Goal: Transaction & Acquisition: Book appointment/travel/reservation

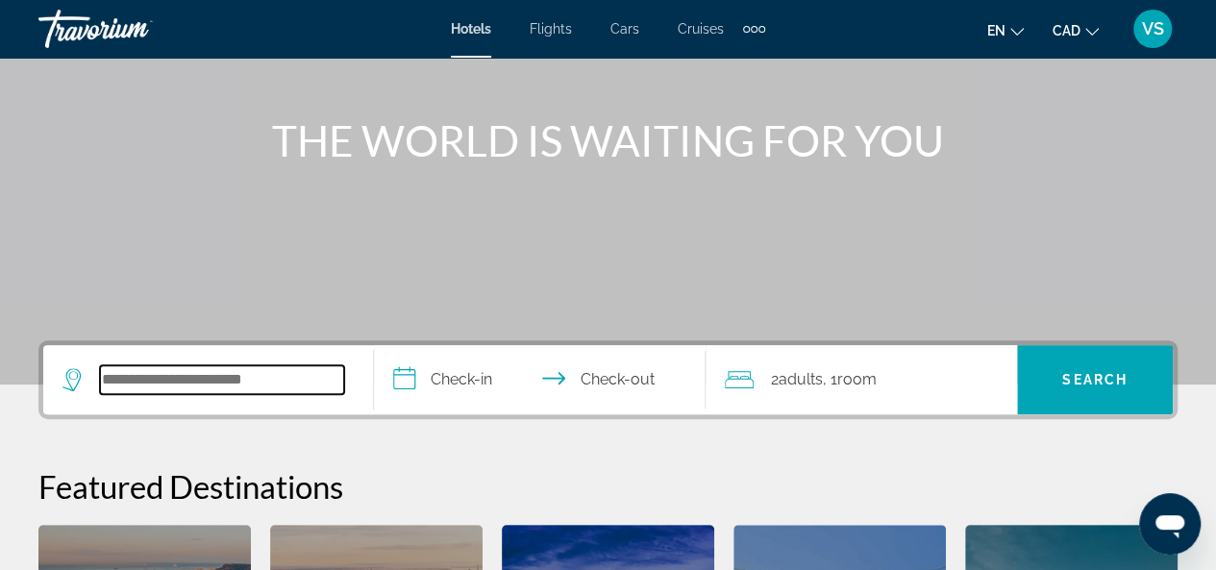
click at [165, 380] on input "Search widget" at bounding box center [222, 379] width 244 height 29
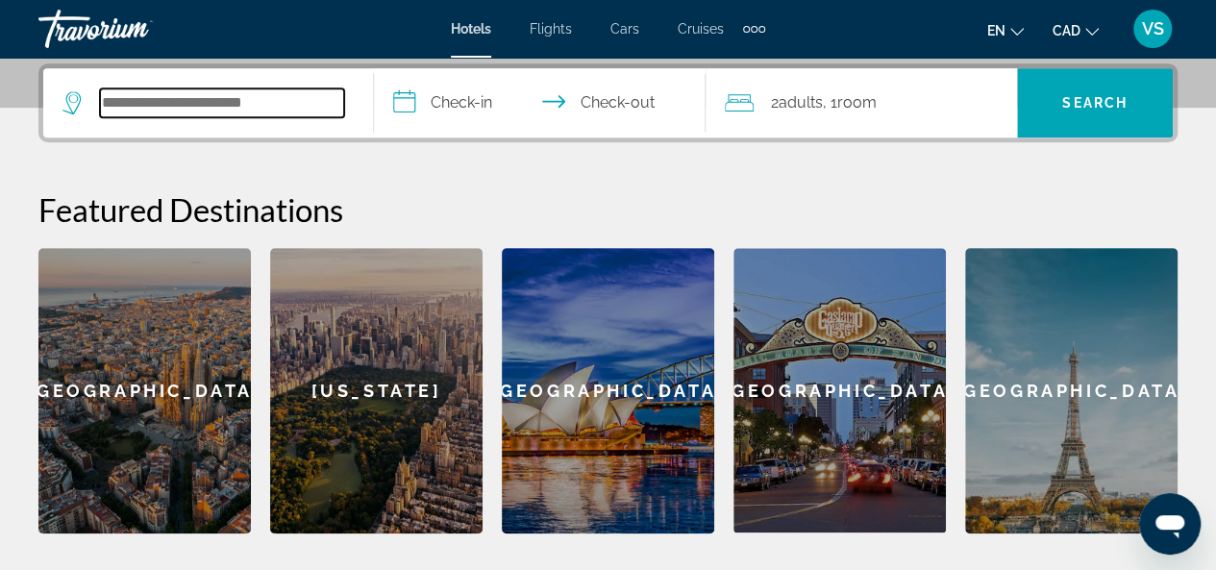
scroll to position [469, 0]
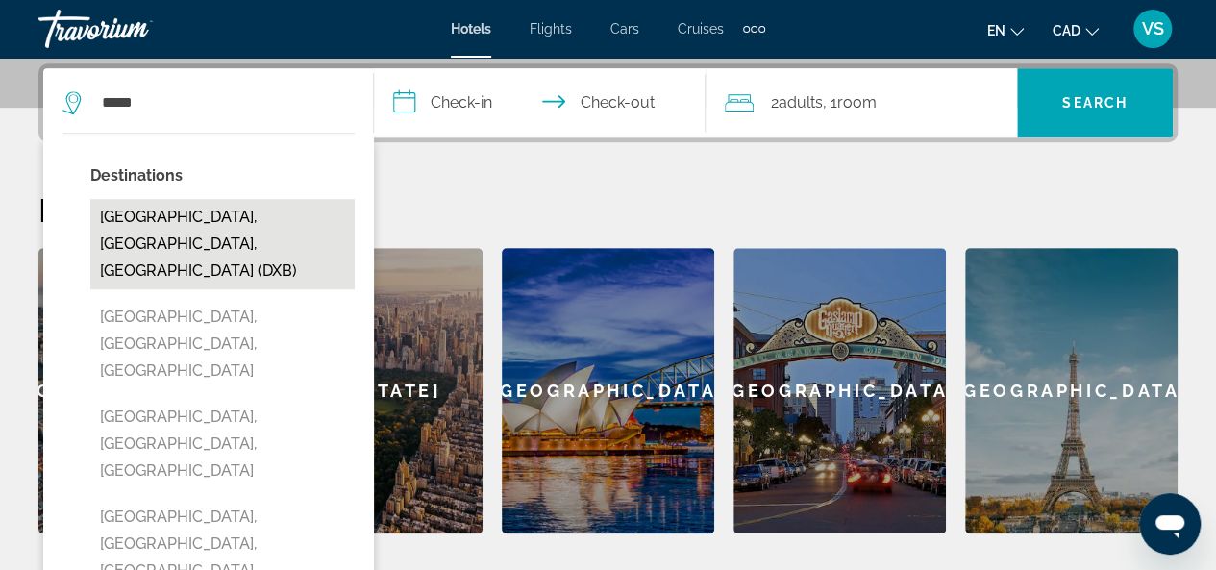
click at [240, 240] on button "Dubai, Dubai Emirate, United Arab Emirates (DXB)" at bounding box center [222, 244] width 264 height 90
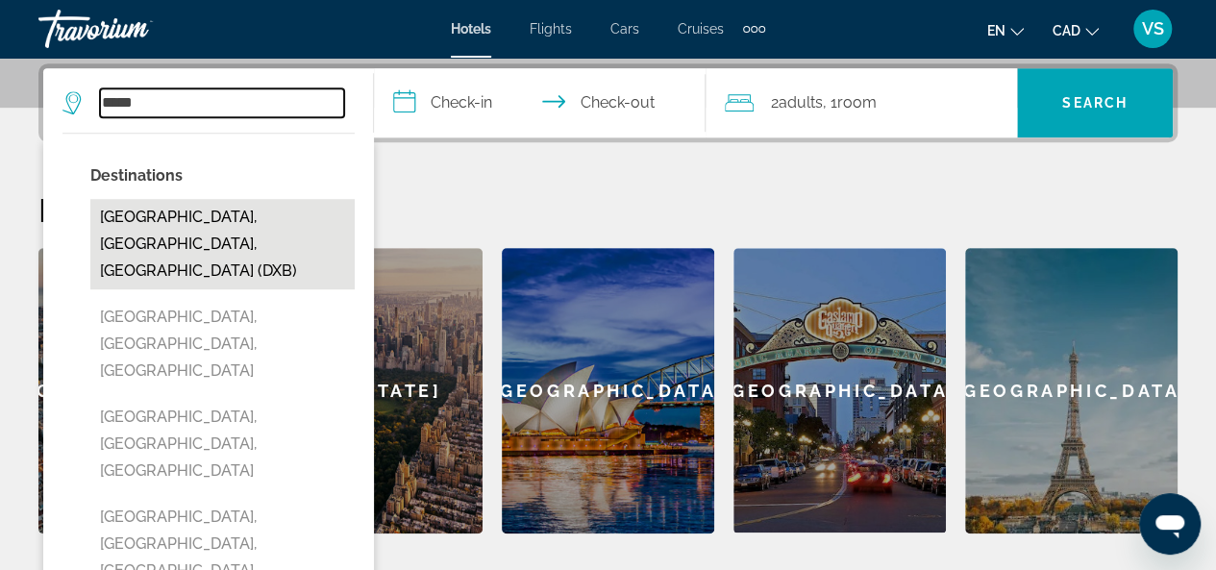
type input "**********"
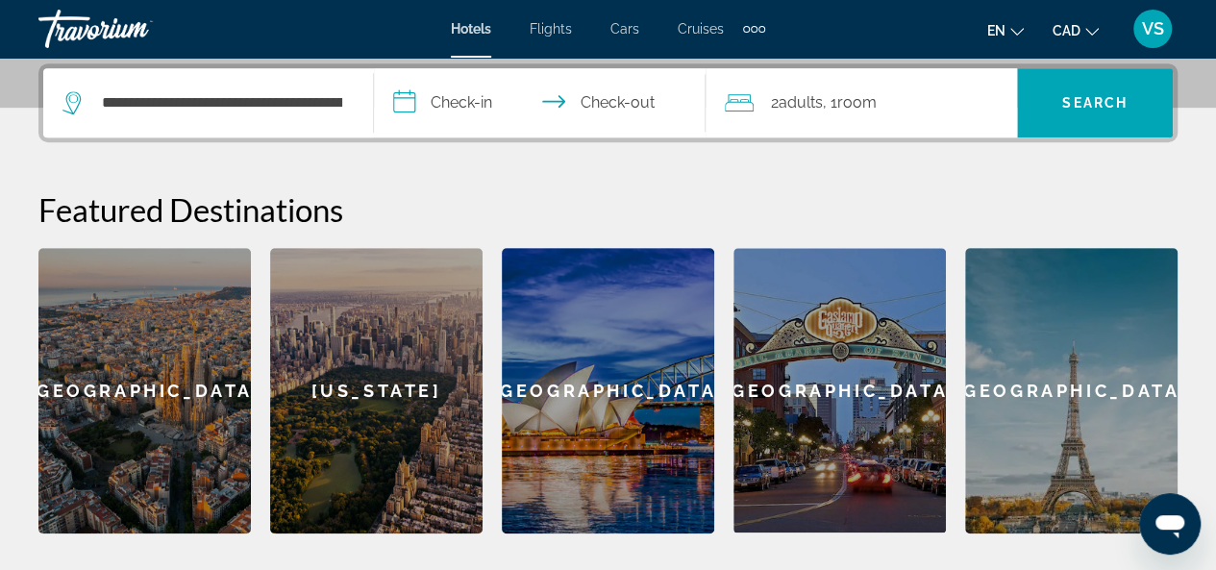
click at [444, 98] on input "**********" at bounding box center [543, 105] width 338 height 75
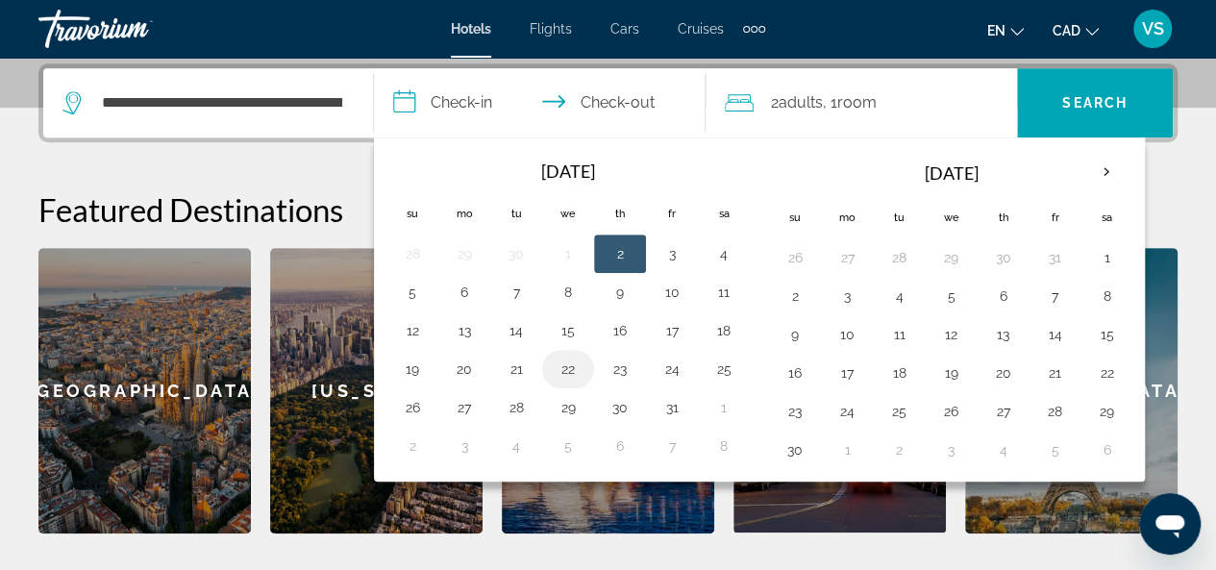
click at [557, 367] on button "22" at bounding box center [568, 369] width 31 height 27
click at [616, 370] on button "23" at bounding box center [619, 369] width 31 height 27
type input "**********"
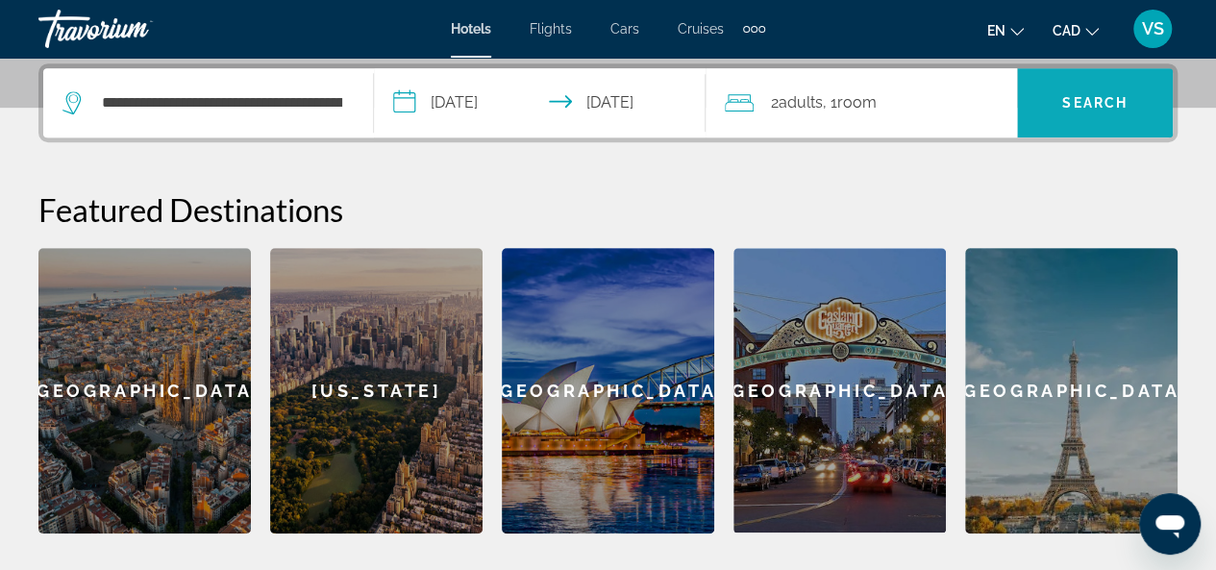
click at [1080, 101] on span "Search" at bounding box center [1094, 102] width 65 height 15
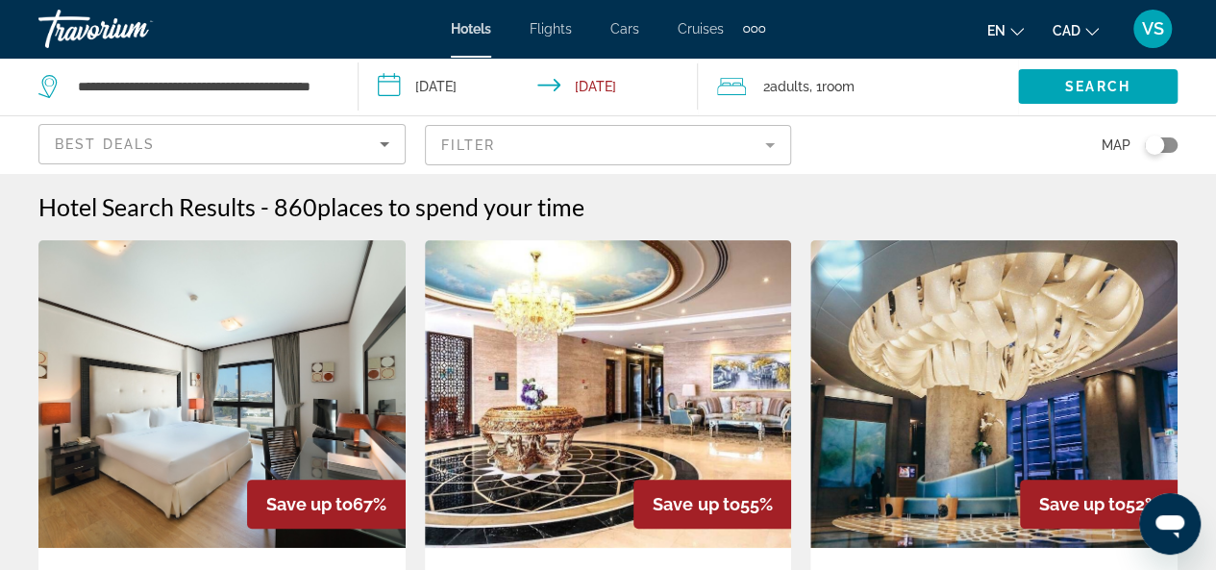
click at [775, 144] on mat-form-field "Filter" at bounding box center [608, 145] width 367 height 40
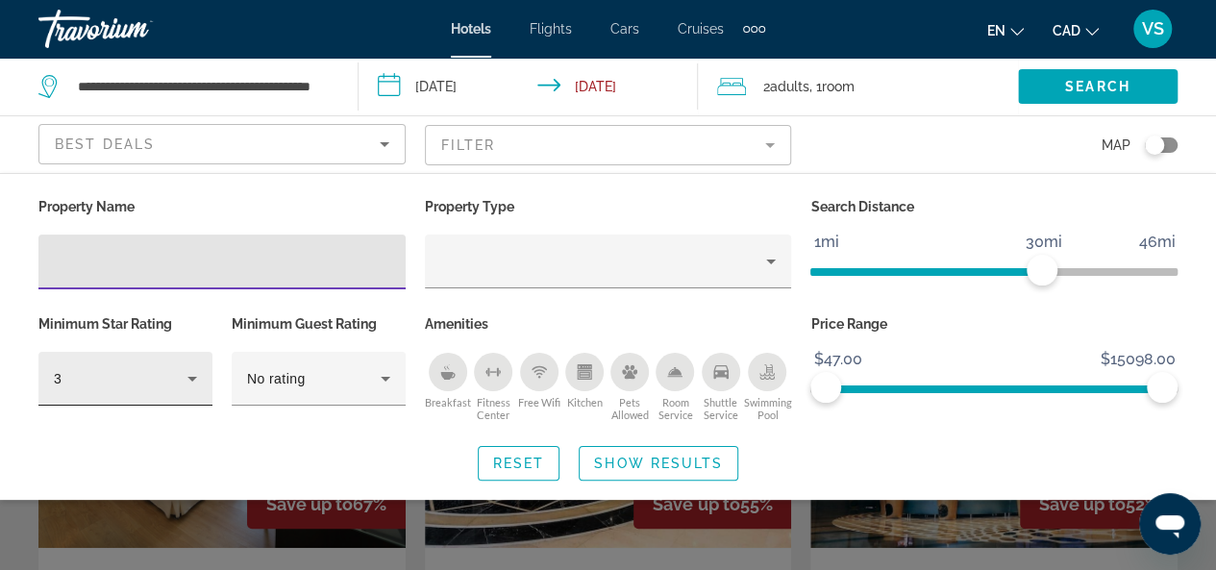
click at [188, 372] on icon "Hotel Filters" at bounding box center [192, 378] width 23 height 23
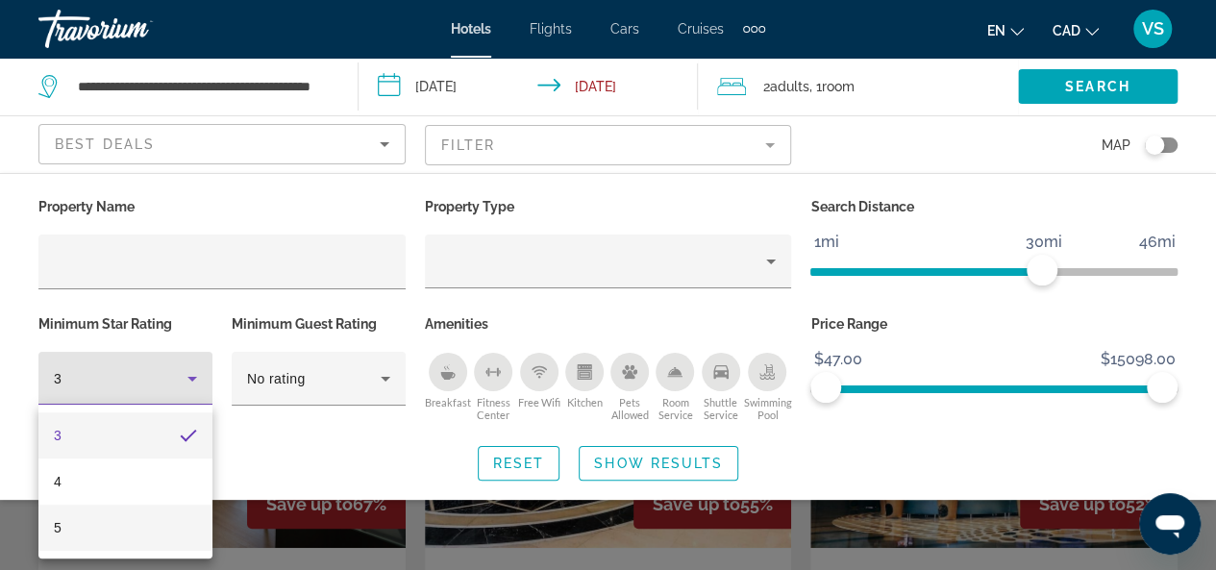
drag, startPoint x: 118, startPoint y: 522, endPoint x: 138, endPoint y: 504, distance: 26.6
click at [117, 522] on mat-option "5" at bounding box center [125, 527] width 174 height 46
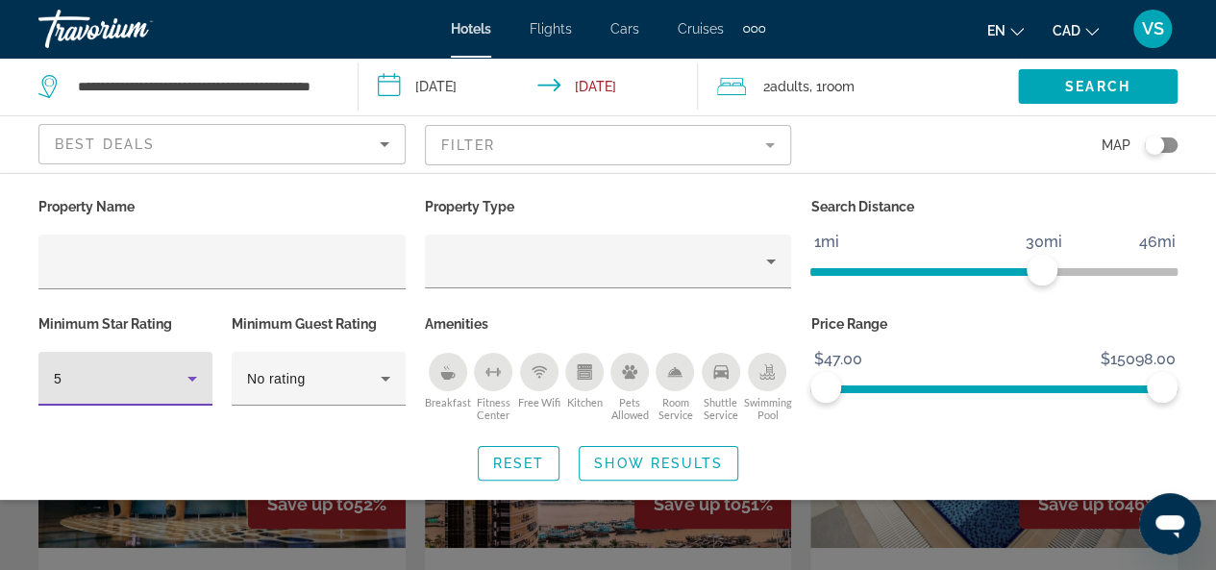
click at [615, 458] on span "Show Results" at bounding box center [658, 462] width 129 height 15
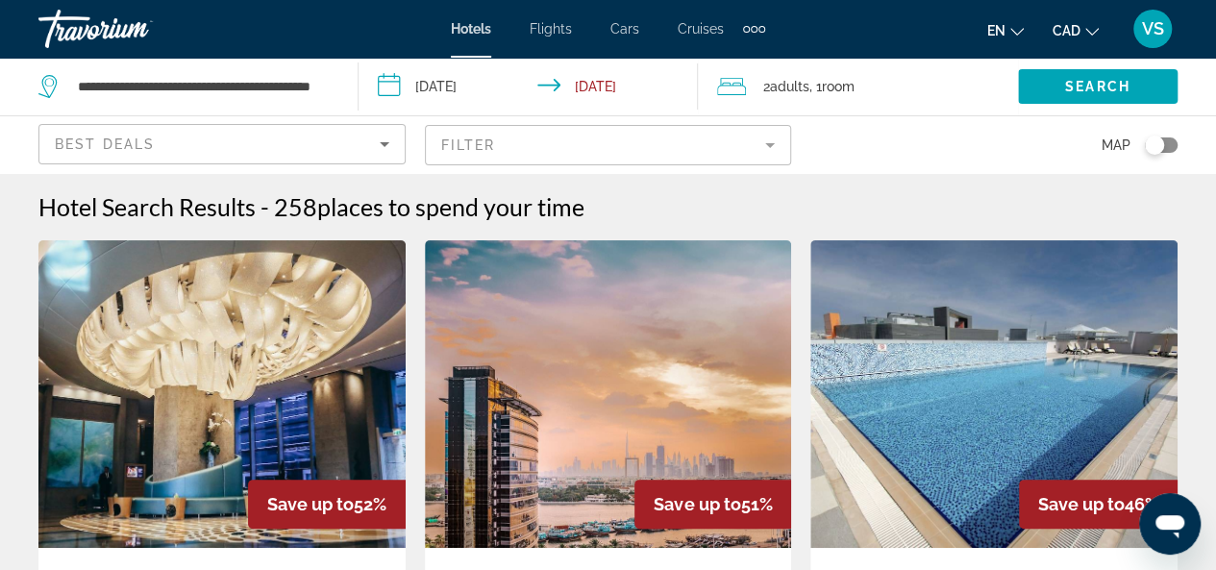
click at [773, 143] on mat-form-field "Filter" at bounding box center [608, 145] width 367 height 40
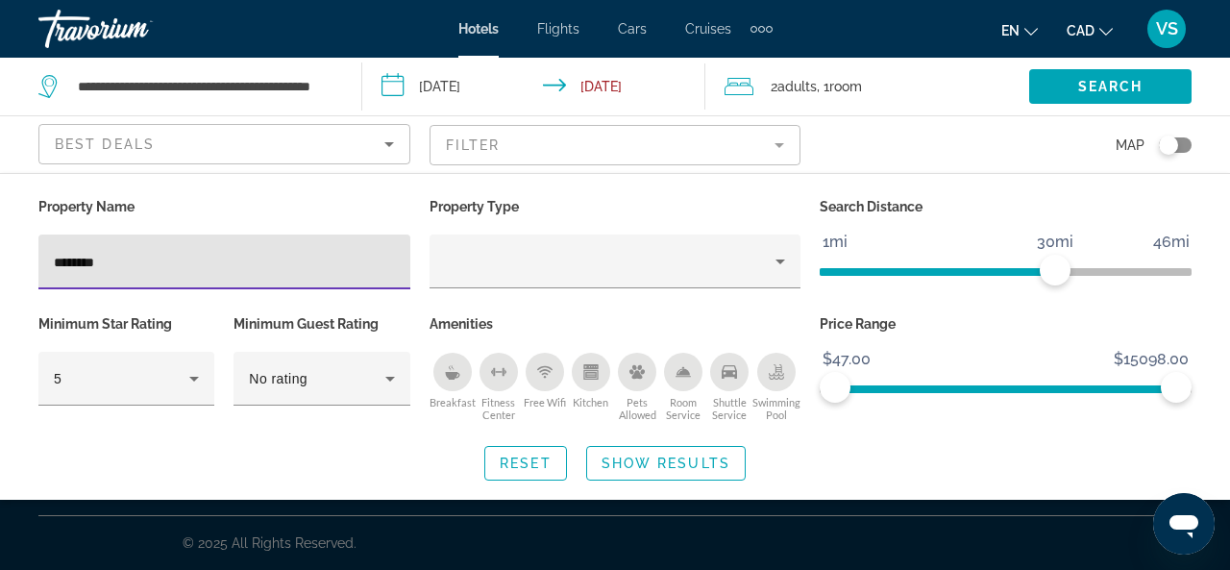
type input "********"
click at [640, 456] on span "Show Results" at bounding box center [666, 462] width 129 height 15
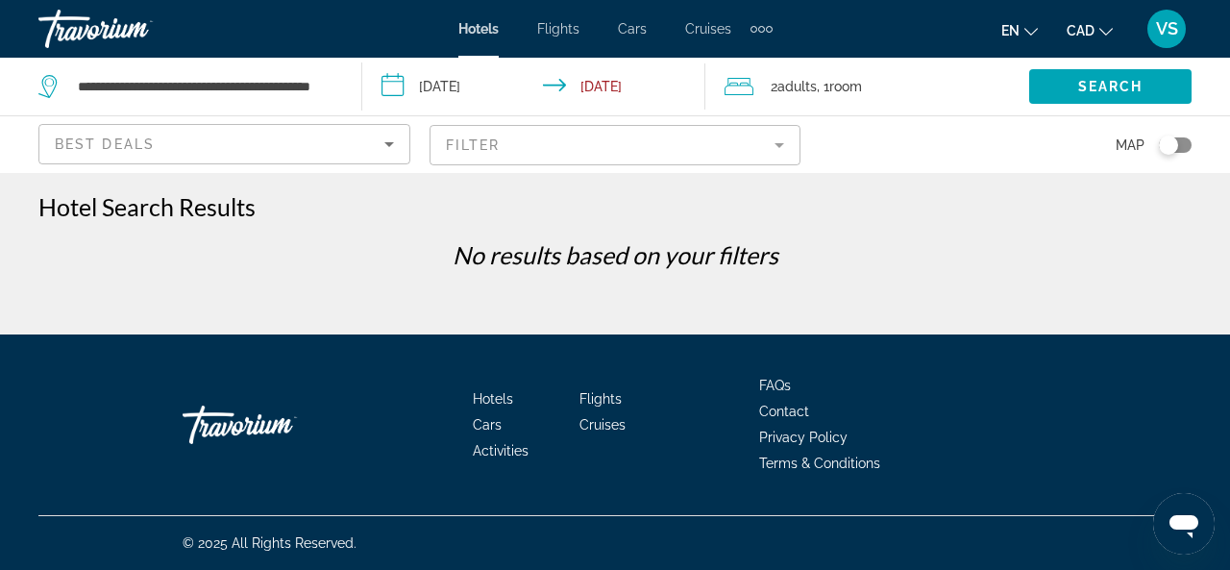
click at [788, 141] on mat-form-field "Filter" at bounding box center [616, 145] width 372 height 40
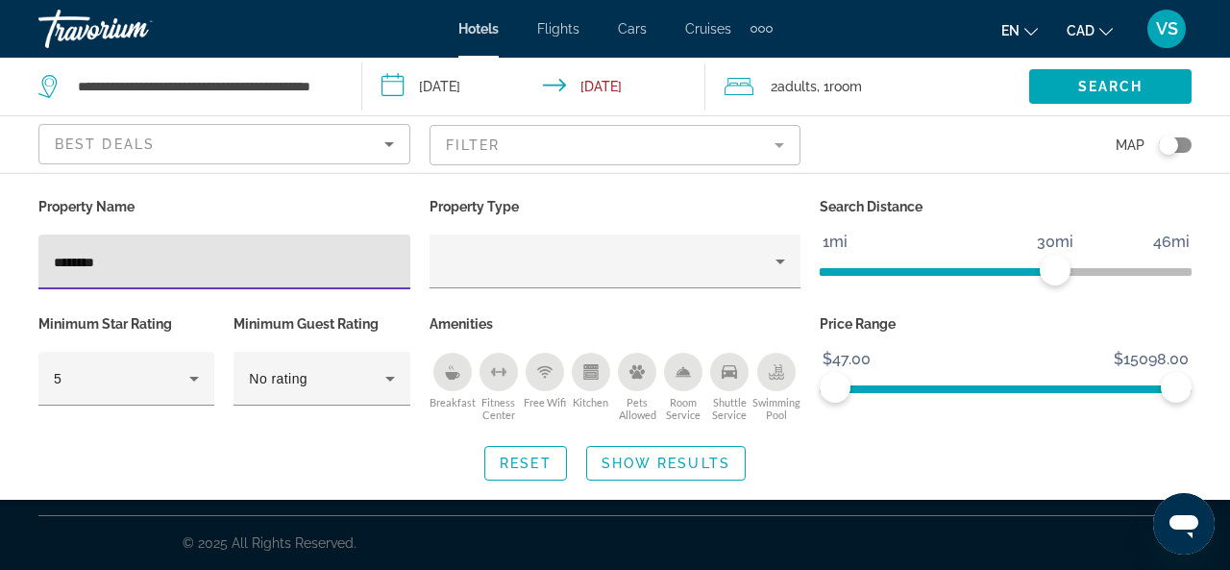
click at [84, 260] on input "********" at bounding box center [224, 262] width 341 height 23
click at [96, 259] on input "*********" at bounding box center [224, 262] width 341 height 23
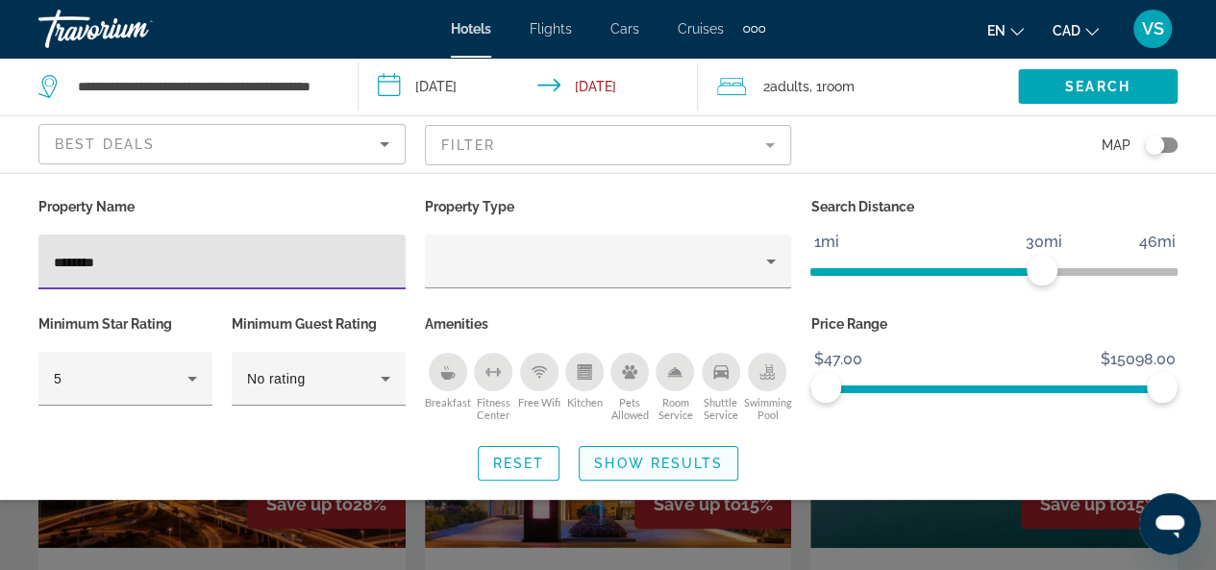
type input "********"
click at [660, 462] on span "Show Results" at bounding box center [658, 462] width 129 height 15
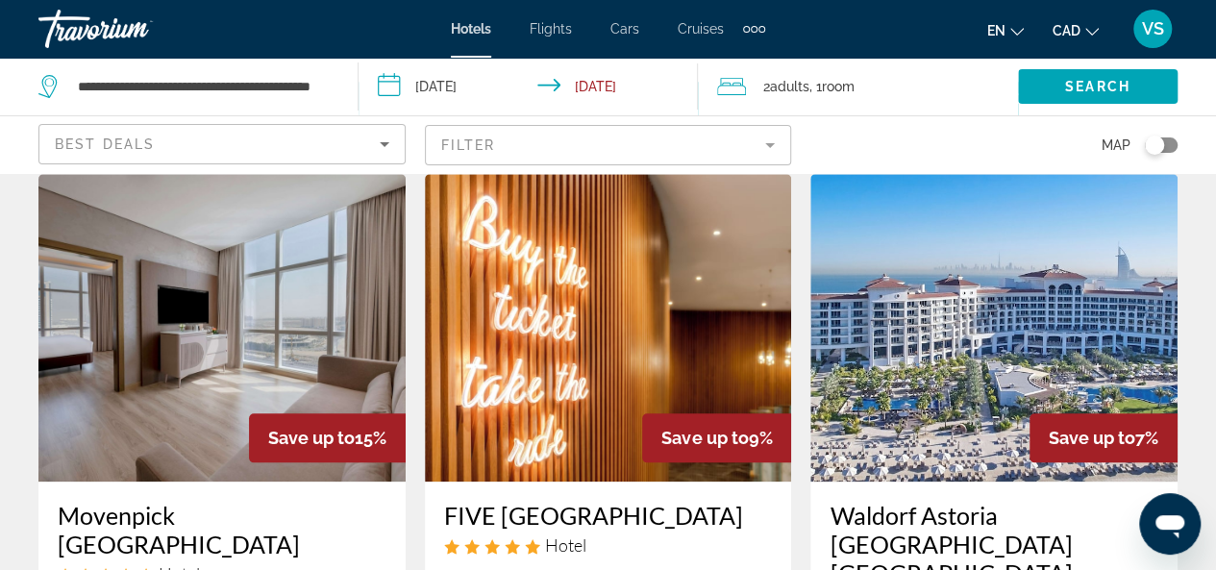
scroll to position [384, 0]
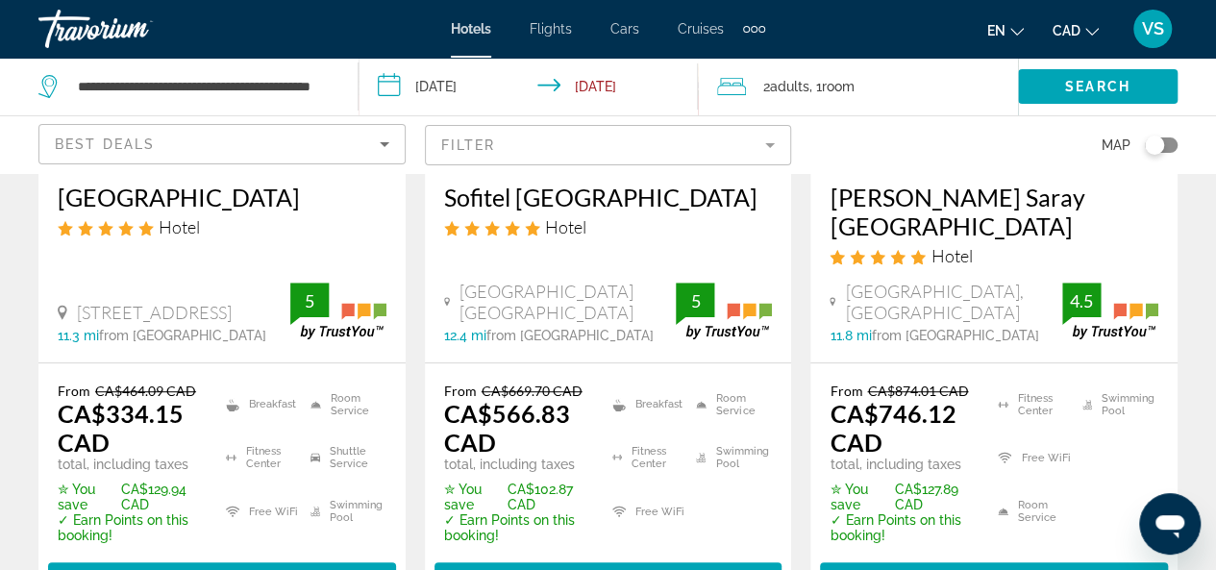
click at [770, 140] on mat-form-field "Filter" at bounding box center [608, 145] width 367 height 40
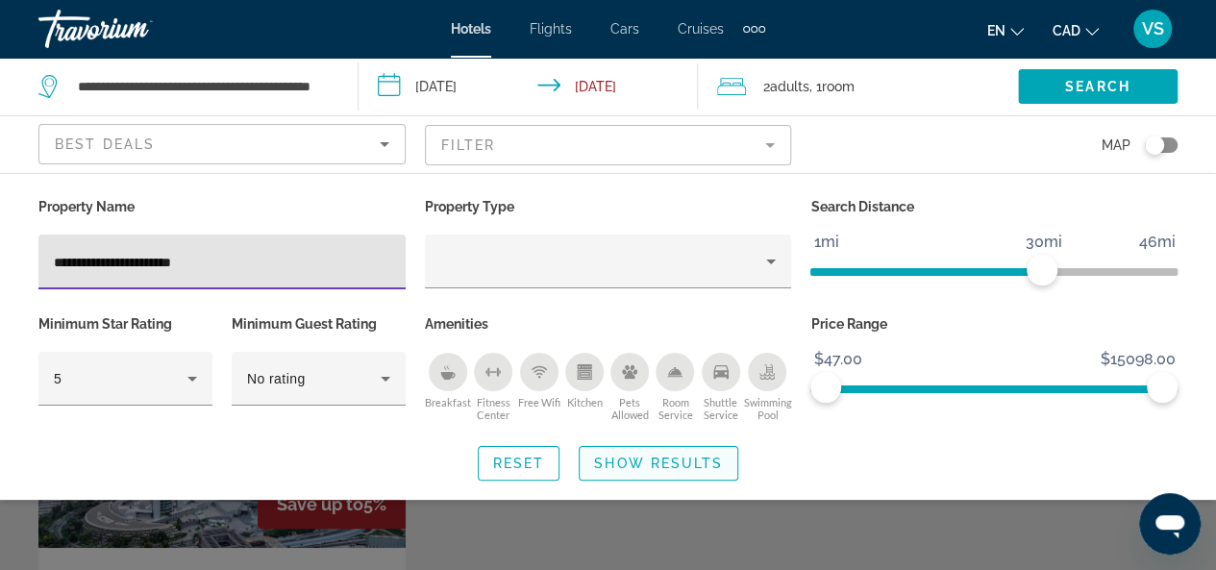
type input "**********"
click at [676, 464] on span "Show Results" at bounding box center [658, 462] width 129 height 15
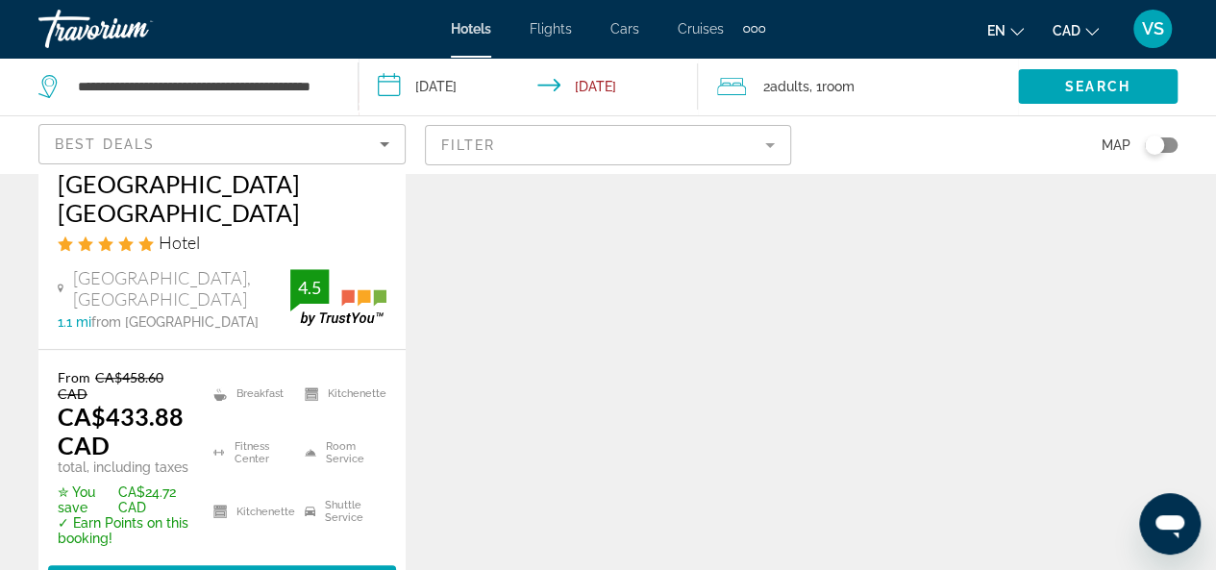
scroll to position [673, 0]
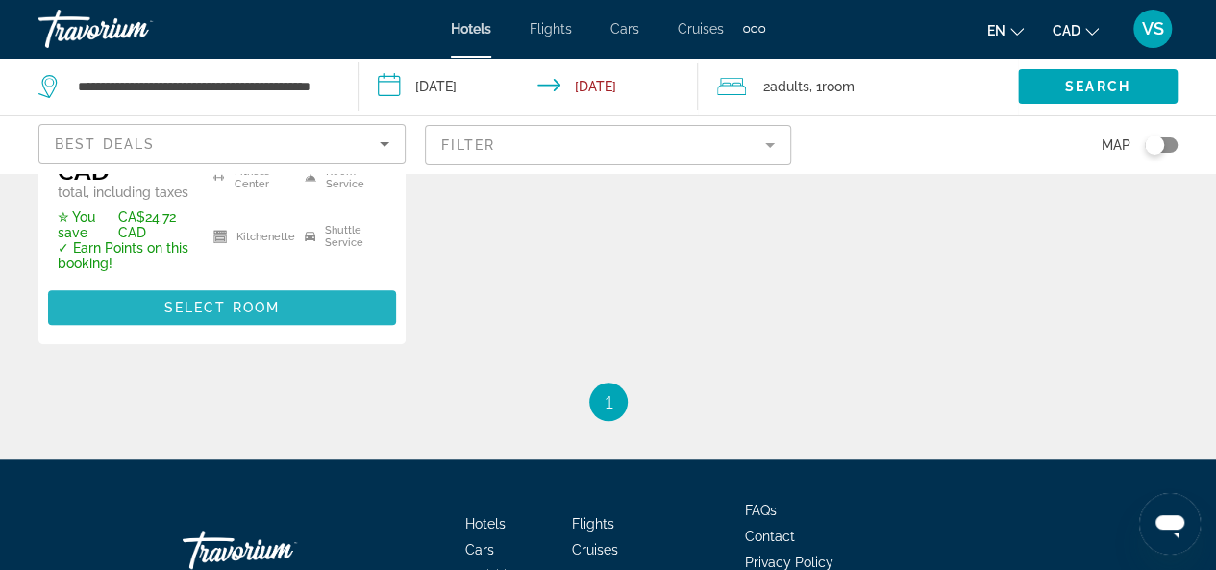
click at [243, 305] on span "Select Room" at bounding box center [221, 307] width 115 height 15
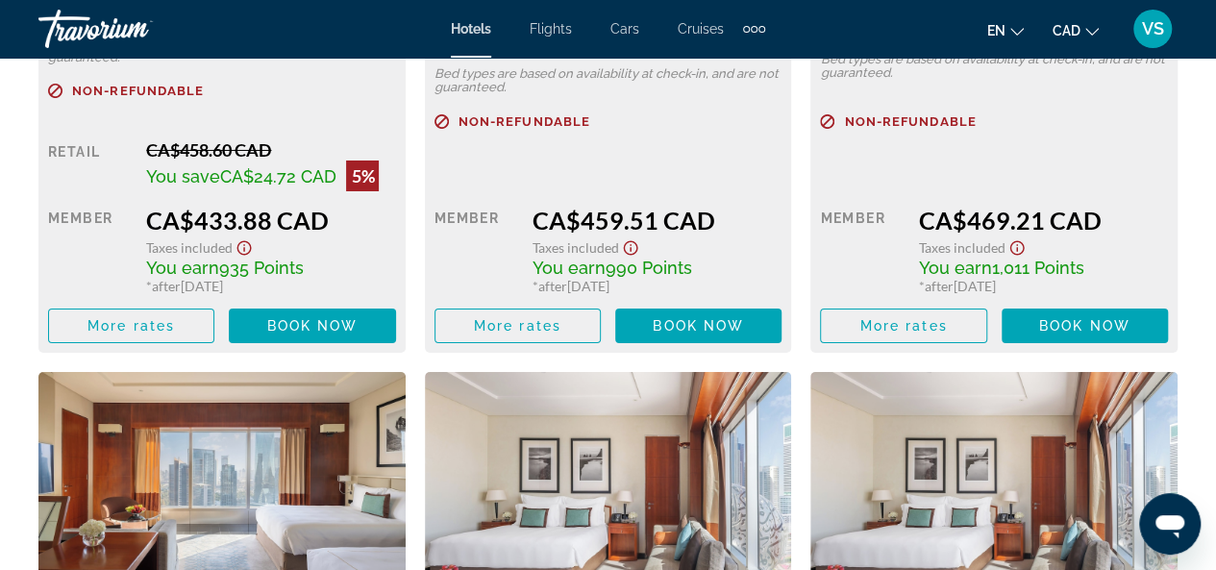
scroll to position [3363, 0]
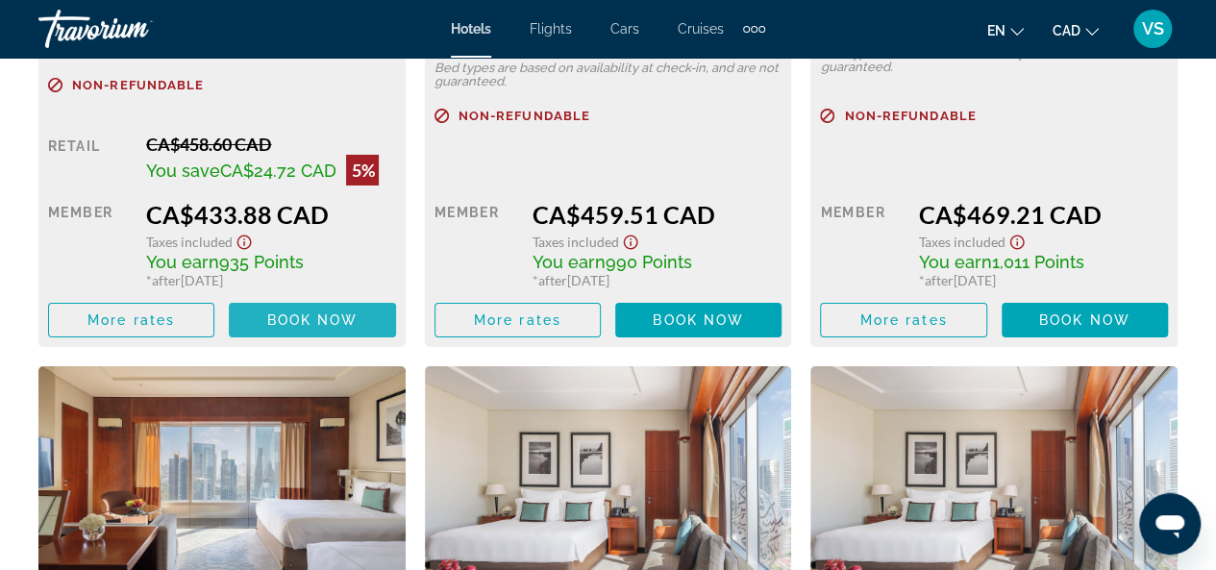
click at [340, 322] on span "Book now" at bounding box center [312, 319] width 91 height 15
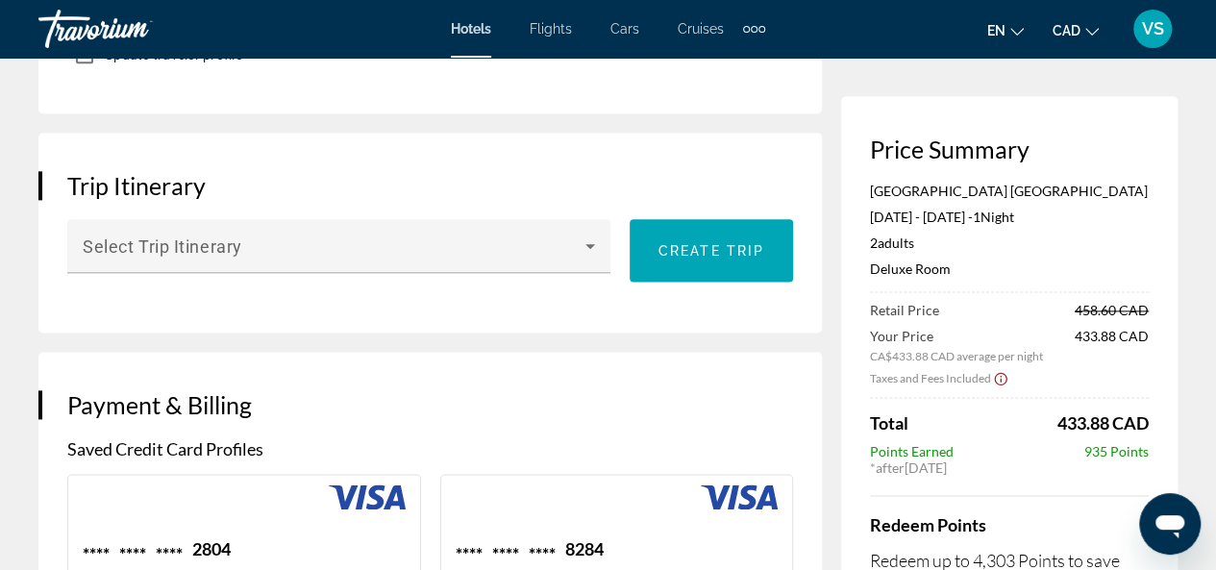
scroll to position [1295, 0]
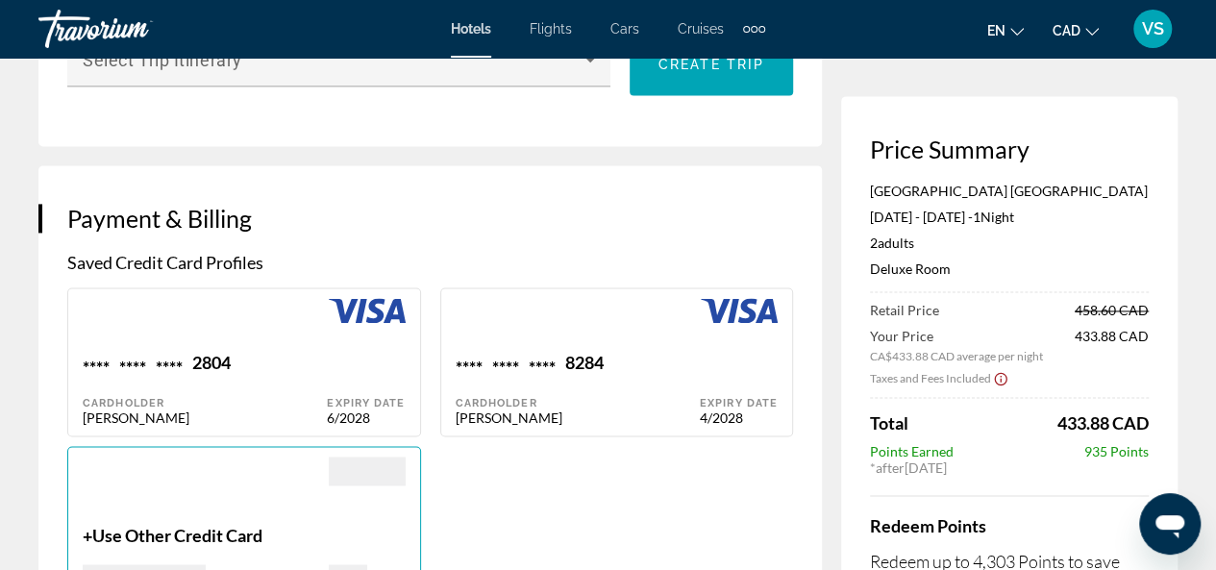
click at [1058, 495] on div "Main content" at bounding box center [1009, 495] width 279 height 1
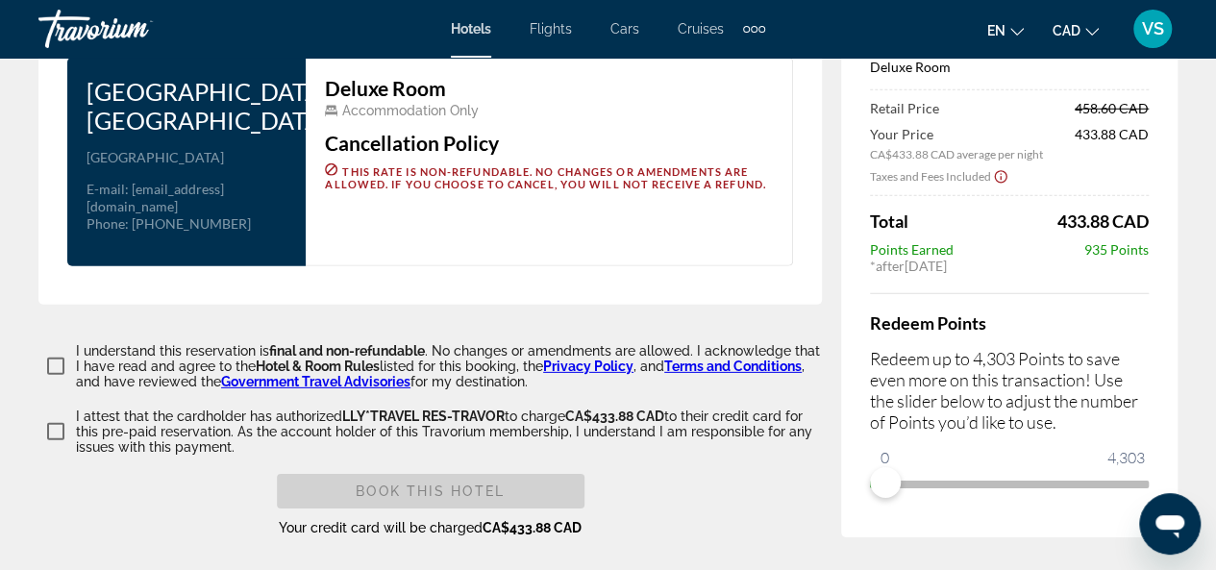
scroll to position [2758, 0]
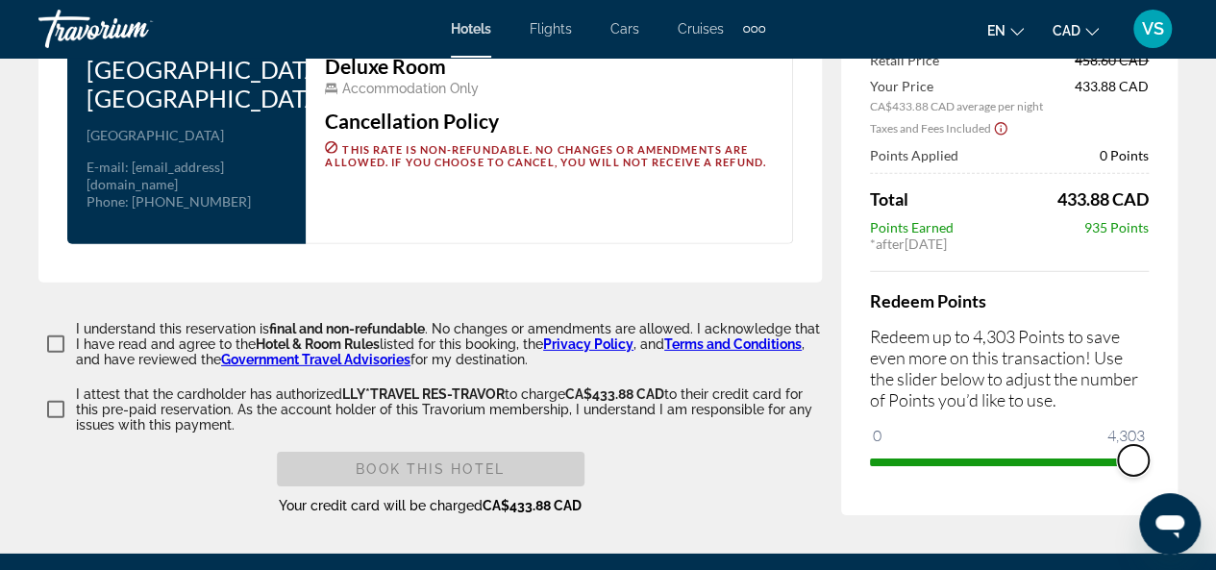
drag, startPoint x: 911, startPoint y: 435, endPoint x: 1148, endPoint y: 447, distance: 237.6
click at [1148, 447] on div "Price Summary Jumeirah Emirates Towers Dubai Oct 22, 2025 - Oct 23, 2025 - 1 Ni…" at bounding box center [1009, 180] width 336 height 669
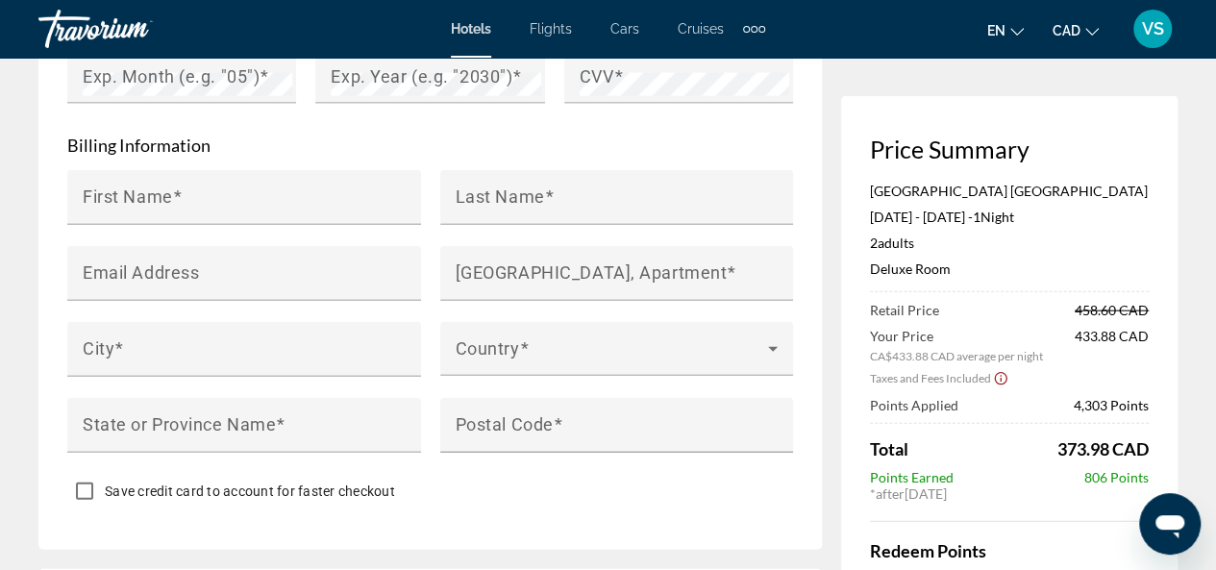
scroll to position [2018, 0]
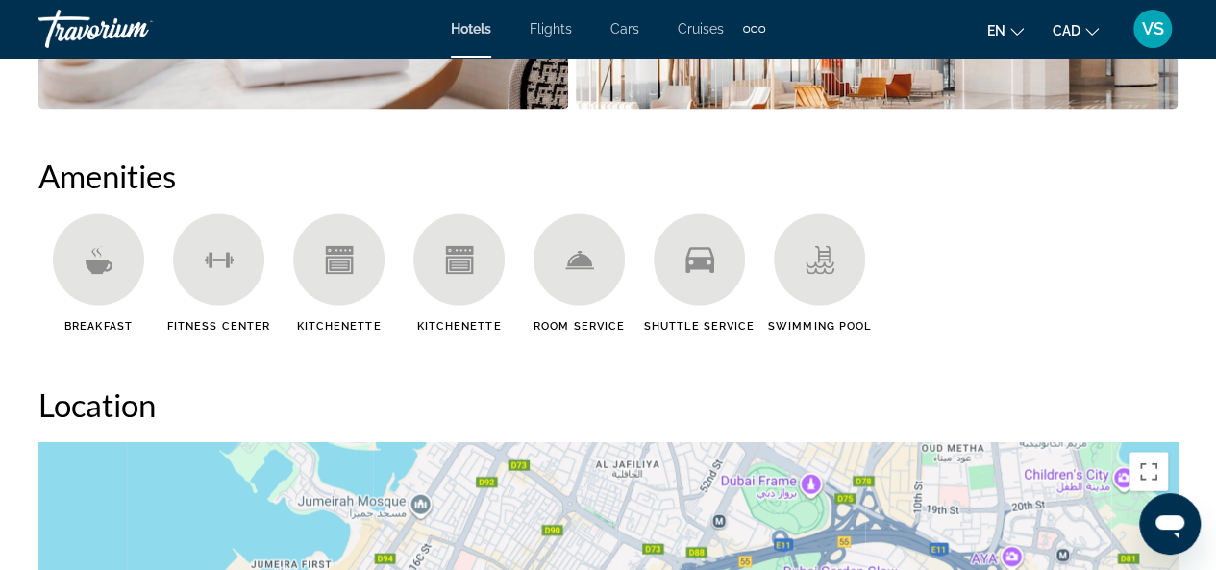
scroll to position [1441, 0]
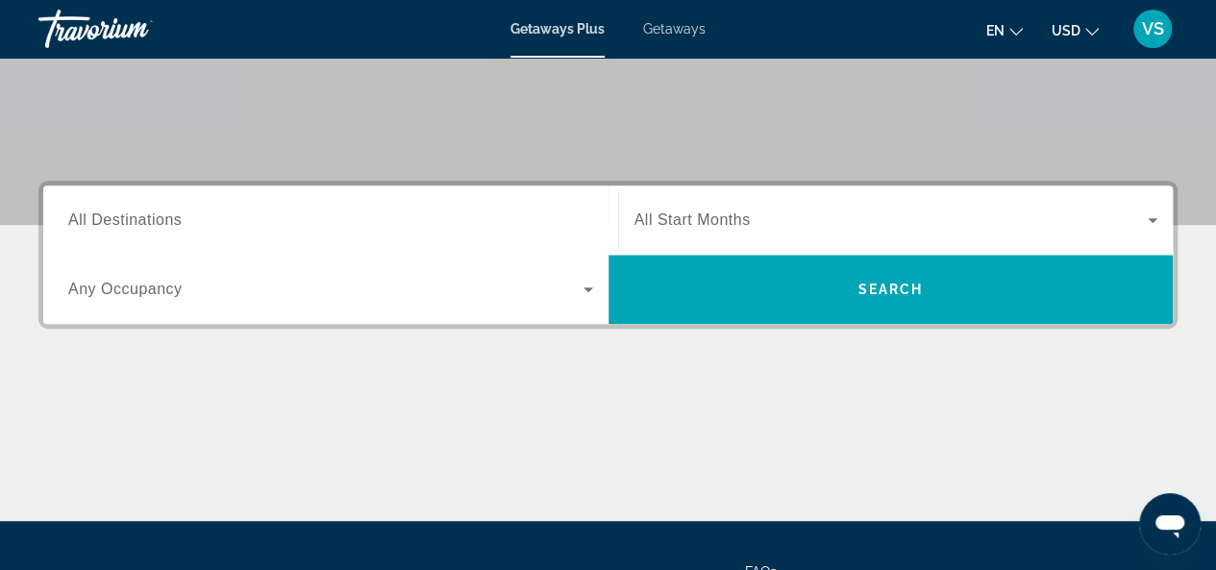
scroll to position [384, 0]
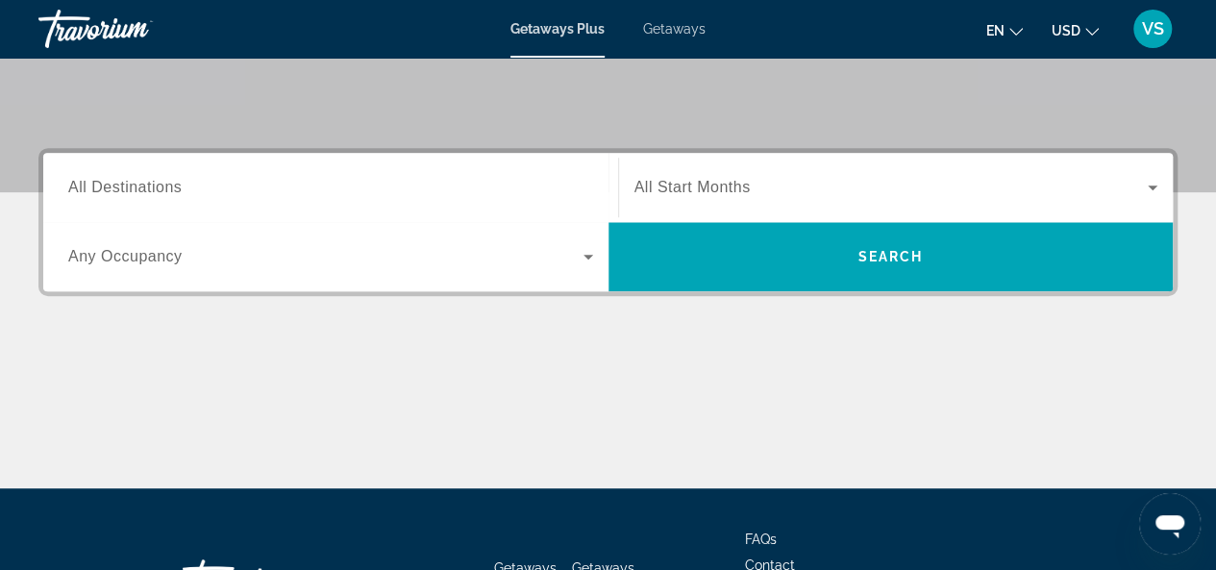
click at [586, 251] on icon "Search widget" at bounding box center [588, 256] width 23 height 23
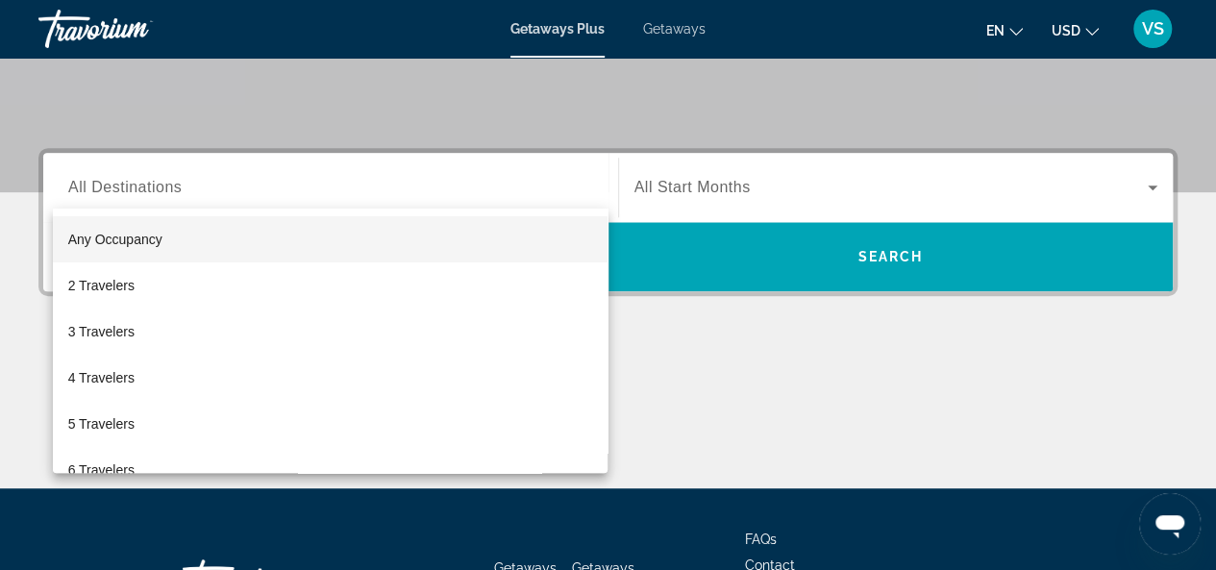
scroll to position [469, 0]
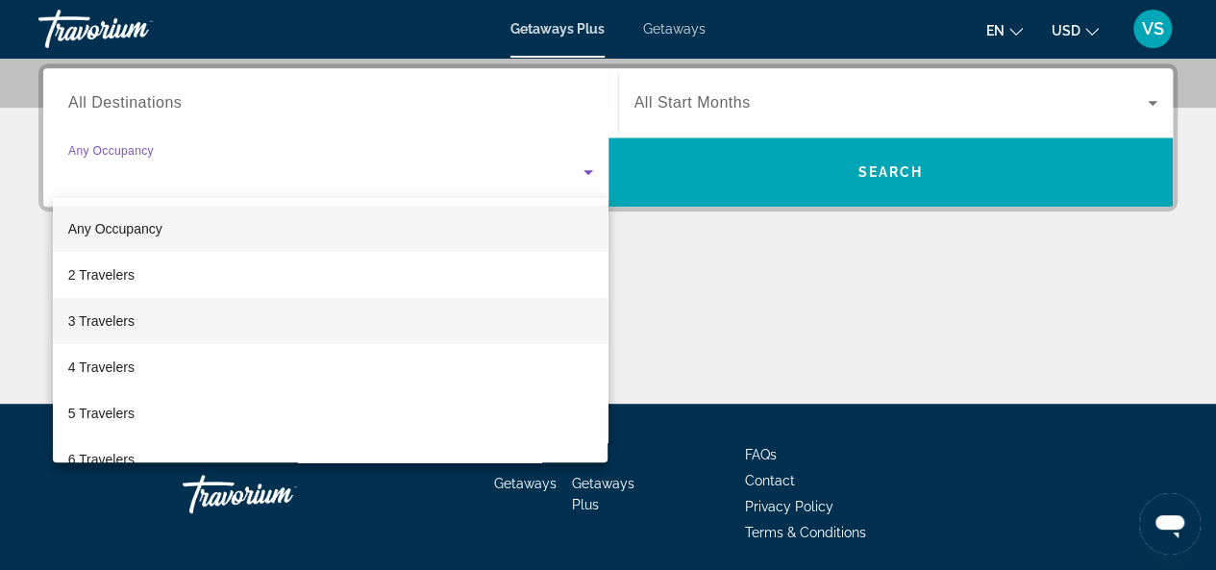
click at [128, 316] on span "3 Travelers" at bounding box center [101, 320] width 66 height 23
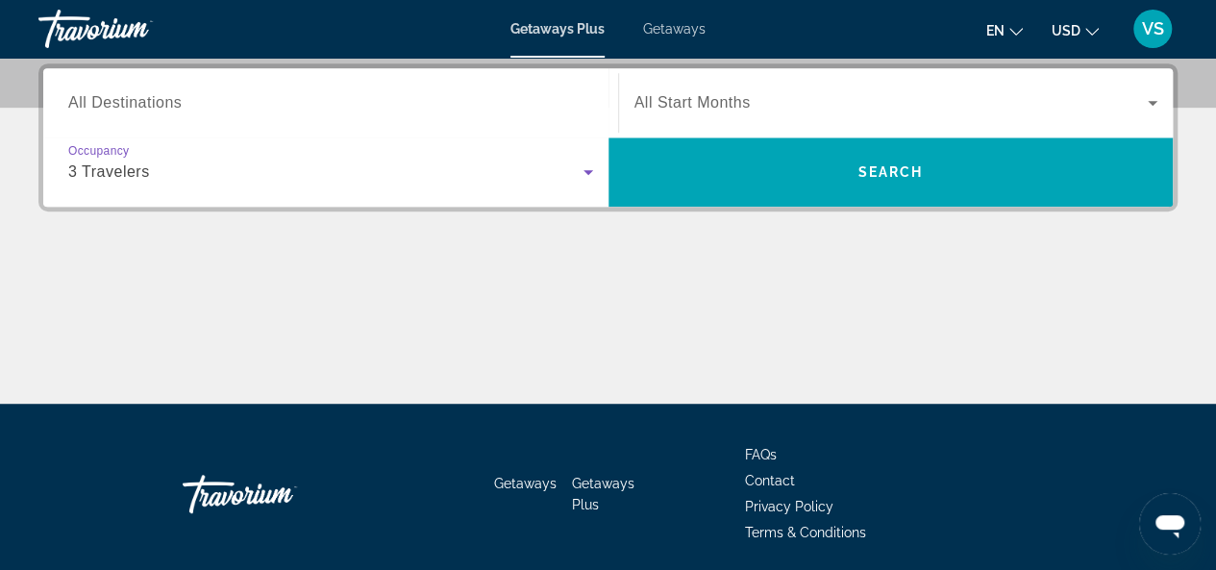
click at [288, 103] on input "Destination All Destinations" at bounding box center [330, 103] width 525 height 23
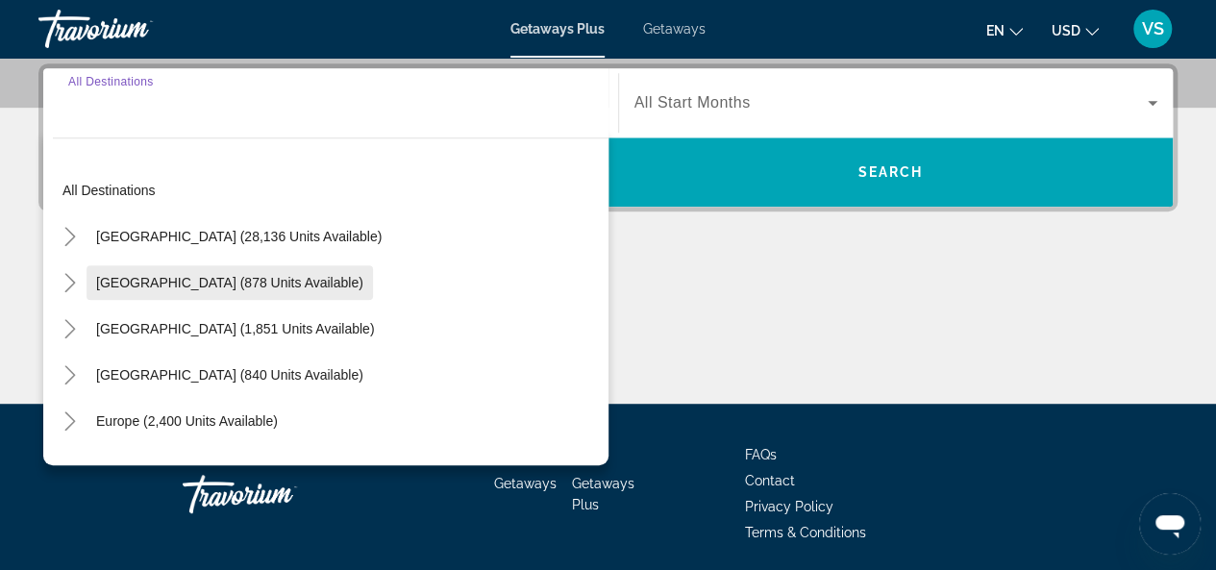
click at [124, 278] on span "Mexico (878 units available)" at bounding box center [229, 282] width 267 height 15
type input "**********"
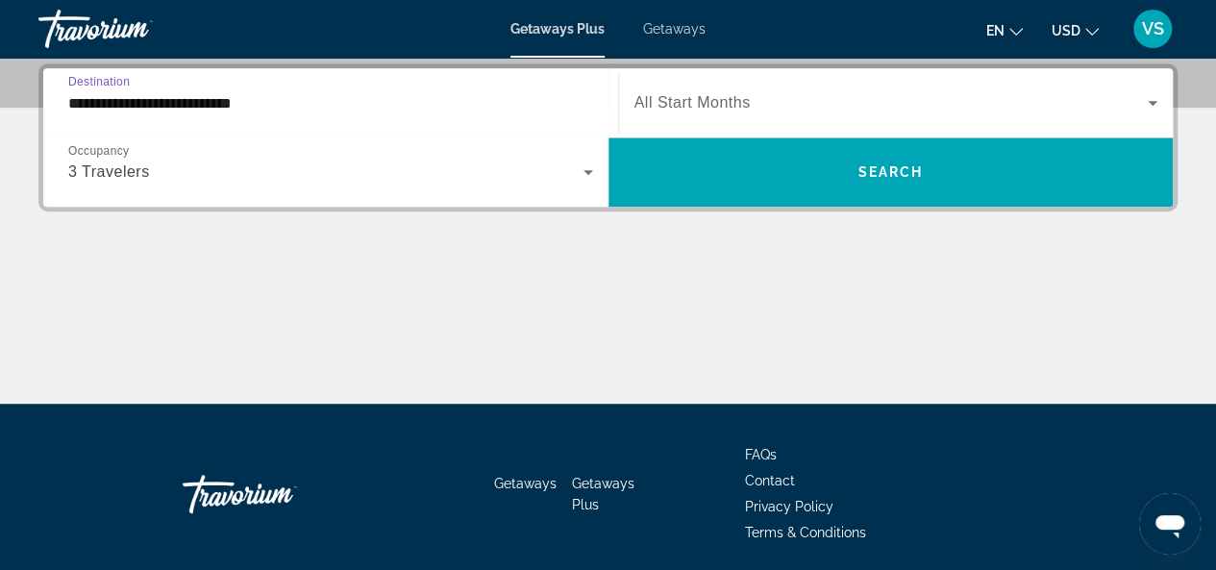
click at [1153, 99] on icon "Search widget" at bounding box center [1152, 102] width 23 height 23
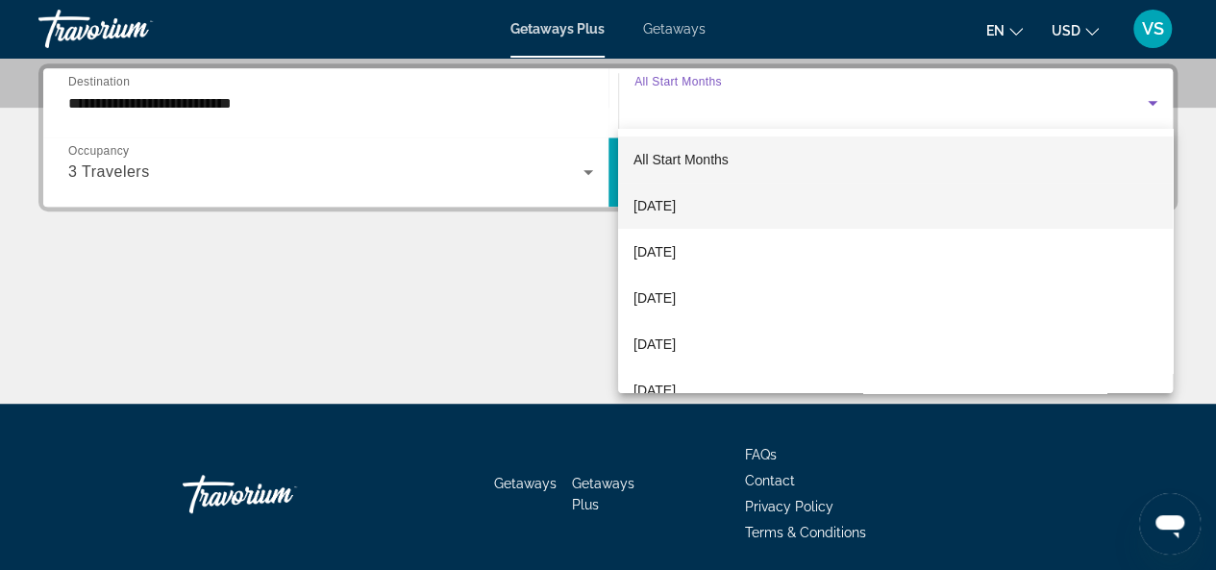
click at [676, 205] on span "[DATE]" at bounding box center [654, 205] width 42 height 23
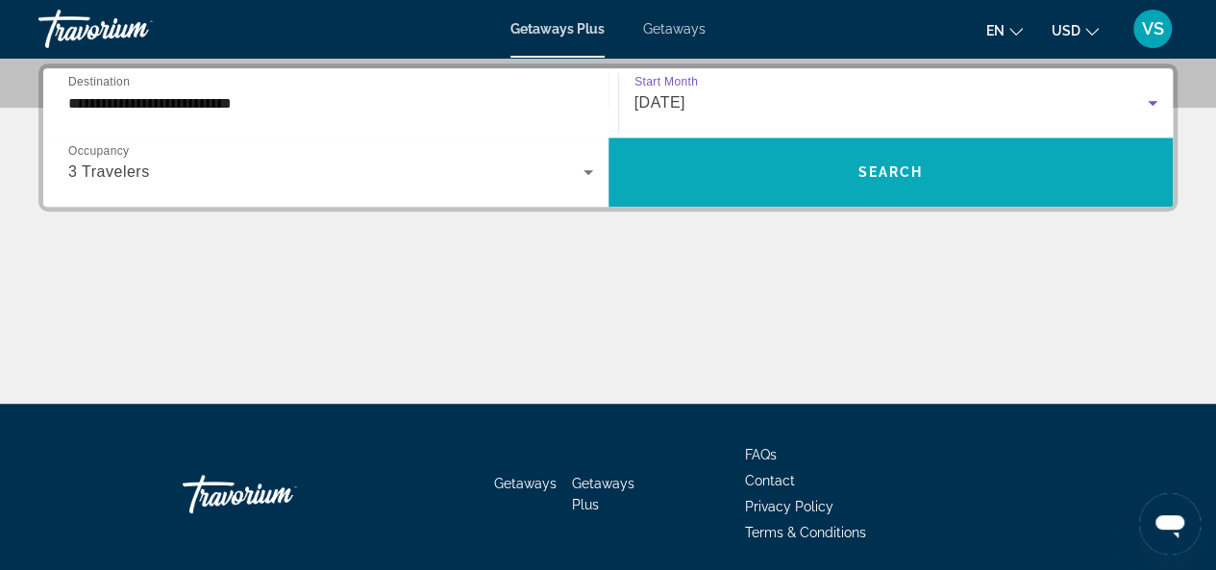
click at [834, 168] on span "Search widget" at bounding box center [890, 172] width 565 height 46
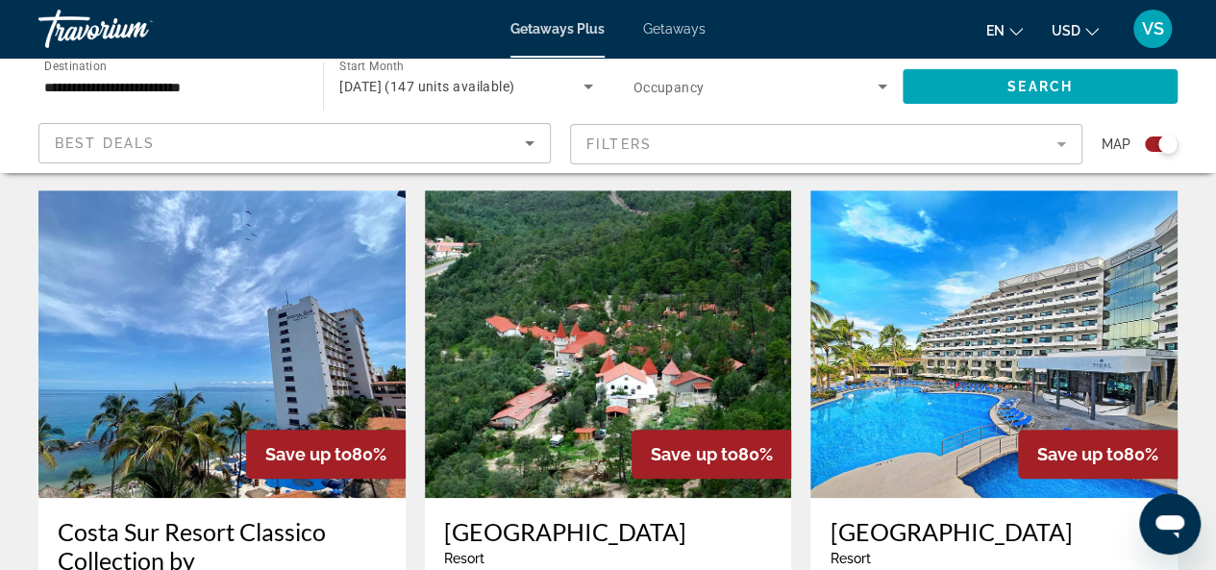
scroll to position [480, 0]
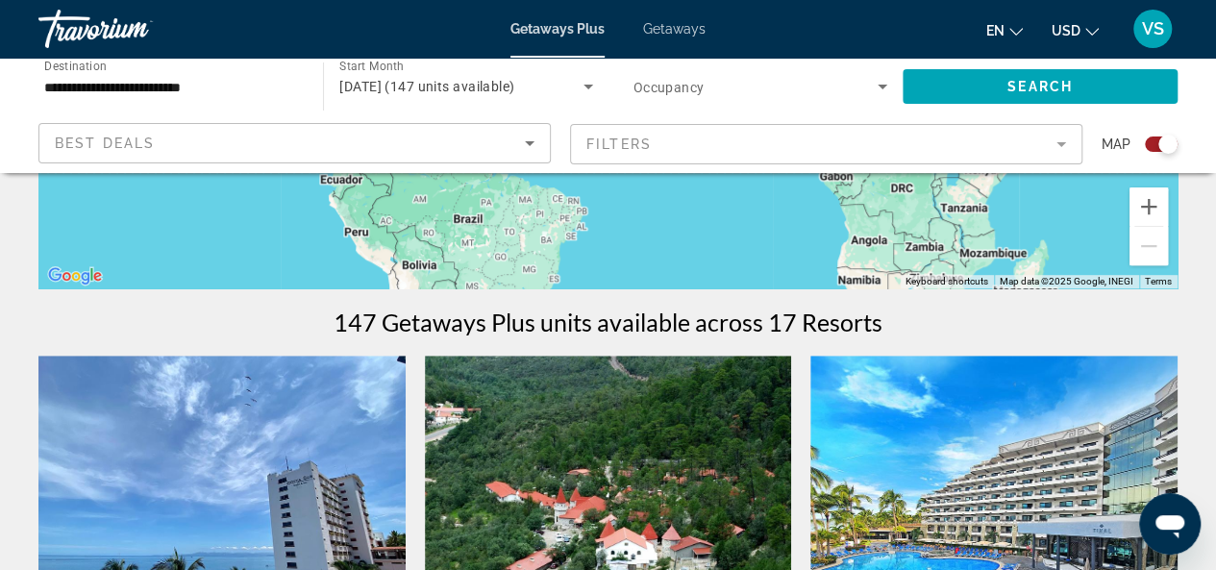
click at [1086, 26] on icon "Change currency" at bounding box center [1091, 31] width 13 height 13
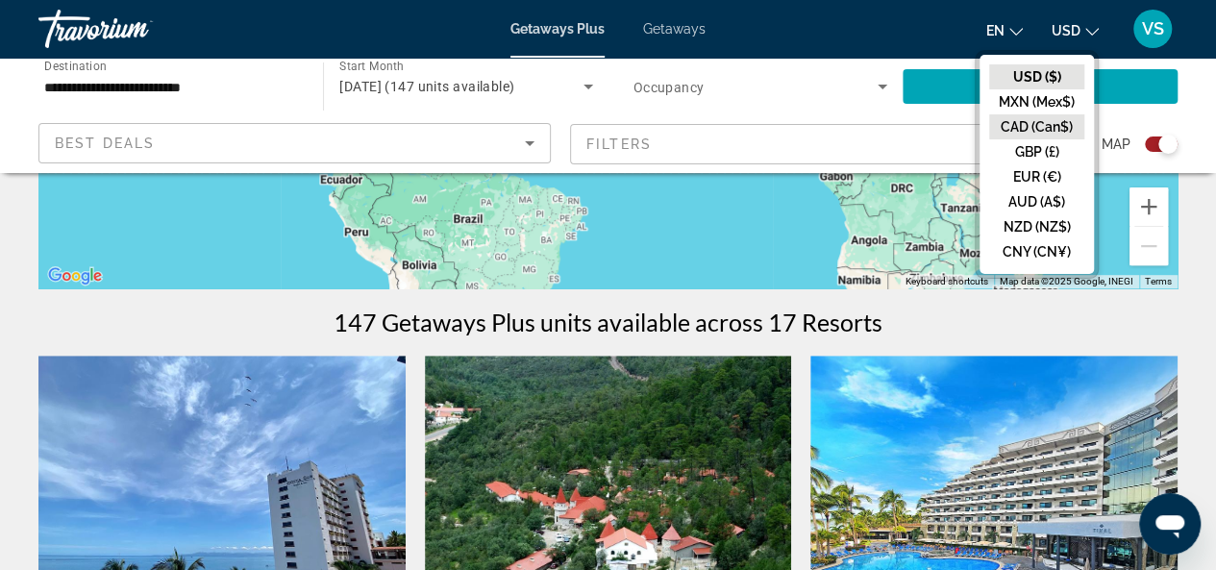
click at [1032, 126] on button "CAD (Can$)" at bounding box center [1036, 126] width 95 height 25
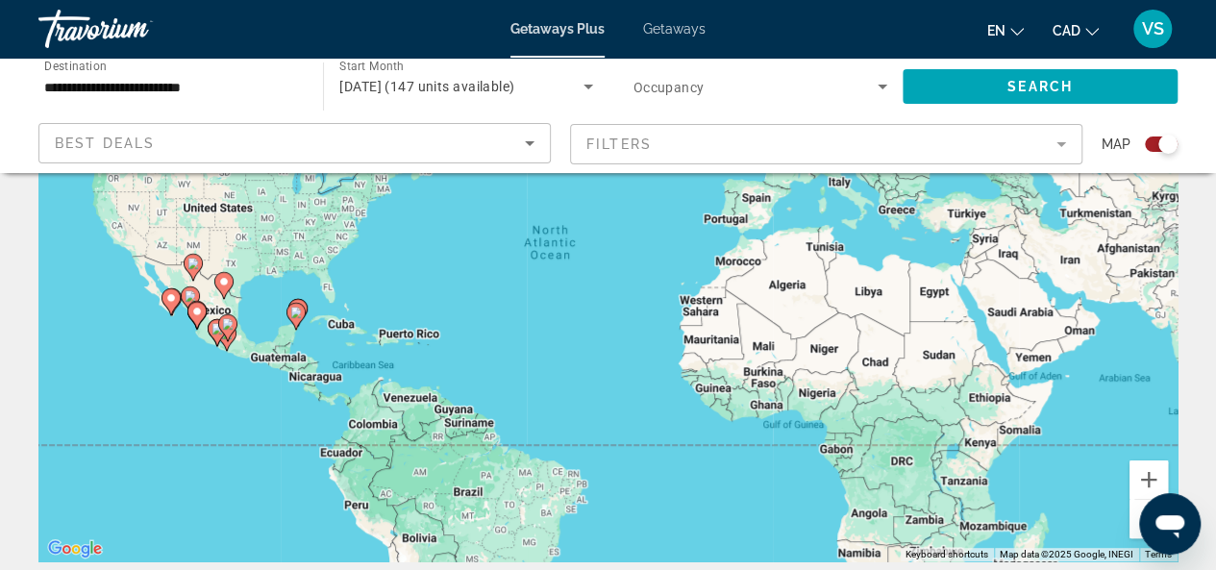
scroll to position [96, 0]
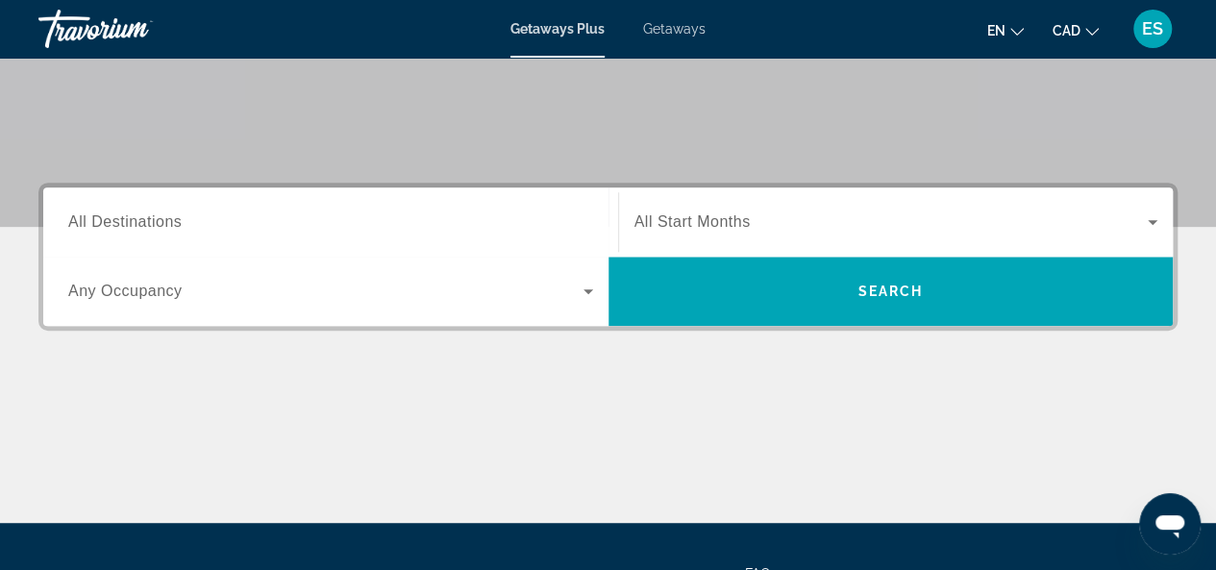
scroll to position [384, 0]
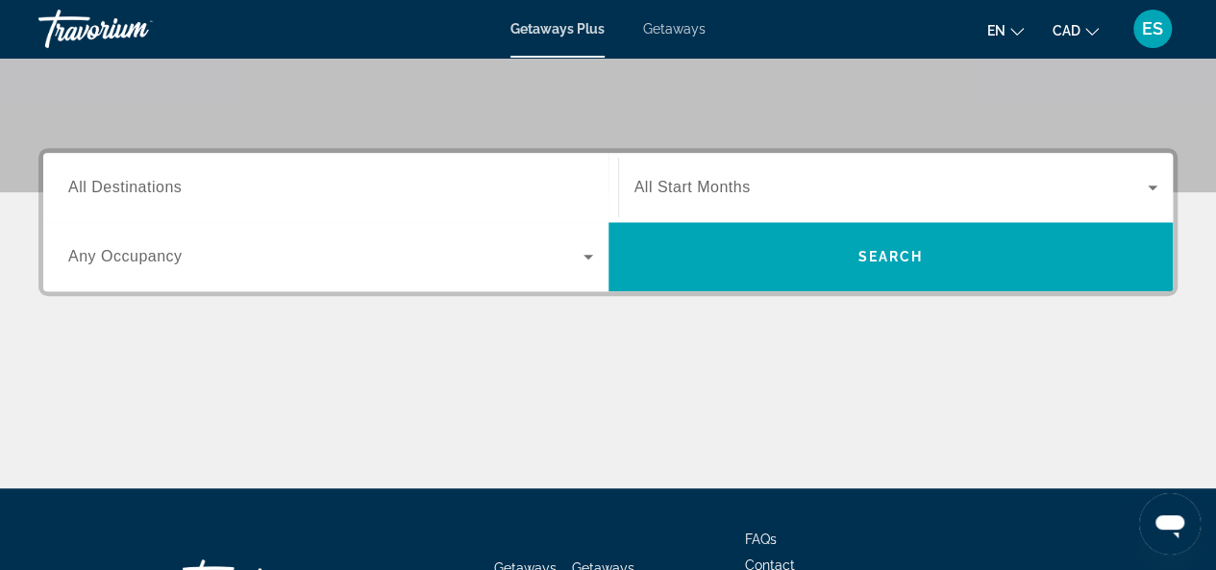
click at [182, 260] on span "Search widget" at bounding box center [325, 256] width 515 height 23
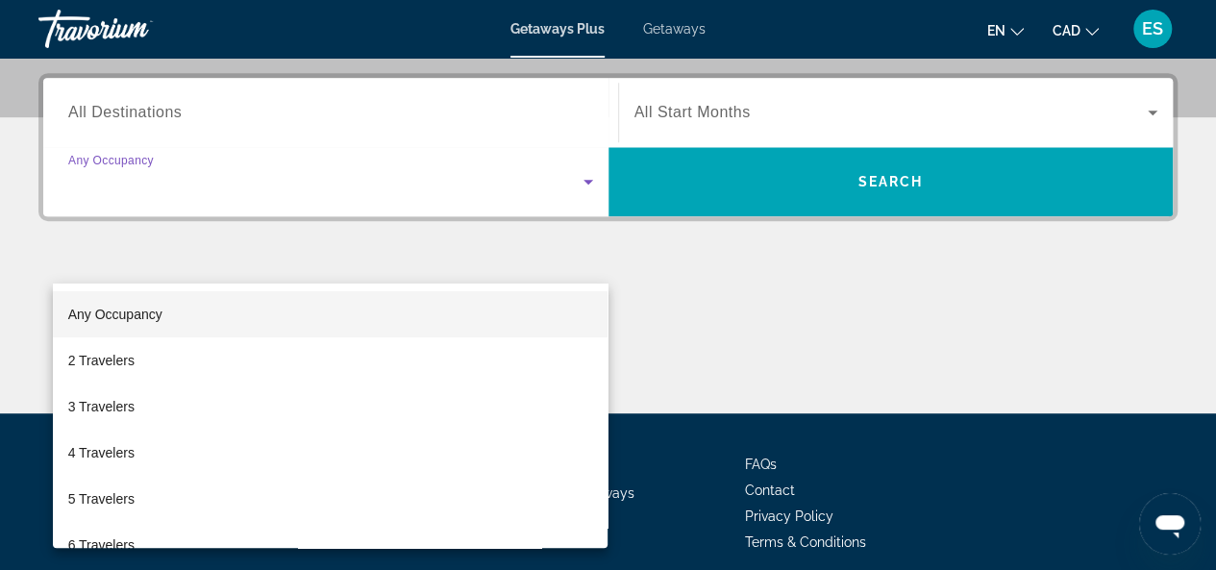
scroll to position [469, 0]
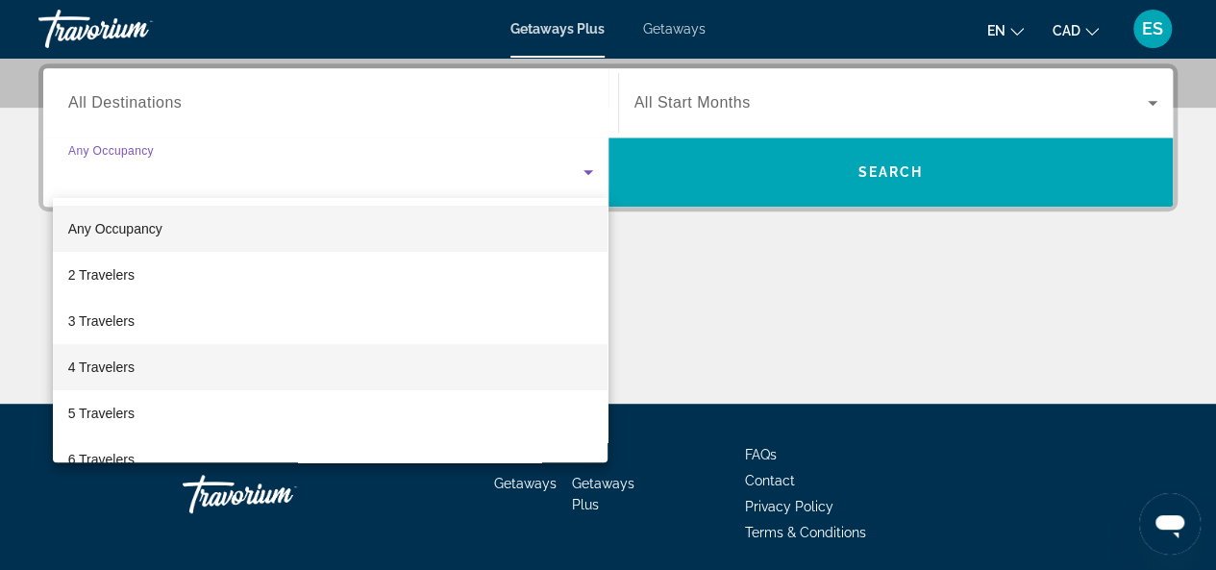
click at [111, 360] on span "4 Travelers" at bounding box center [101, 367] width 66 height 23
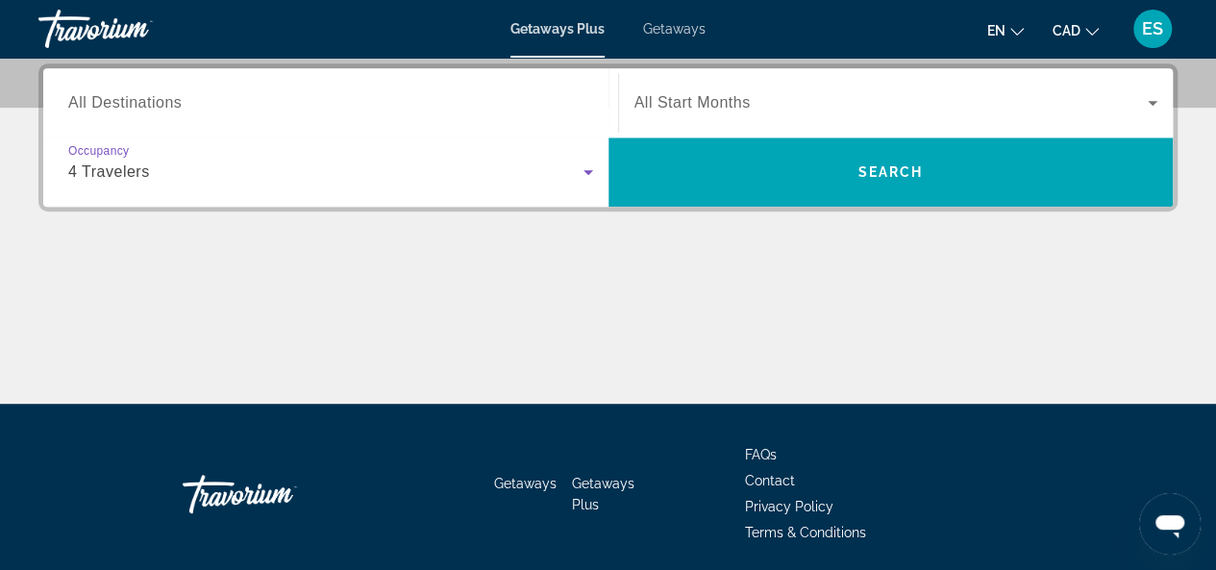
click at [158, 94] on span "All Destinations" at bounding box center [124, 102] width 113 height 16
click at [158, 93] on input "Destination All Destinations" at bounding box center [330, 103] width 525 height 23
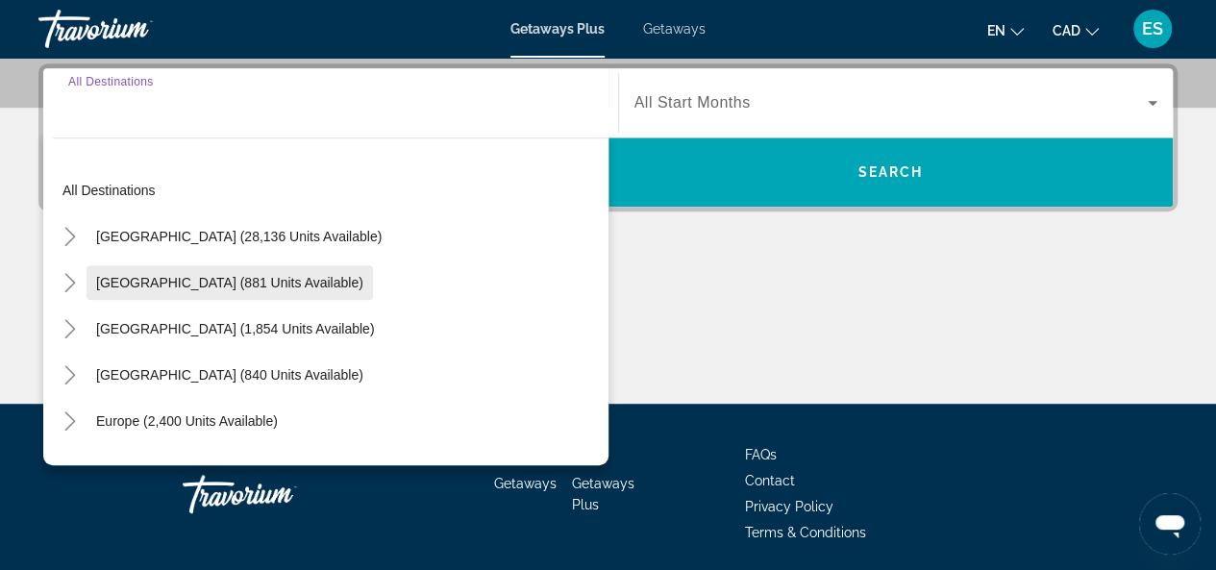
click at [130, 284] on span "Mexico (881 units available)" at bounding box center [229, 282] width 267 height 15
type input "**********"
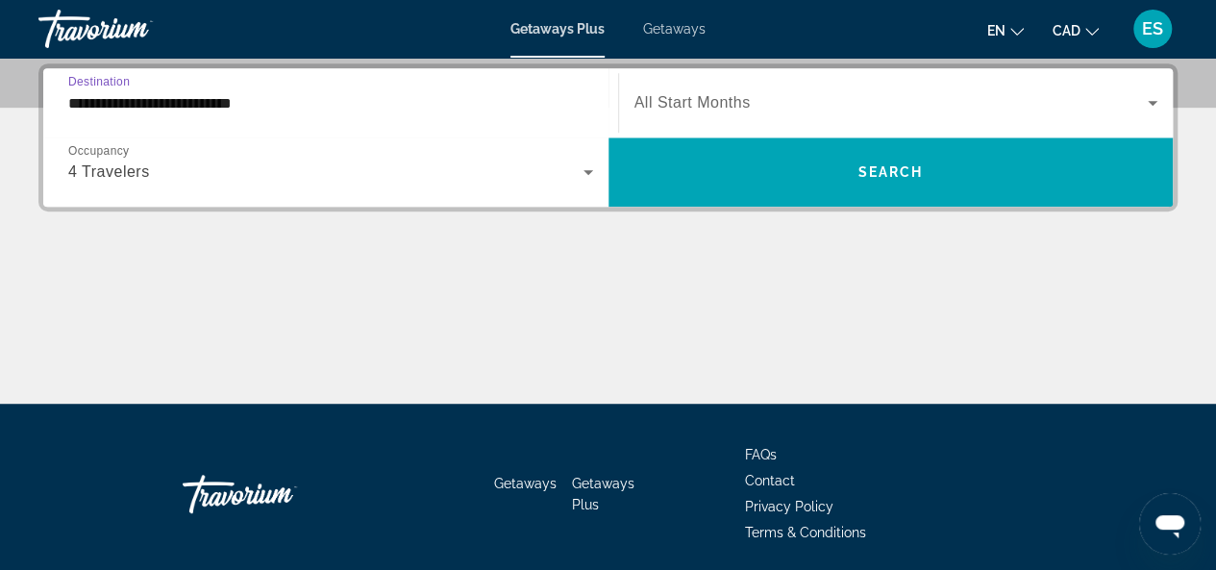
click at [802, 100] on span "Search widget" at bounding box center [891, 102] width 514 height 23
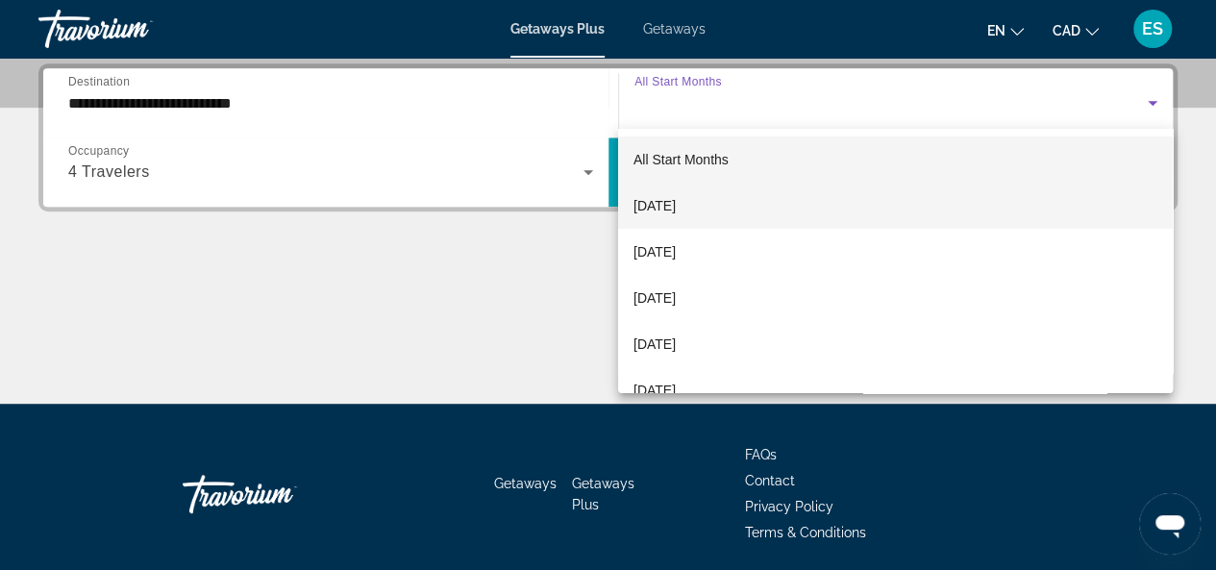
click at [721, 200] on mat-option "October 2025" at bounding box center [895, 206] width 554 height 46
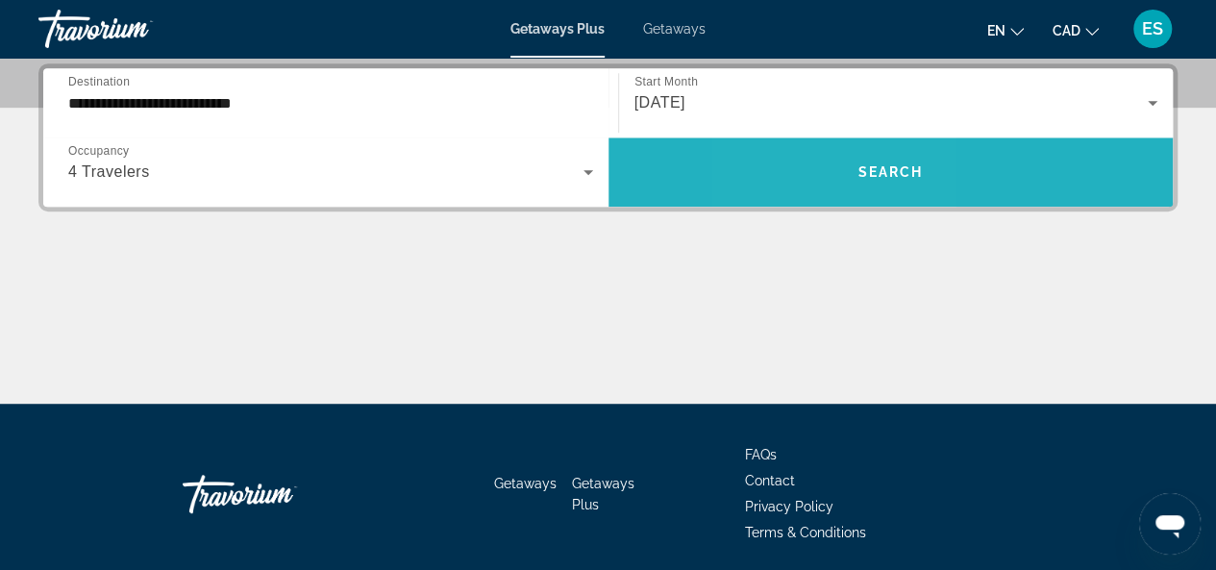
click at [821, 174] on span "Search widget" at bounding box center [890, 172] width 565 height 46
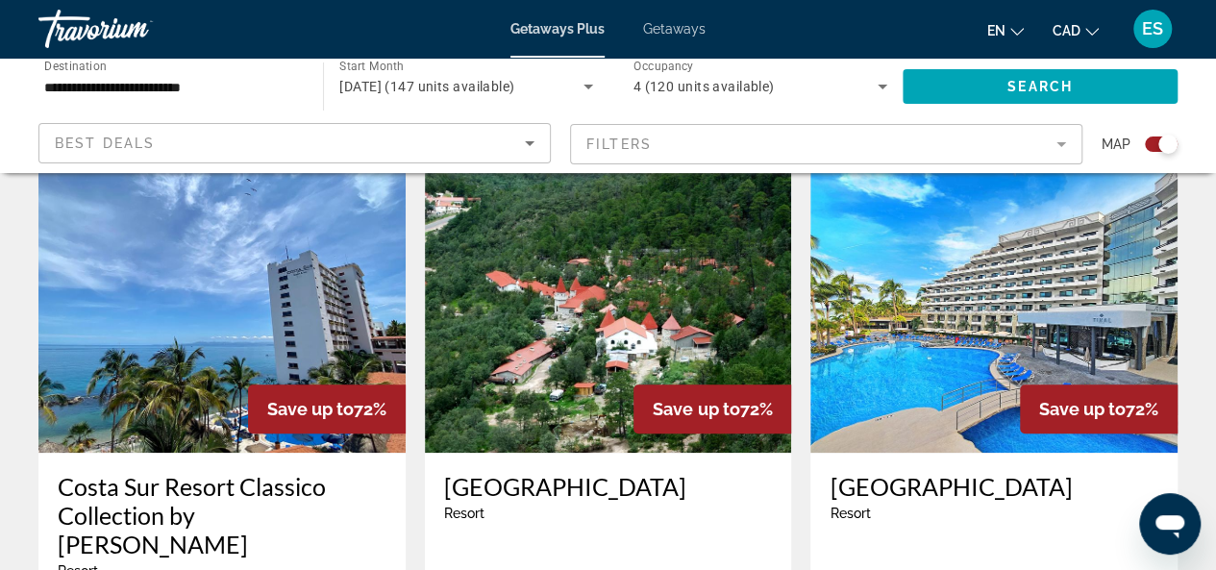
scroll to position [673, 0]
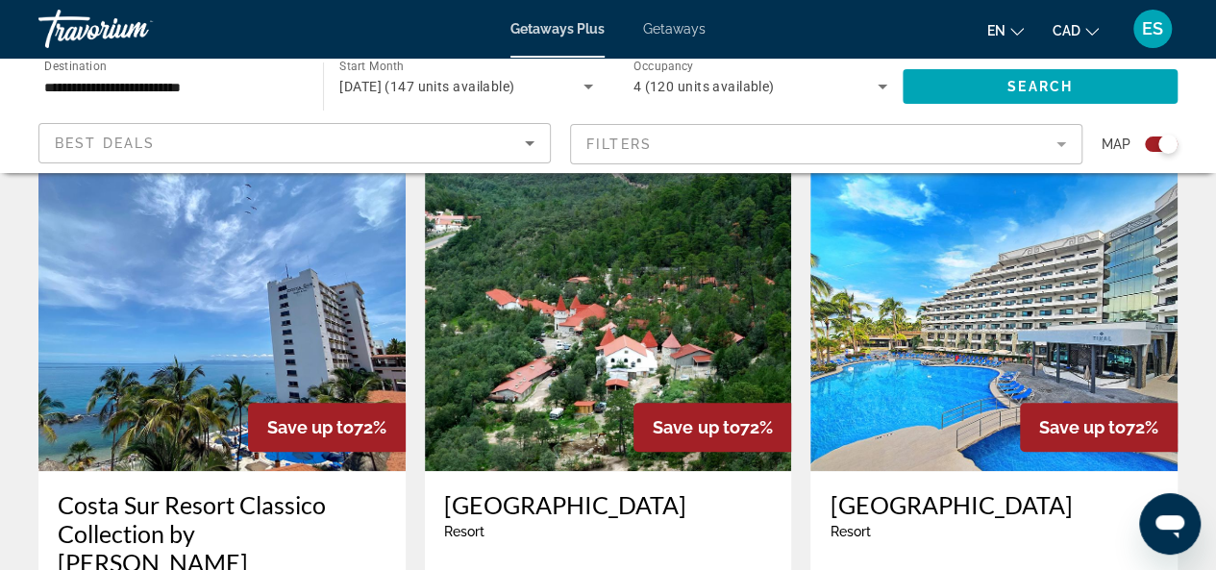
click at [216, 412] on img "Main content" at bounding box center [221, 316] width 367 height 307
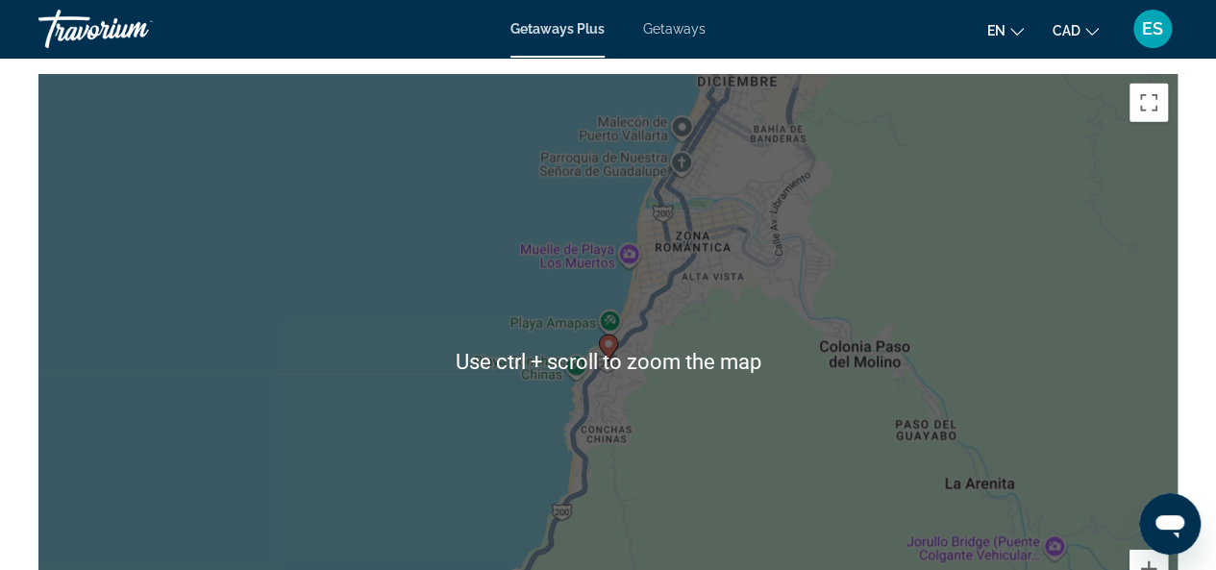
scroll to position [2498, 0]
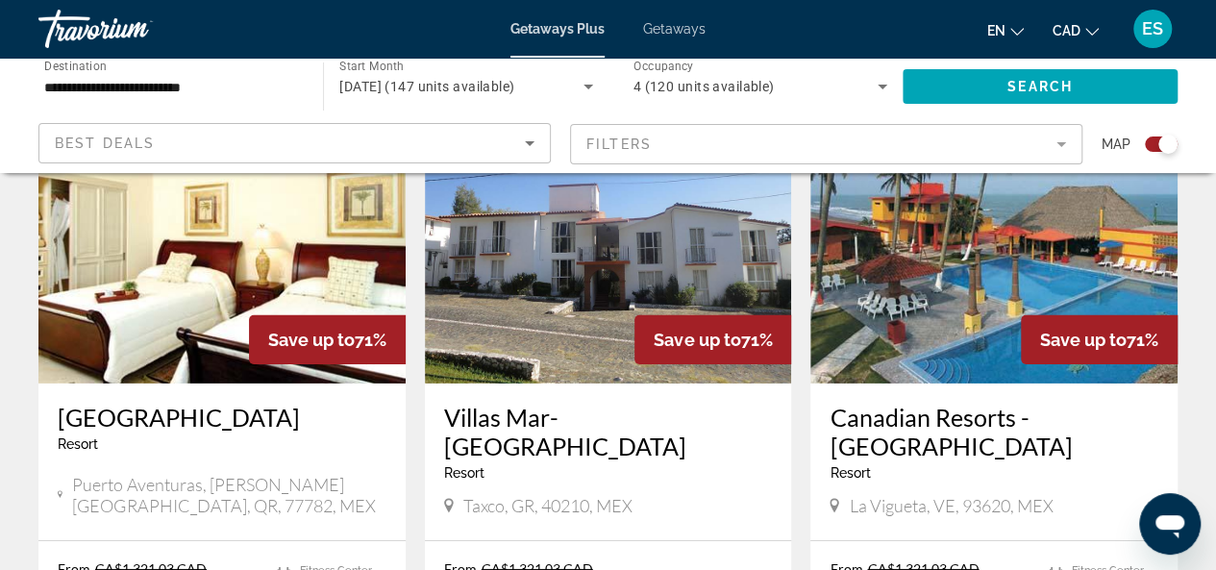
scroll to position [2691, 0]
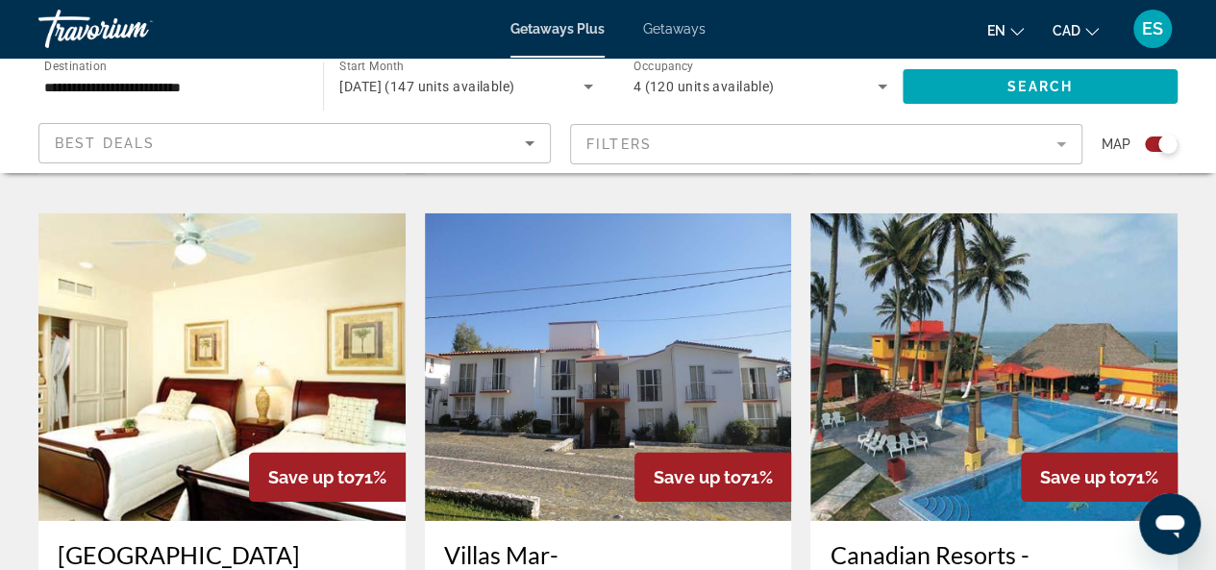
click at [879, 84] on icon "Search widget" at bounding box center [882, 86] width 23 height 23
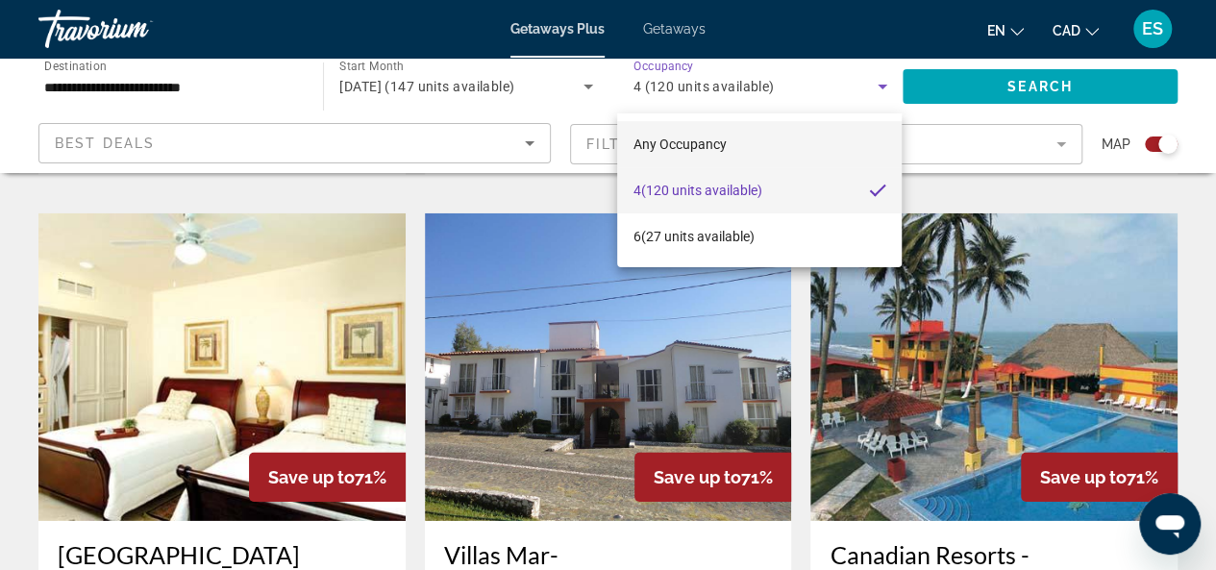
click at [759, 137] on mat-option "Any Occupancy" at bounding box center [759, 144] width 284 height 46
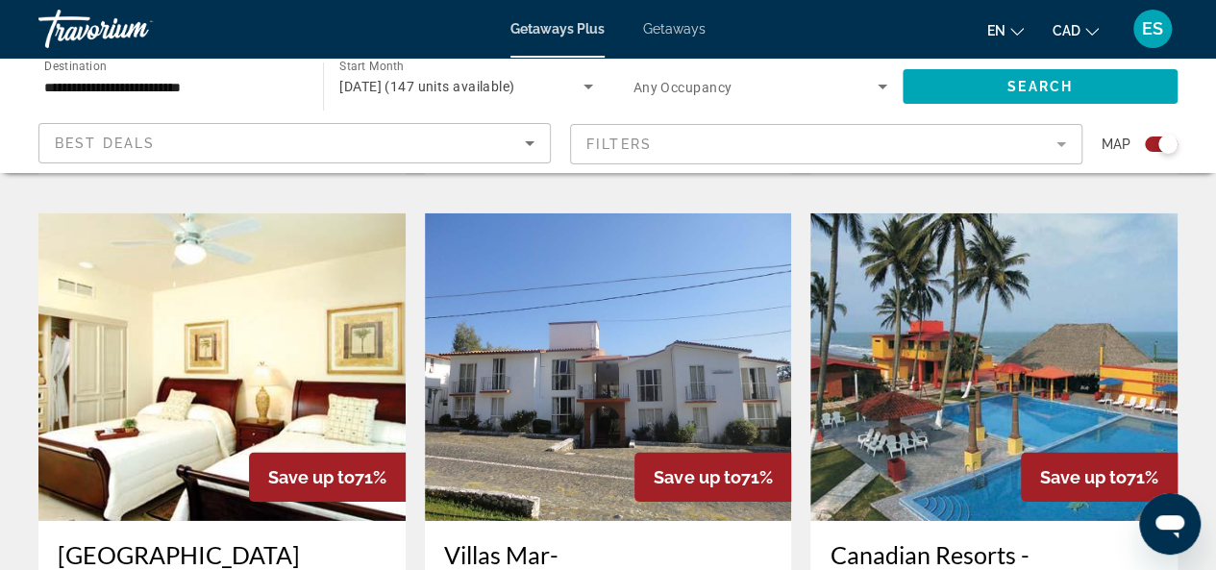
click at [881, 73] on div "Search widget" at bounding box center [760, 87] width 254 height 54
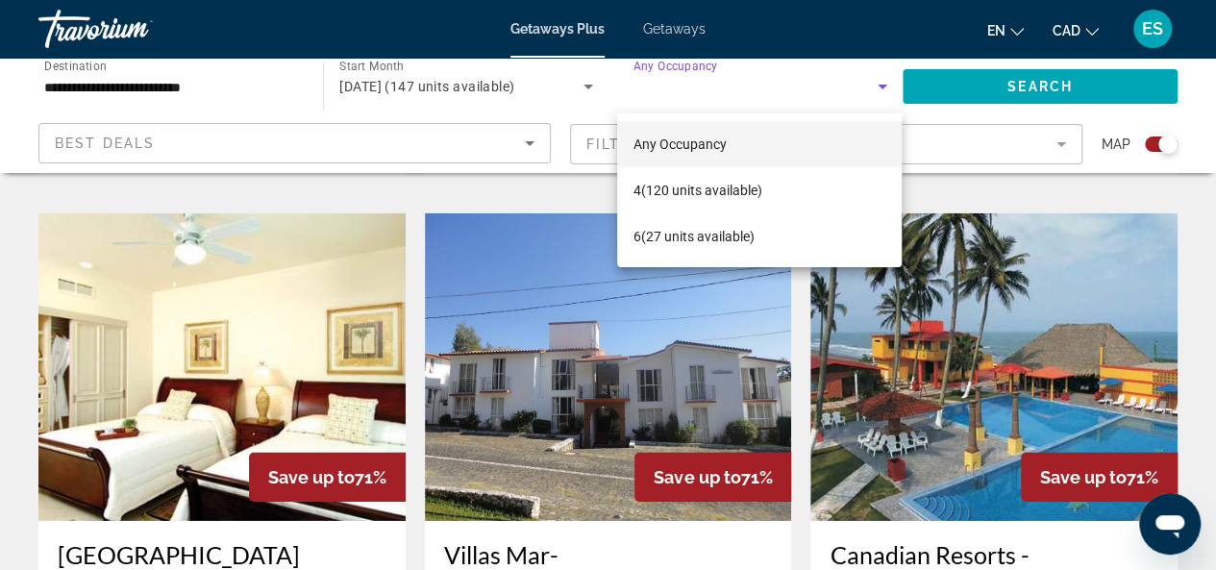
click at [982, 84] on div at bounding box center [608, 285] width 1216 height 570
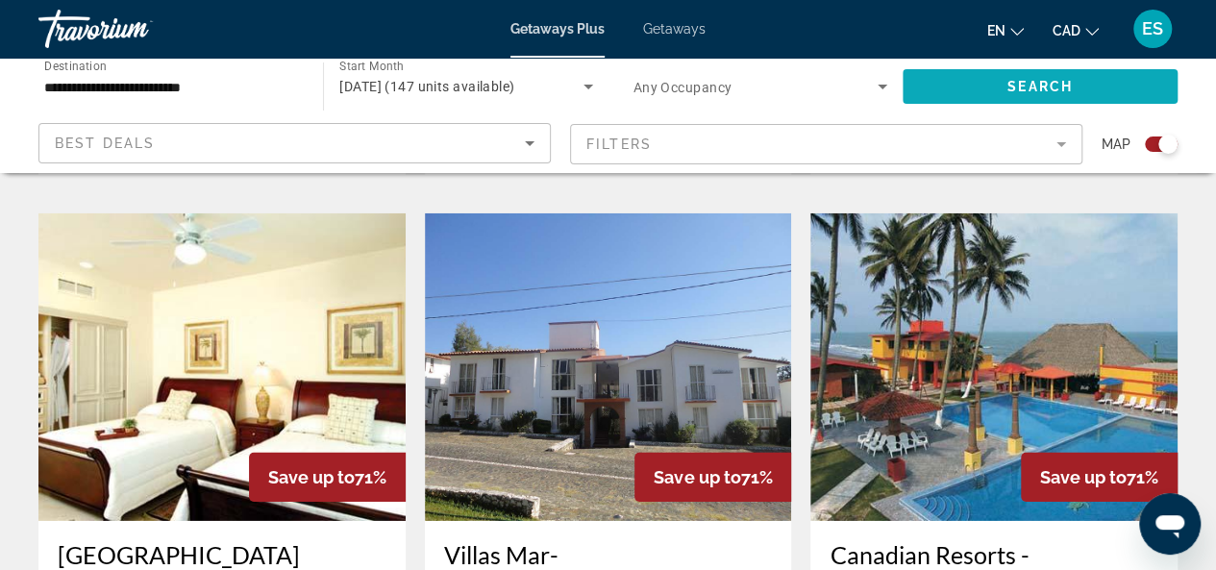
click at [976, 86] on span "Search widget" at bounding box center [1039, 86] width 275 height 46
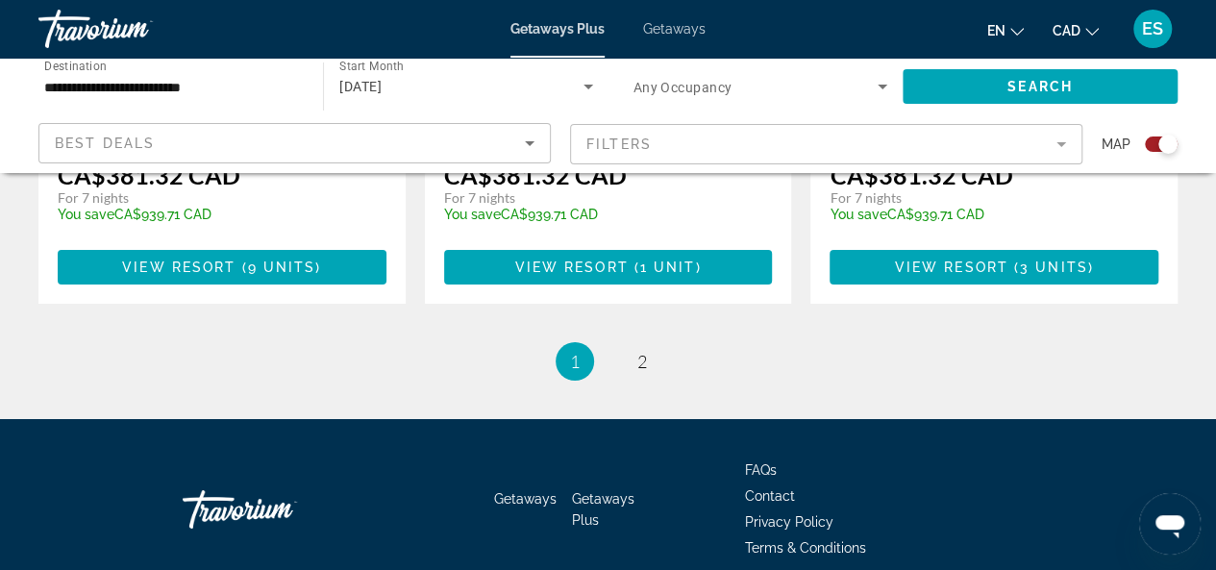
scroll to position [3277, 0]
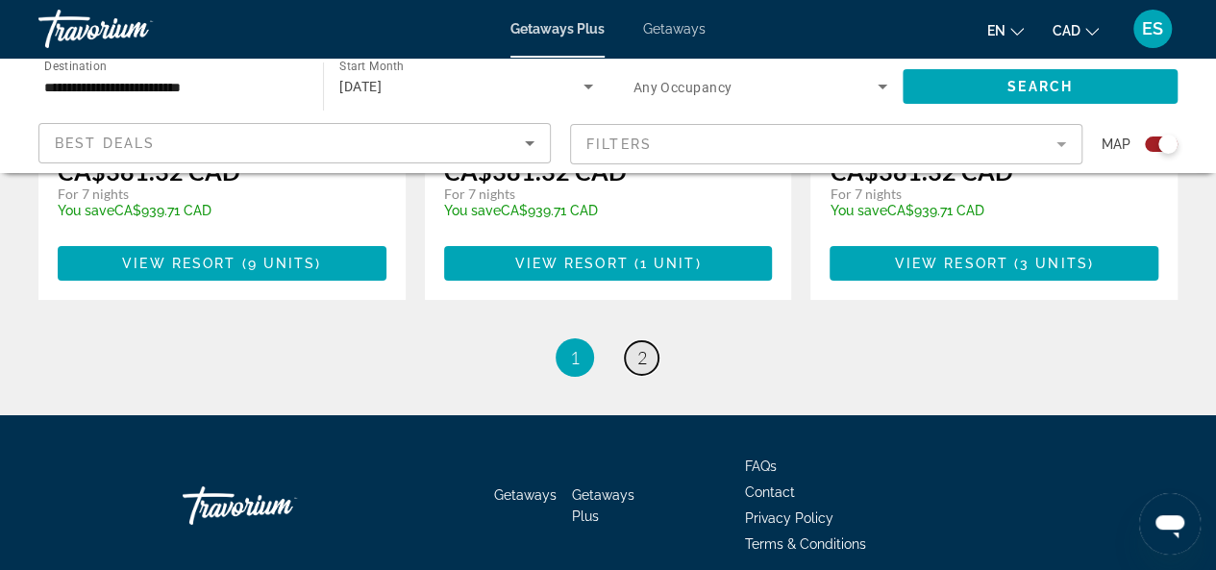
click at [640, 347] on span "2" at bounding box center [642, 357] width 10 height 21
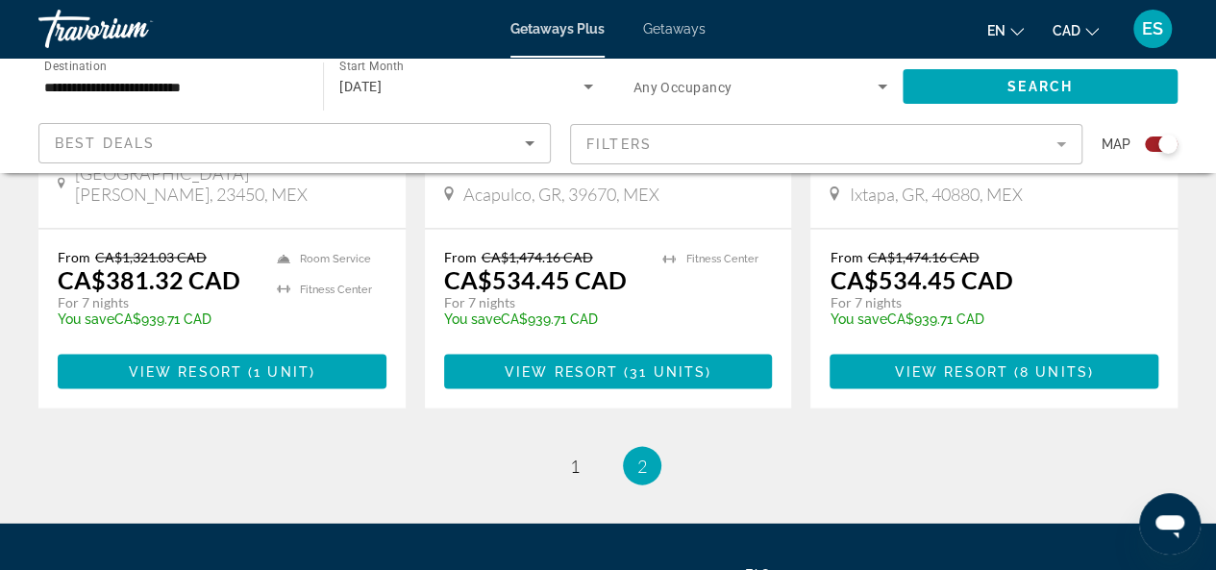
scroll to position [1653, 0]
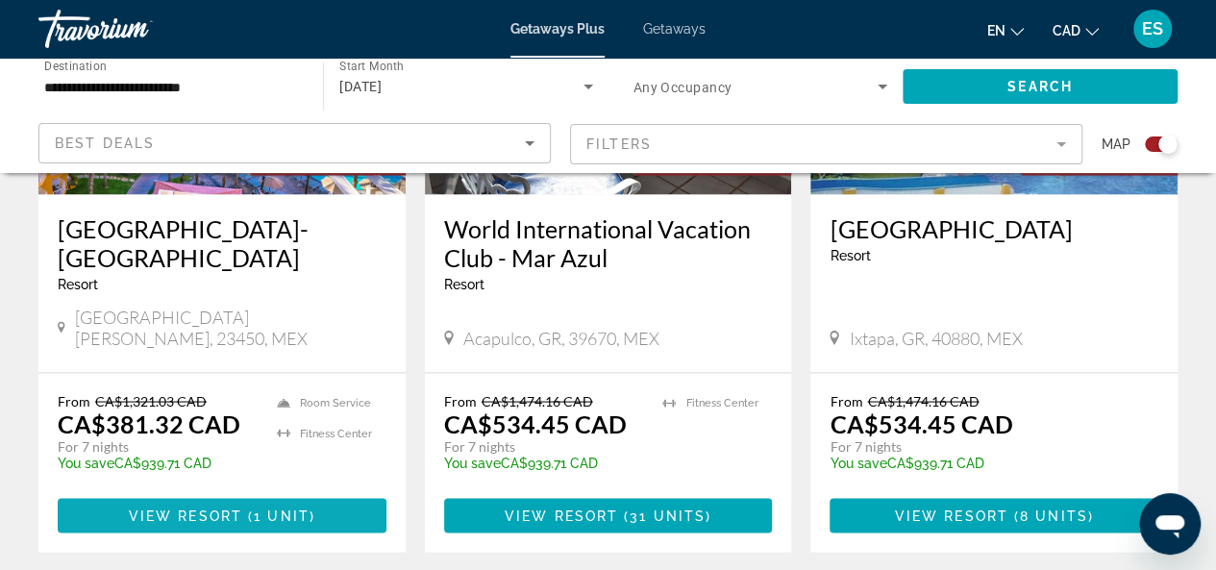
click at [196, 507] on span "View Resort" at bounding box center [185, 514] width 113 height 15
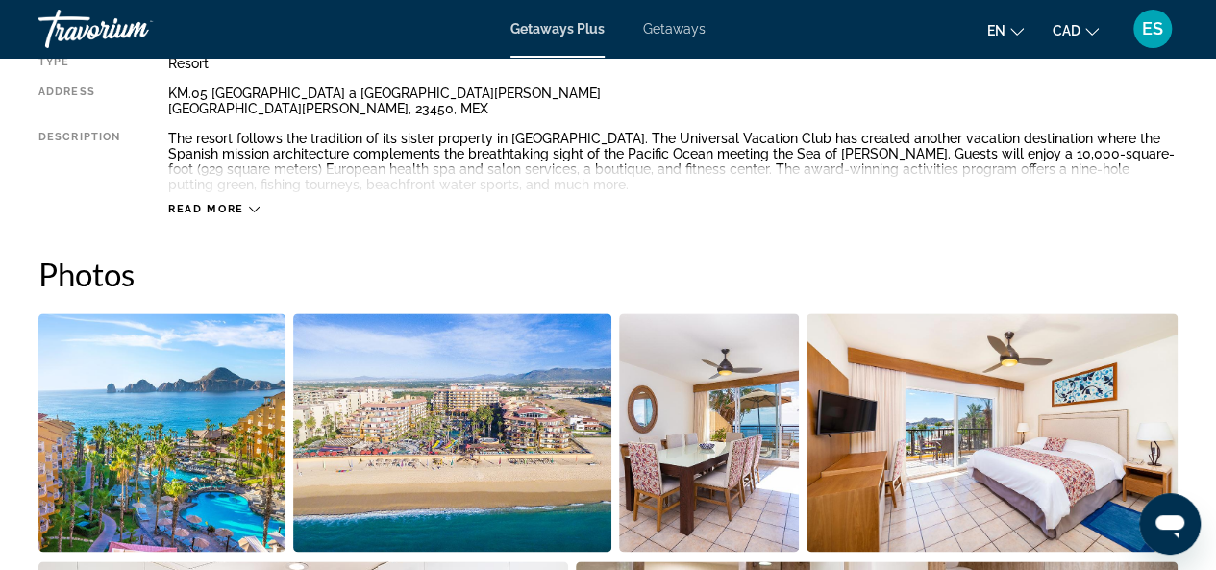
scroll to position [673, 0]
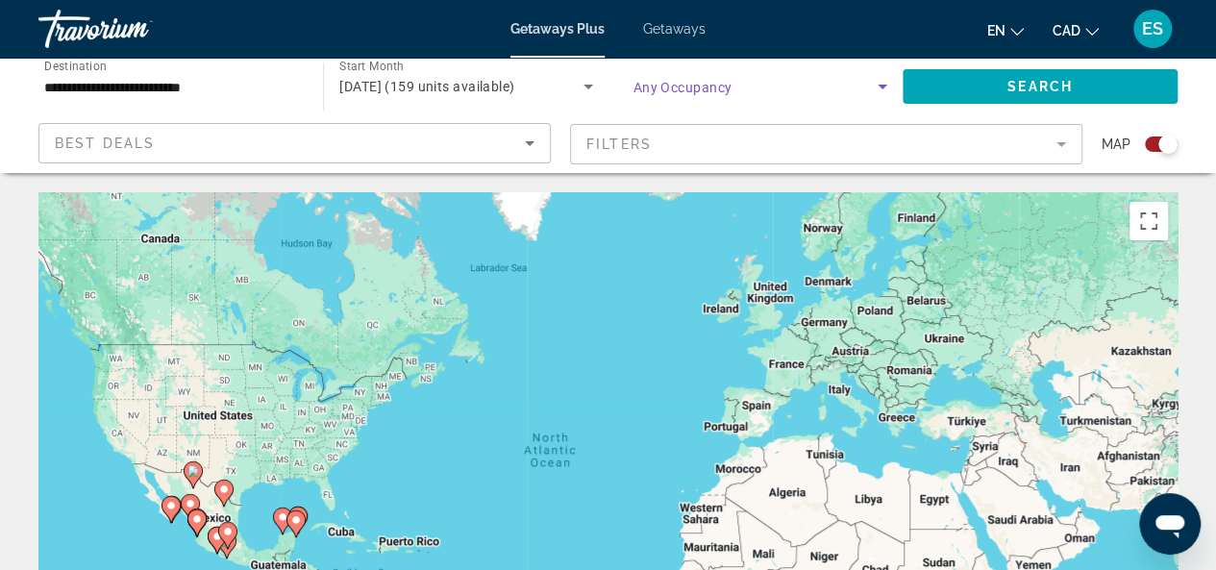
click at [883, 86] on icon "Search widget" at bounding box center [882, 87] width 10 height 5
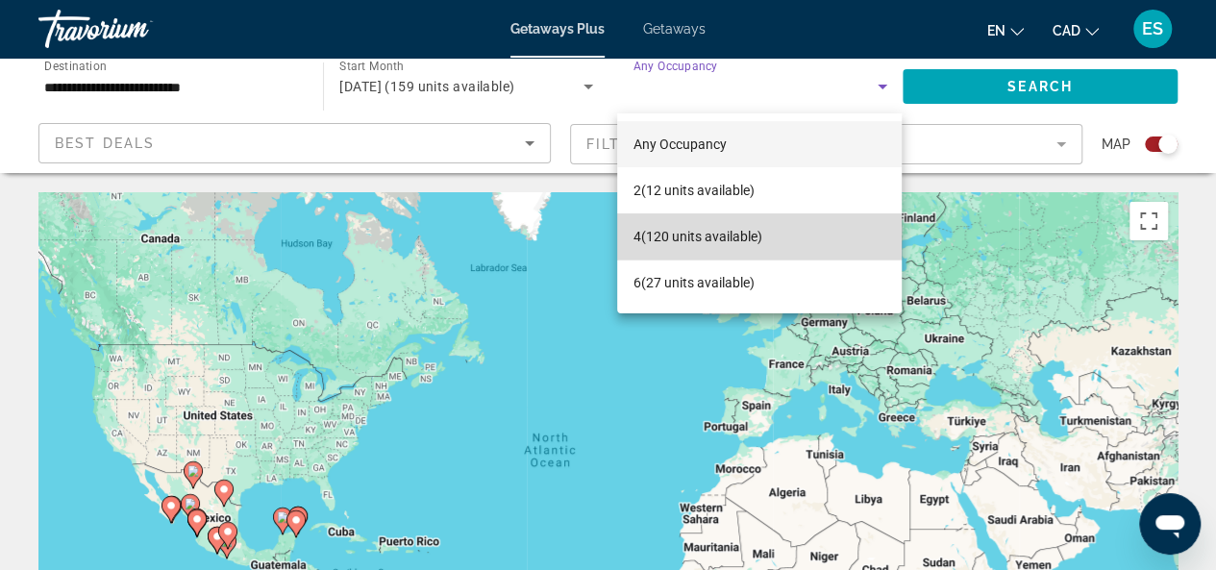
click at [709, 235] on span "4 (120 units available)" at bounding box center [696, 236] width 129 height 23
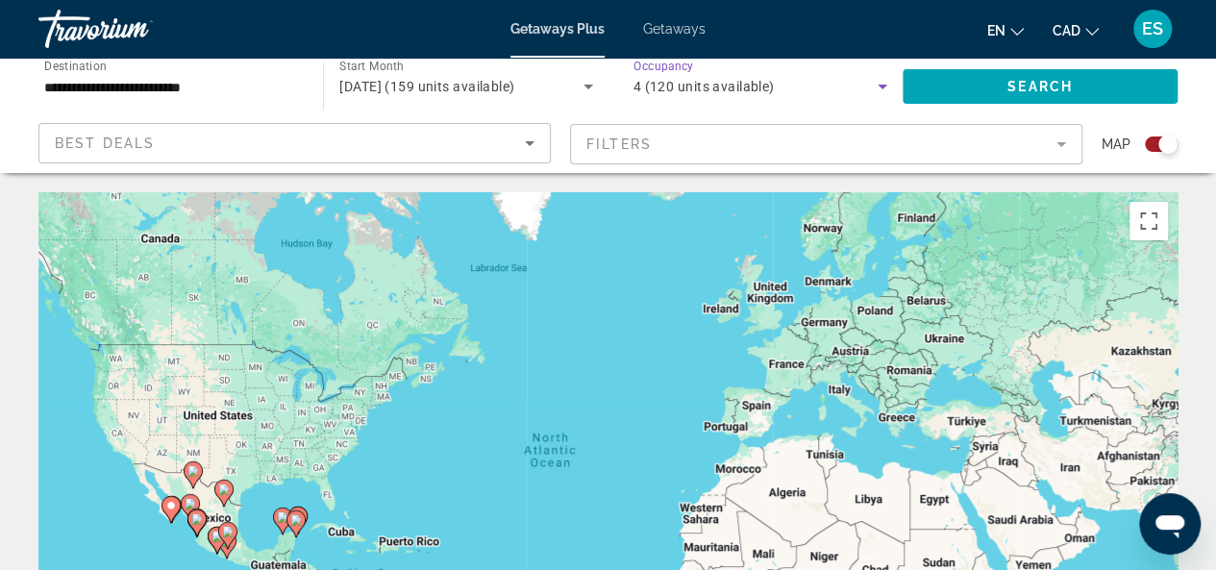
click at [238, 85] on input "**********" at bounding box center [171, 87] width 254 height 23
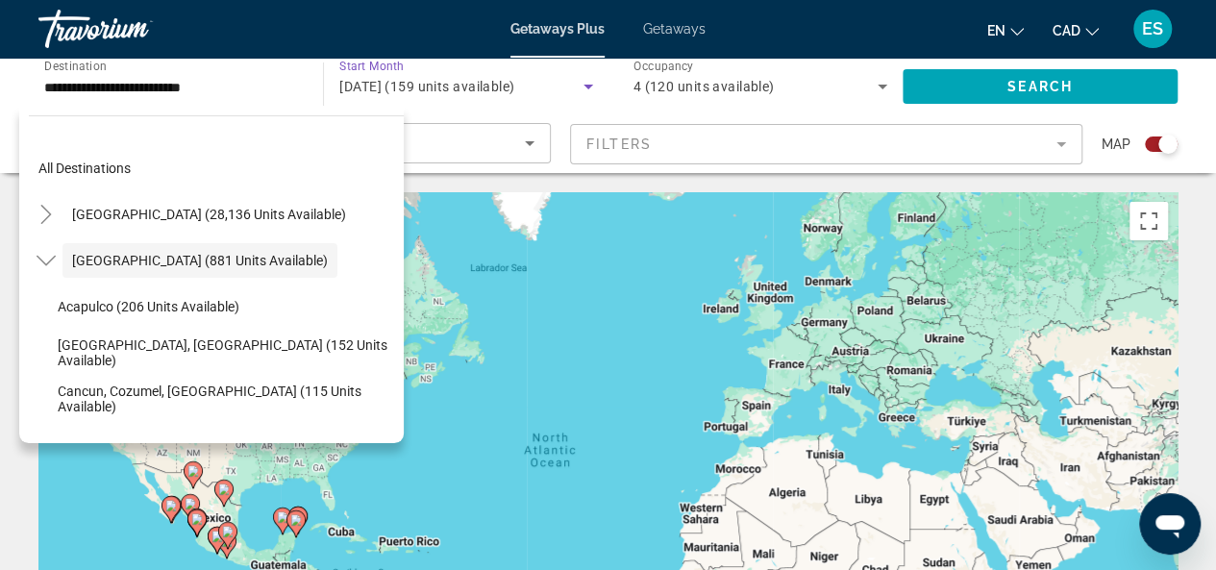
click at [443, 82] on span "October 2025 (159 units available)" at bounding box center [426, 86] width 175 height 15
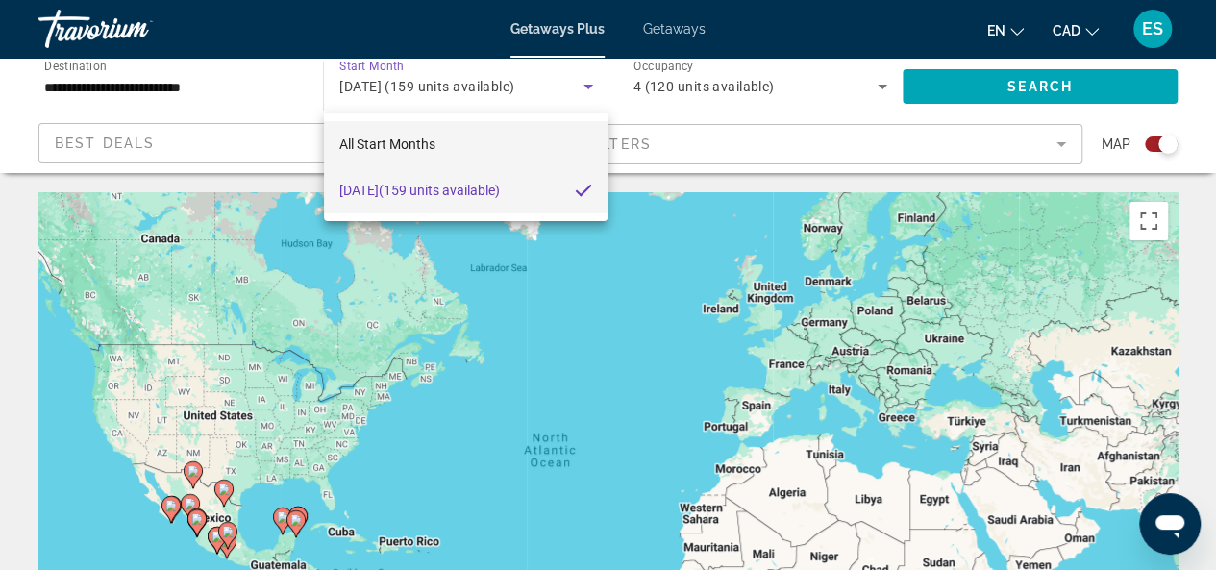
click at [475, 138] on mat-option "All Start Months" at bounding box center [466, 144] width 284 height 46
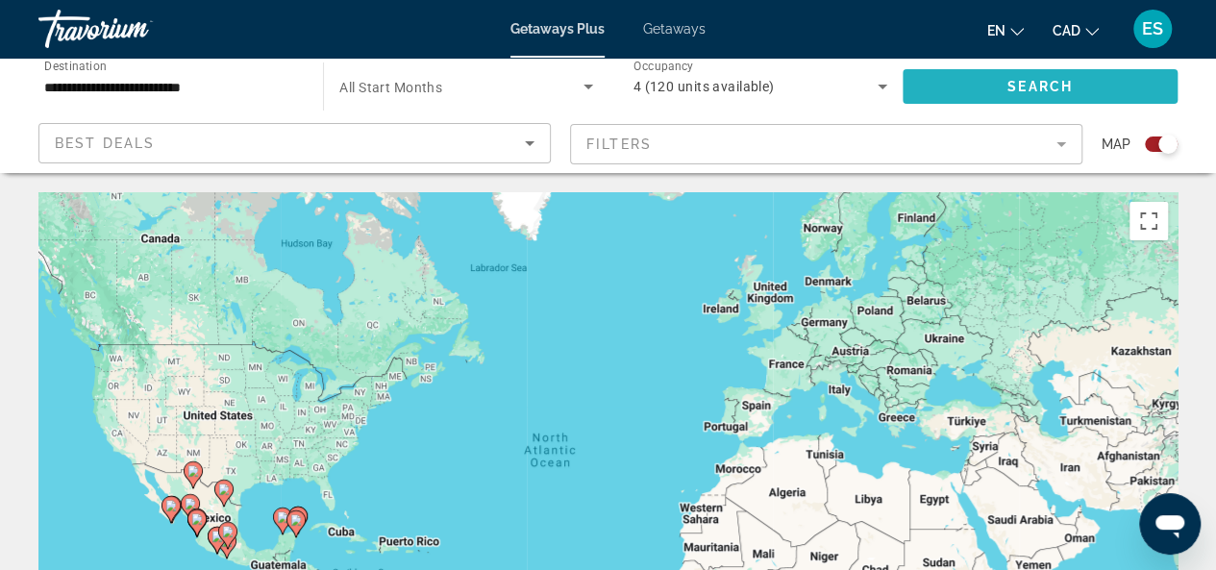
click at [1010, 82] on span "Search" at bounding box center [1039, 86] width 65 height 15
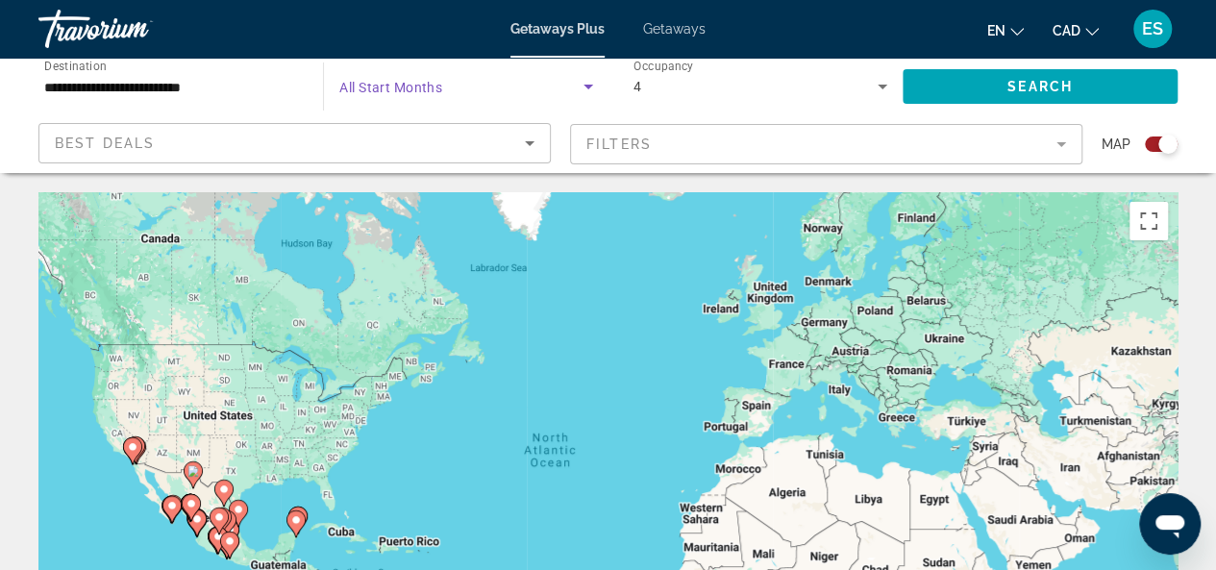
click at [584, 86] on icon "Search widget" at bounding box center [588, 87] width 10 height 5
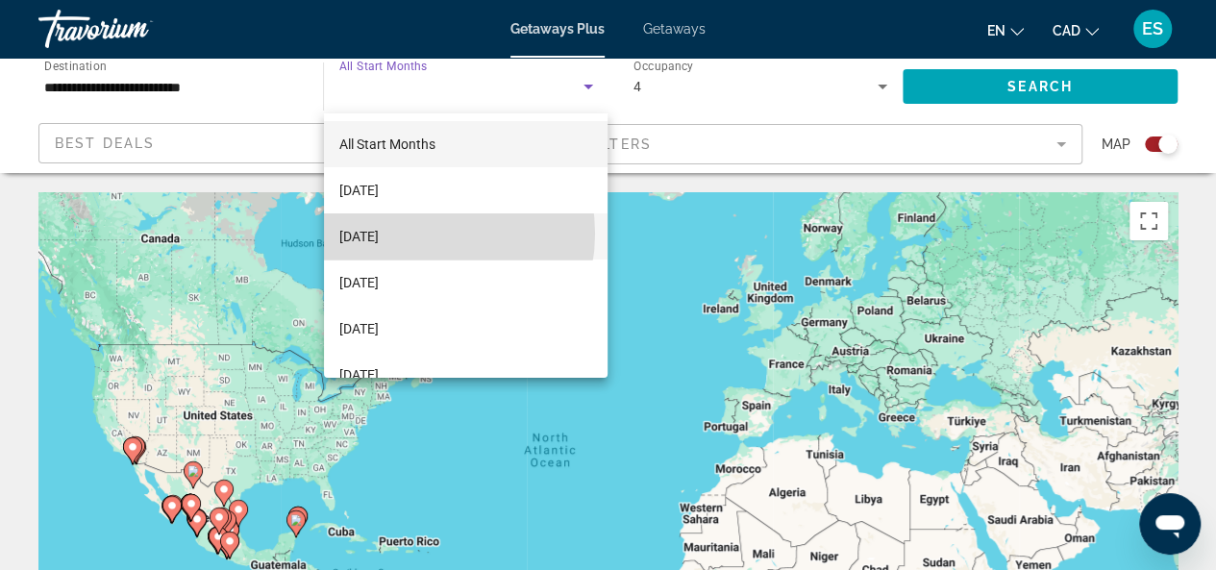
click at [379, 233] on span "November 2025" at bounding box center [358, 236] width 39 height 23
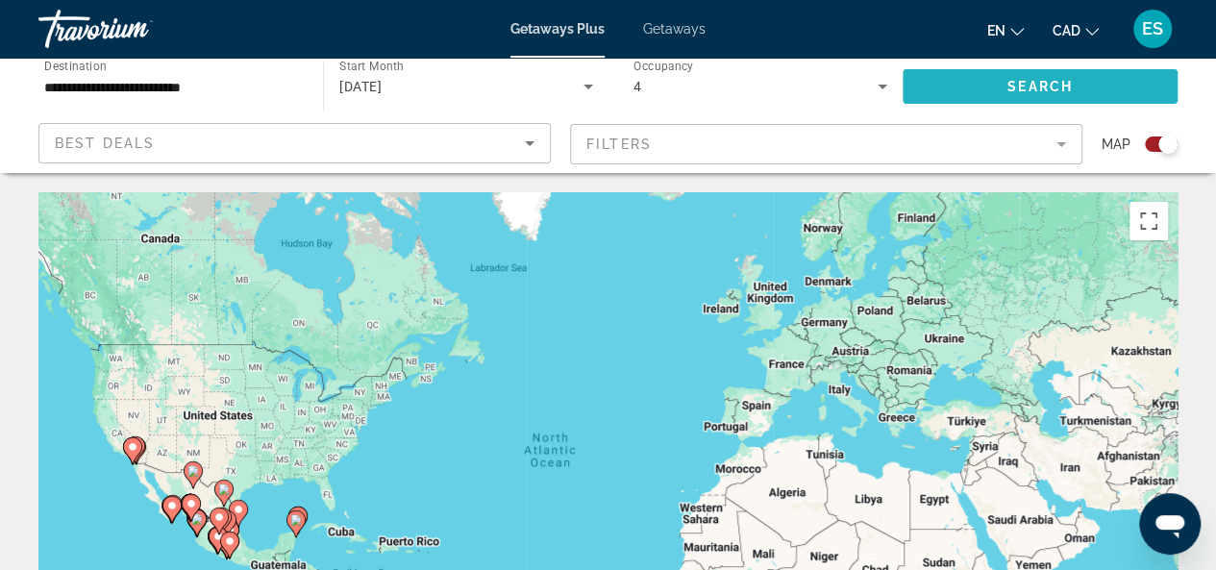
click at [967, 81] on span "Search widget" at bounding box center [1039, 86] width 275 height 46
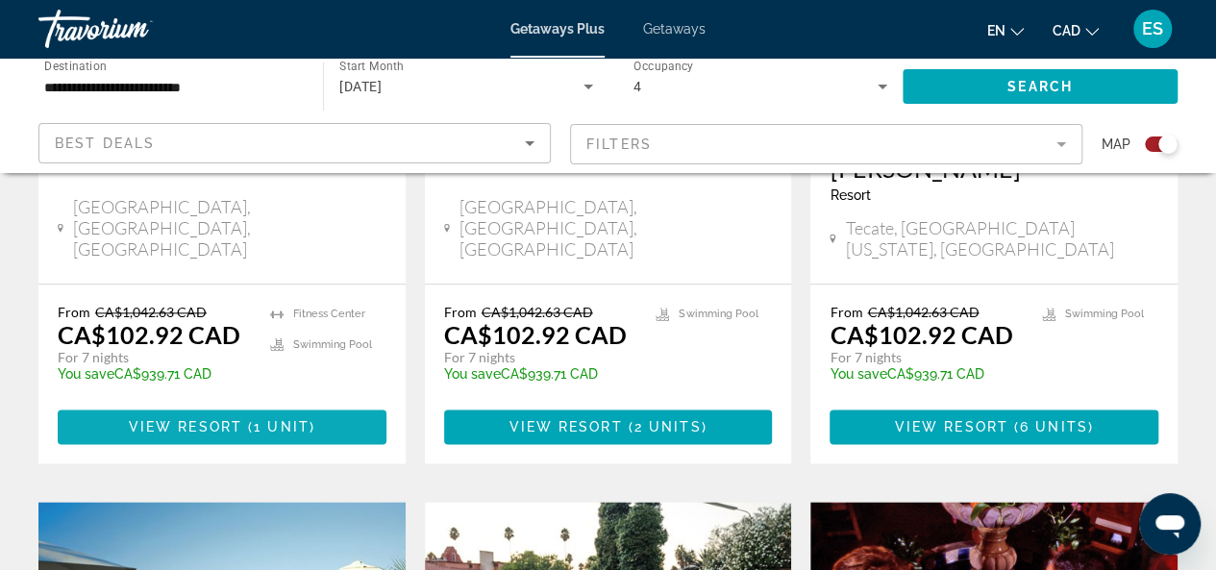
scroll to position [1057, 0]
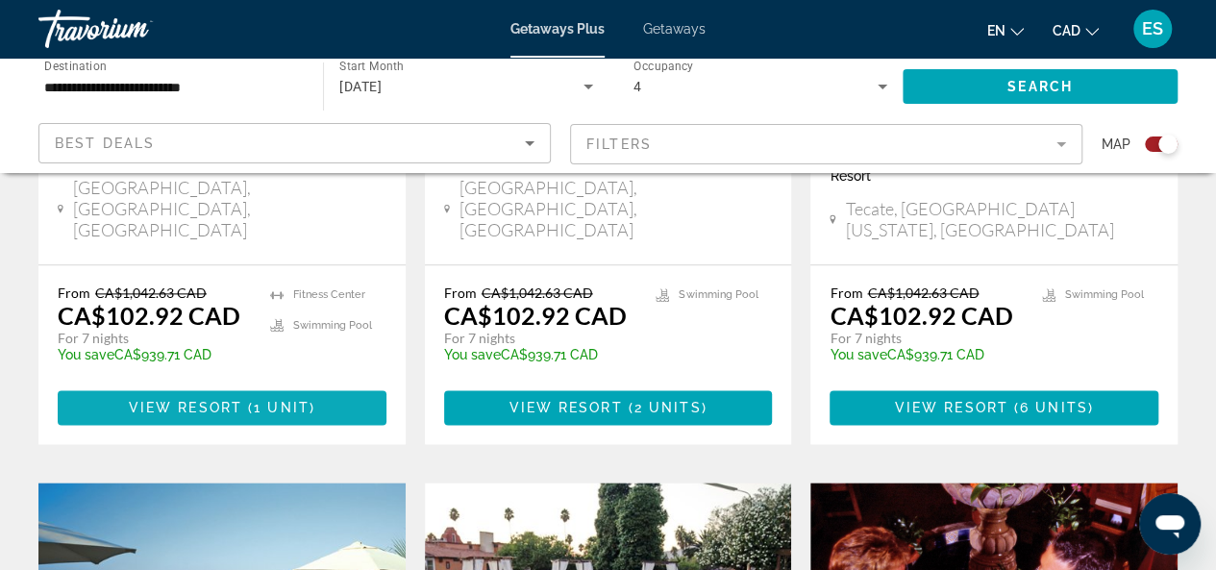
click at [207, 400] on span "View Resort" at bounding box center [185, 407] width 113 height 15
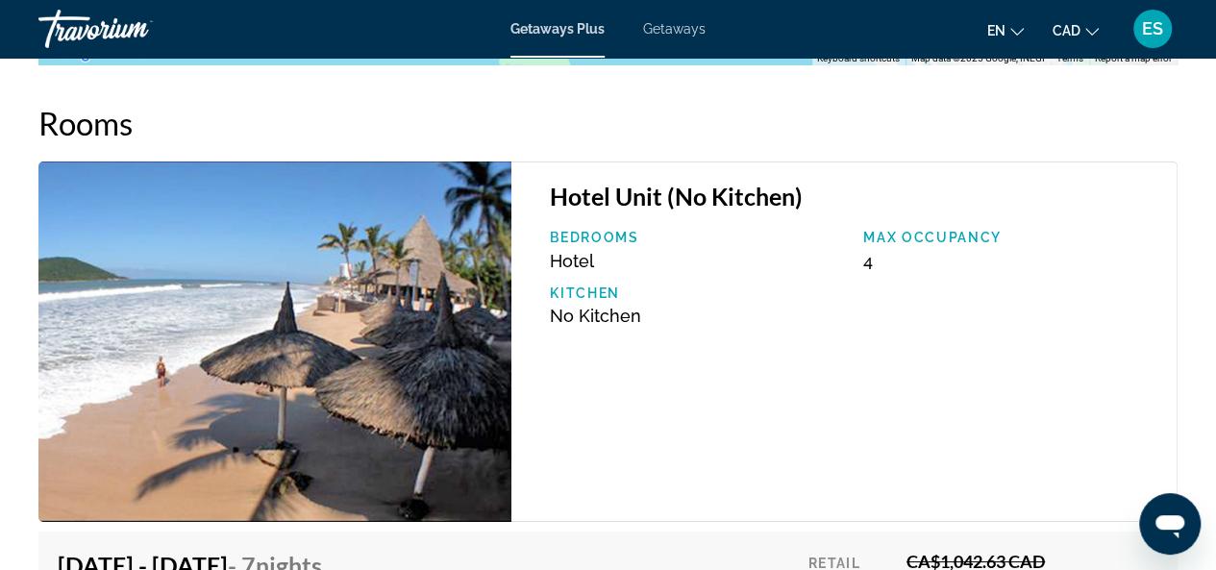
scroll to position [3171, 0]
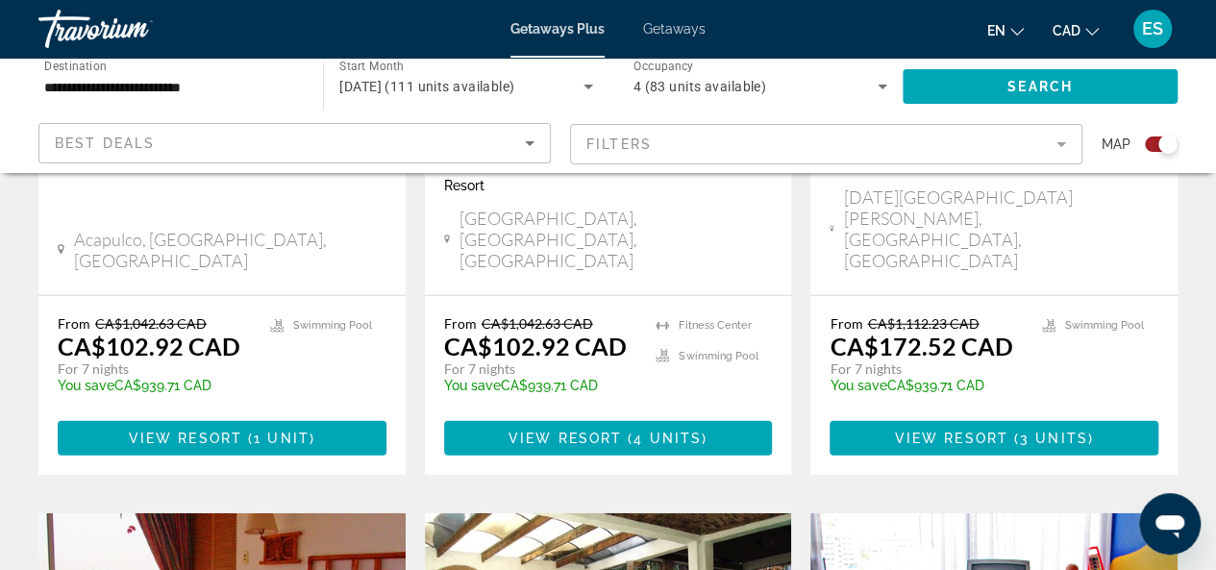
scroll to position [2498, 0]
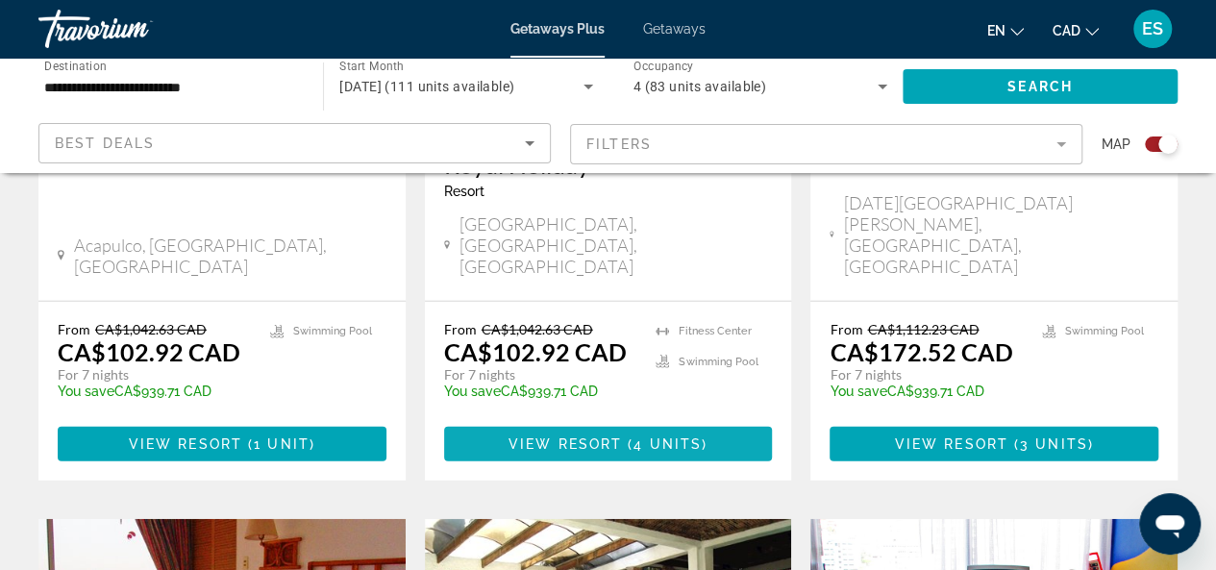
click at [621, 436] on span "View Resort" at bounding box center [564, 443] width 113 height 15
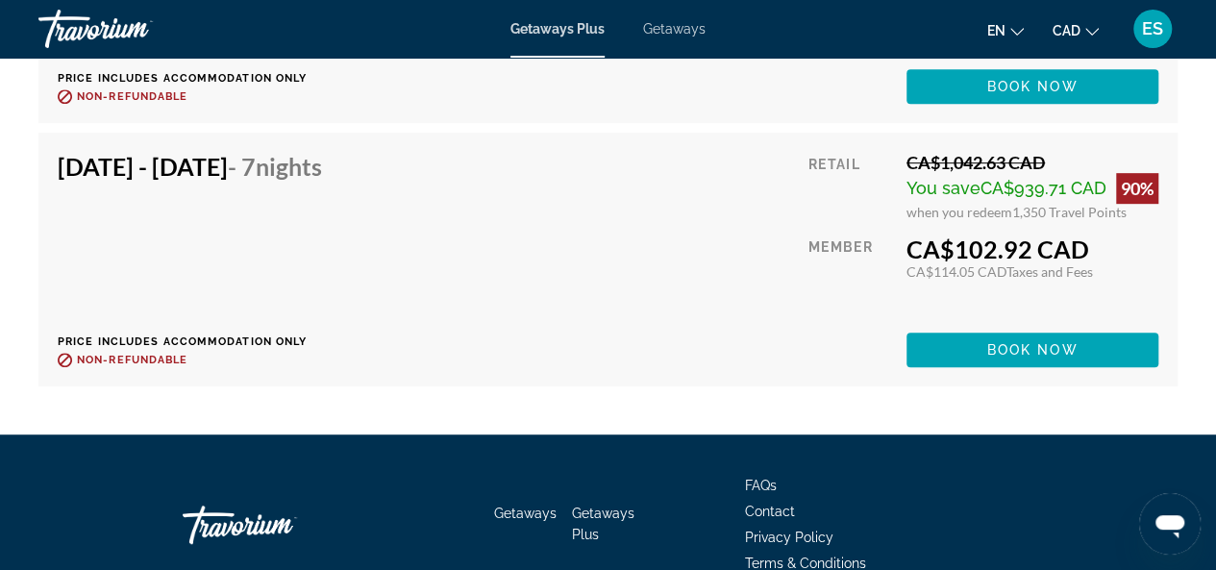
scroll to position [4132, 0]
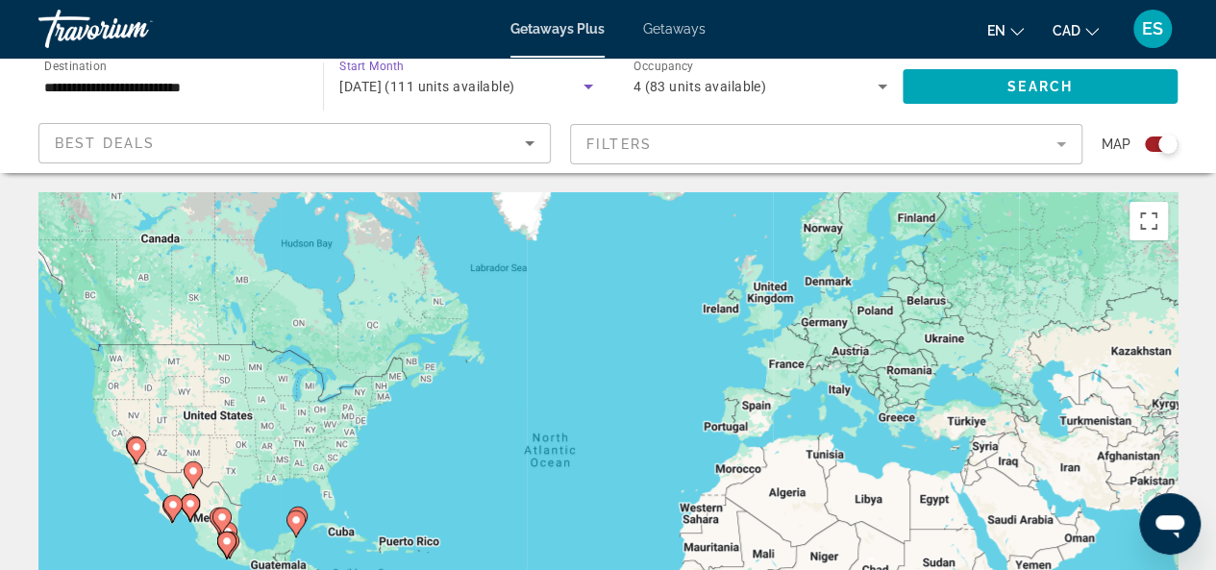
click at [588, 81] on icon "Search widget" at bounding box center [588, 86] width 23 height 23
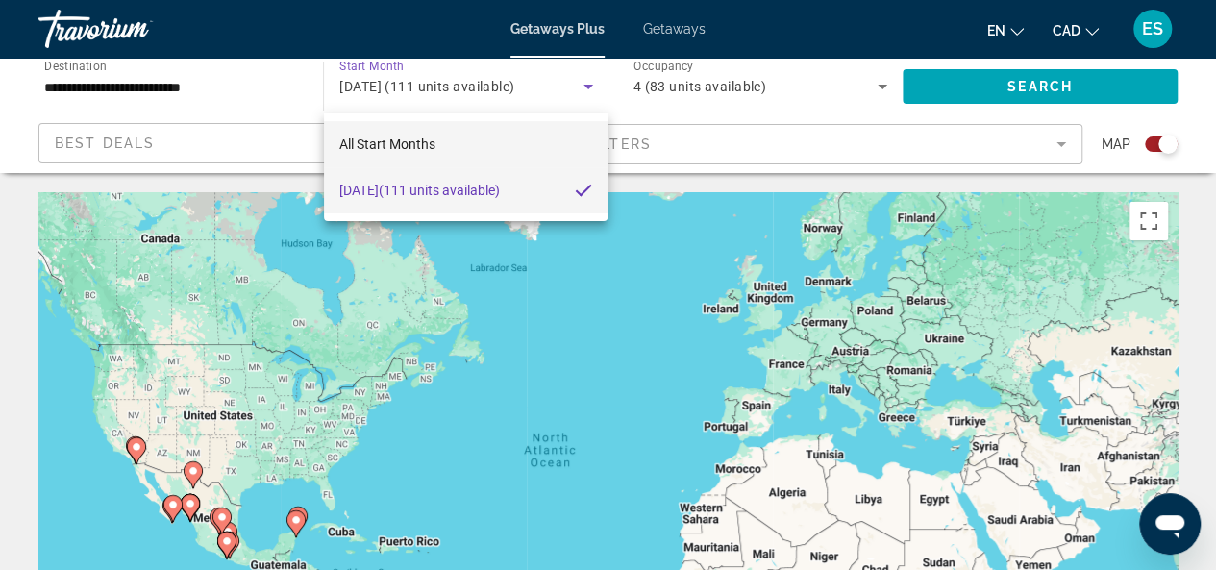
click at [436, 143] on mat-option "All Start Months" at bounding box center [466, 144] width 284 height 46
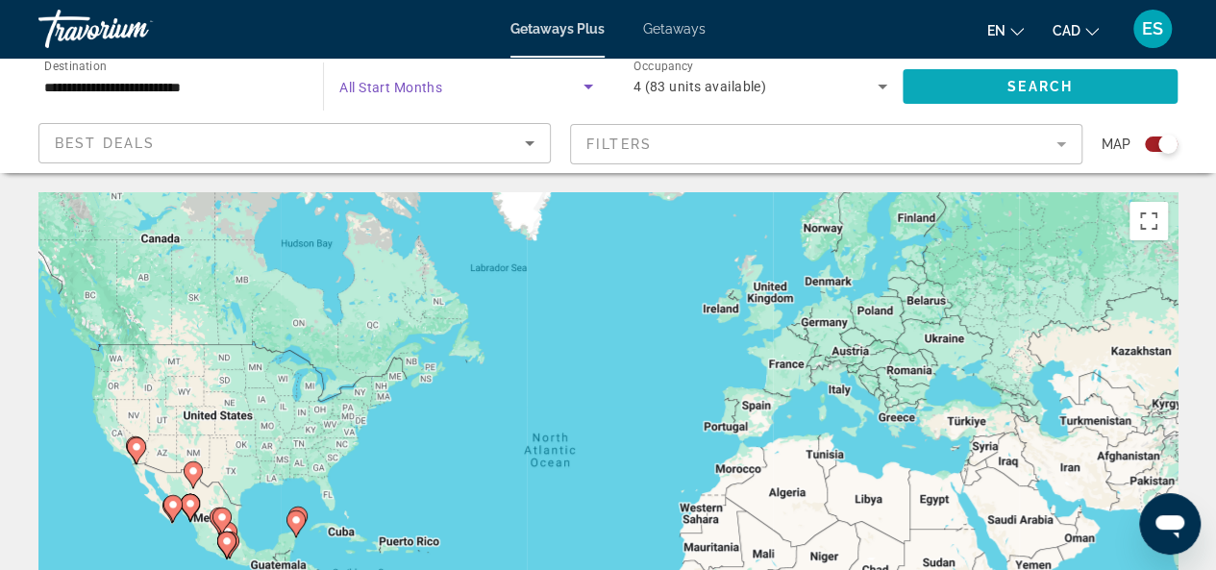
click at [982, 84] on span "Search widget" at bounding box center [1039, 86] width 275 height 46
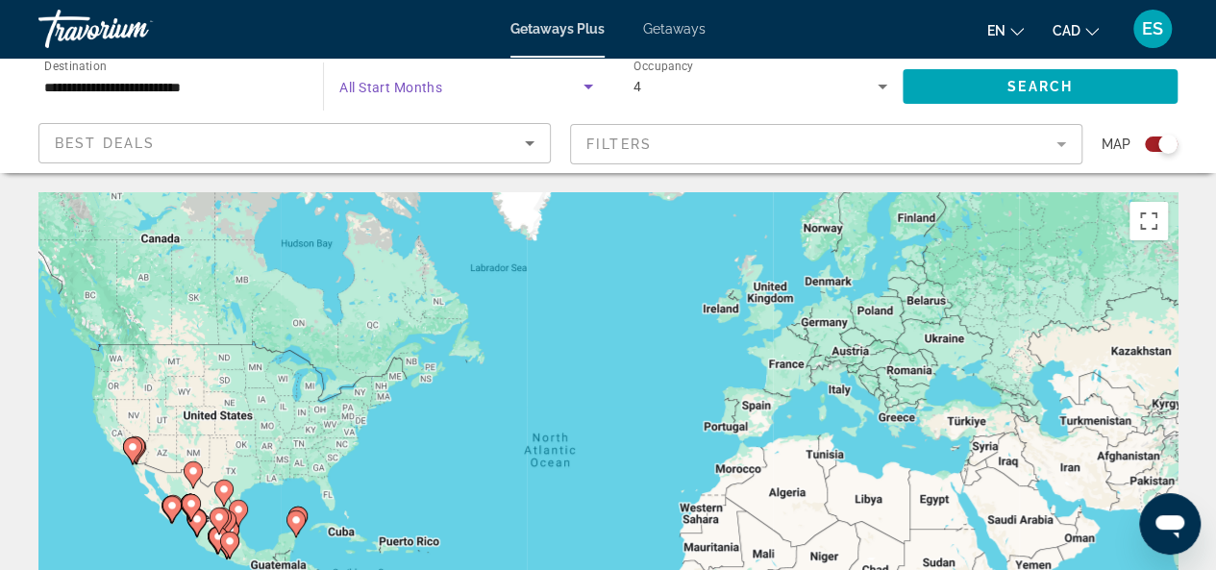
click at [582, 85] on icon "Search widget" at bounding box center [588, 86] width 23 height 23
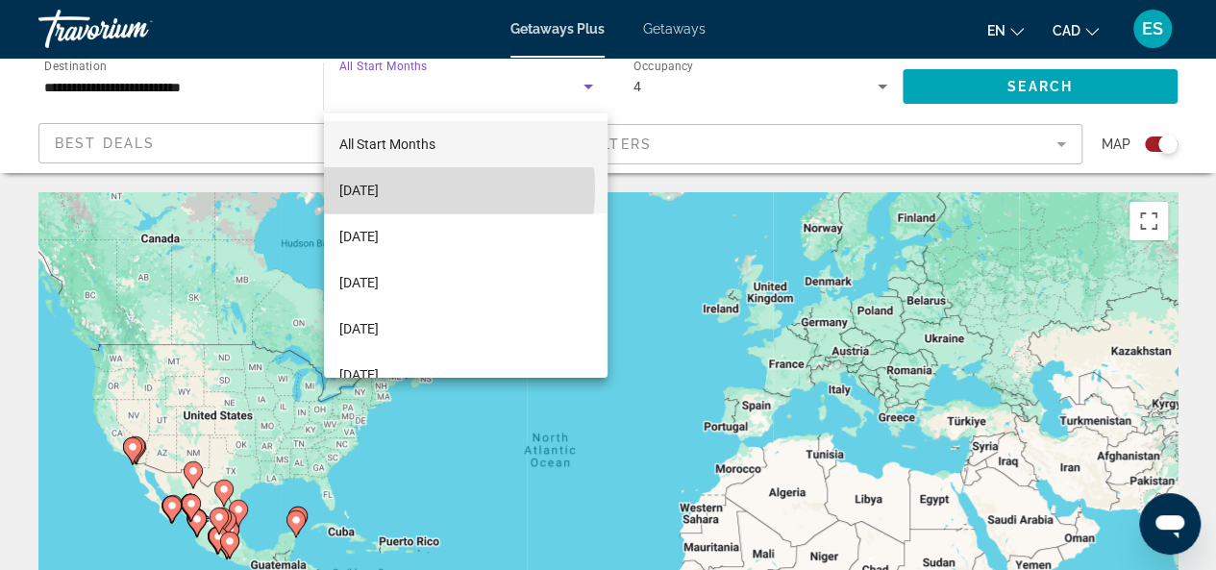
click at [379, 188] on span "October 2025" at bounding box center [358, 190] width 39 height 23
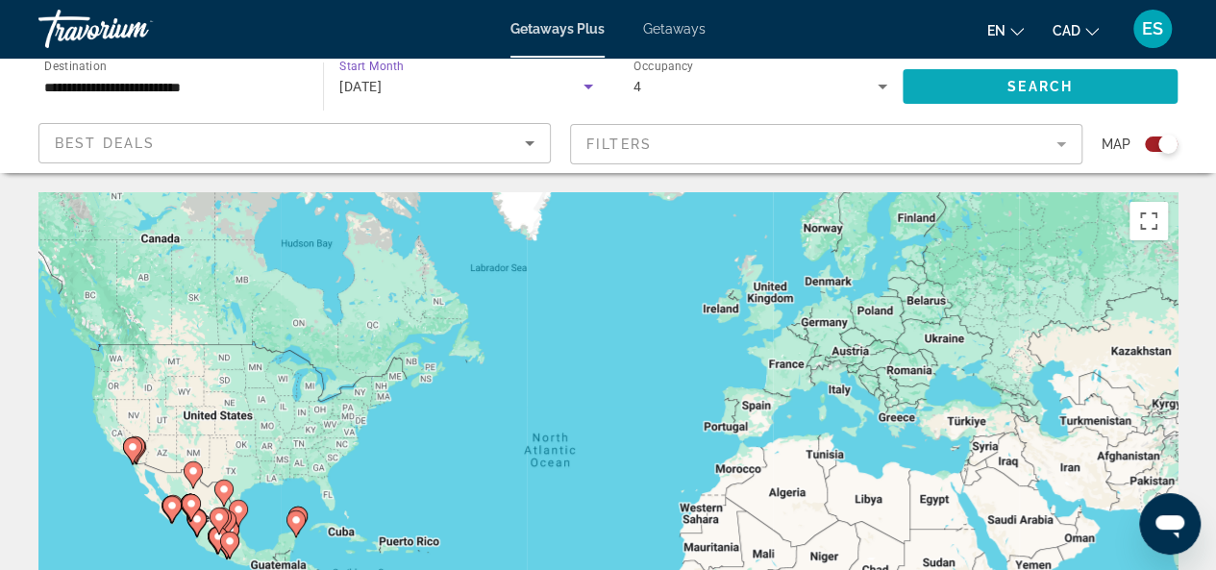
click at [1057, 77] on span "Search widget" at bounding box center [1039, 86] width 275 height 46
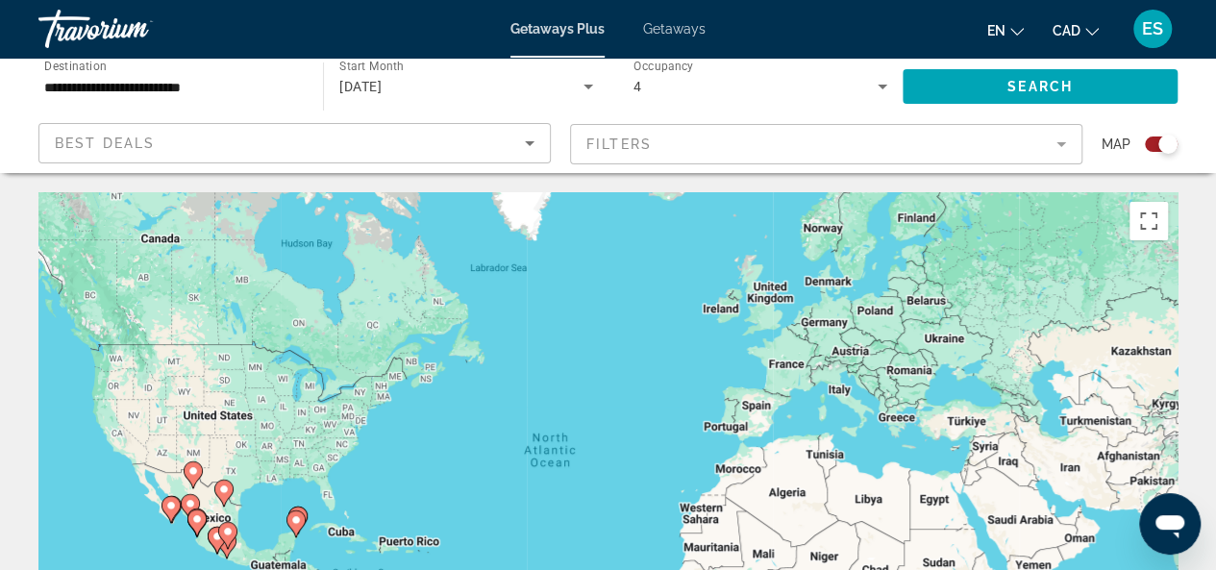
click at [221, 86] on input "**********" at bounding box center [171, 87] width 254 height 23
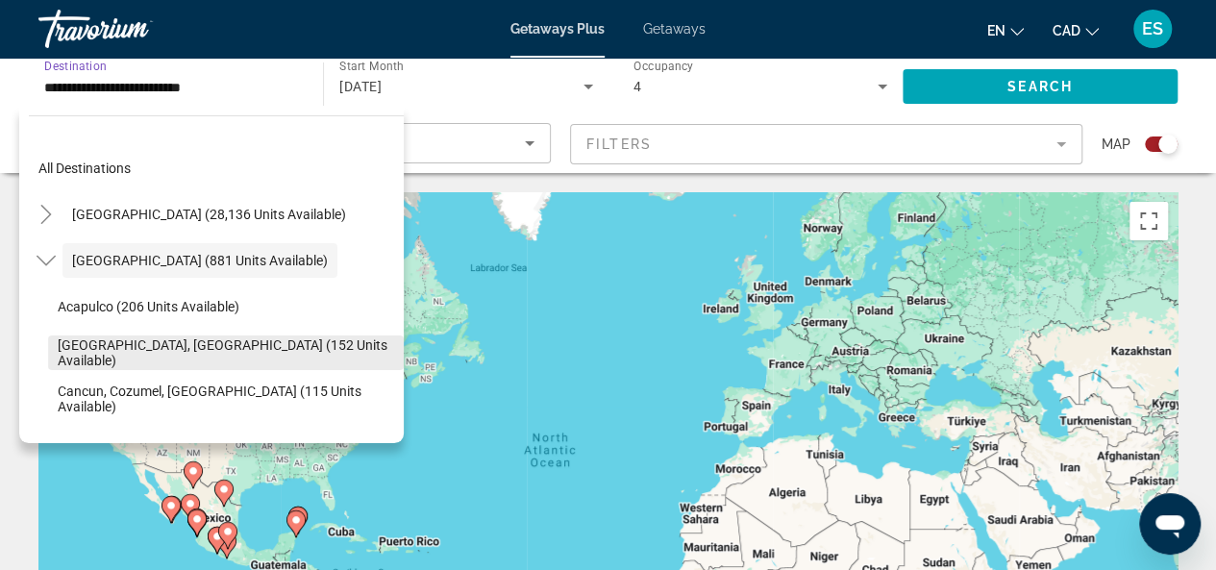
scroll to position [96, 0]
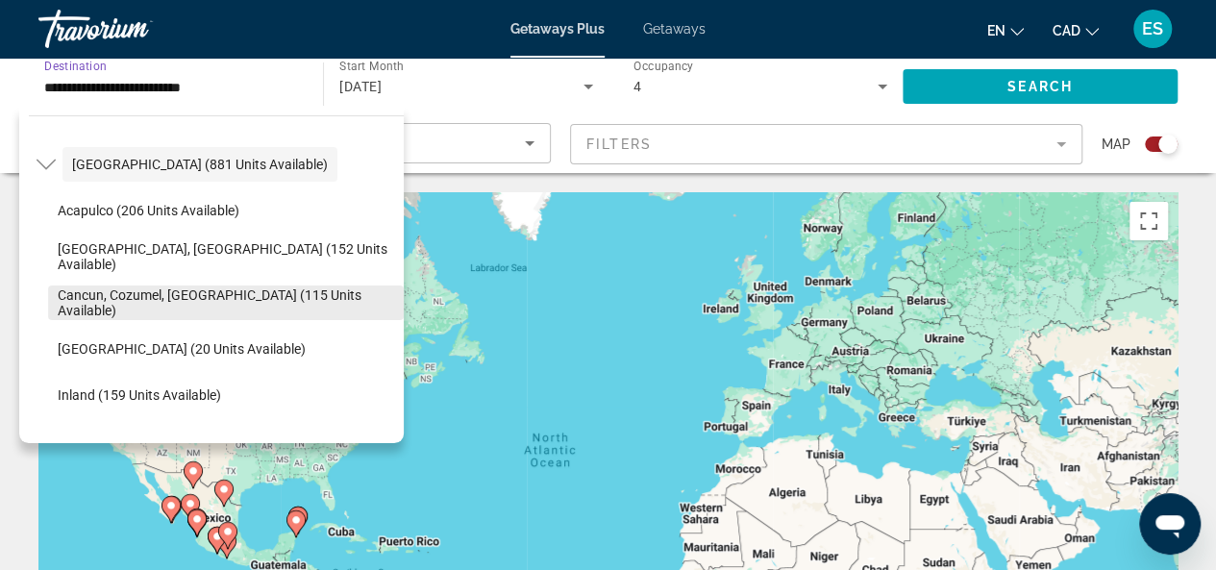
click at [161, 307] on span "Cancun, Cozumel, Riviera Maya (115 units available)" at bounding box center [226, 302] width 336 height 31
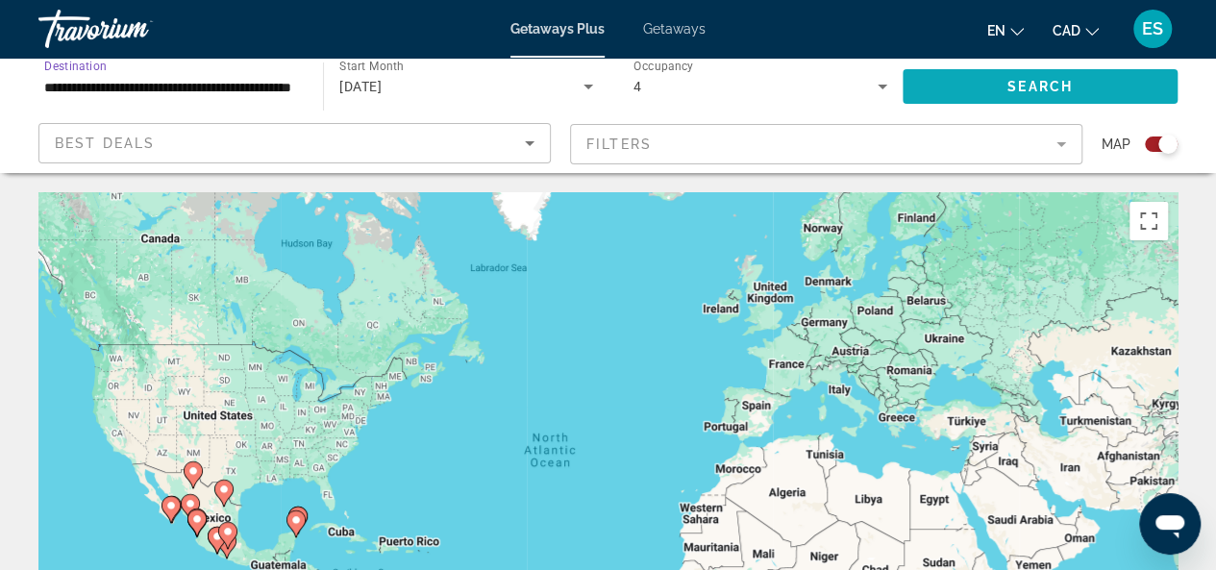
click at [1061, 88] on span "Search" at bounding box center [1039, 86] width 65 height 15
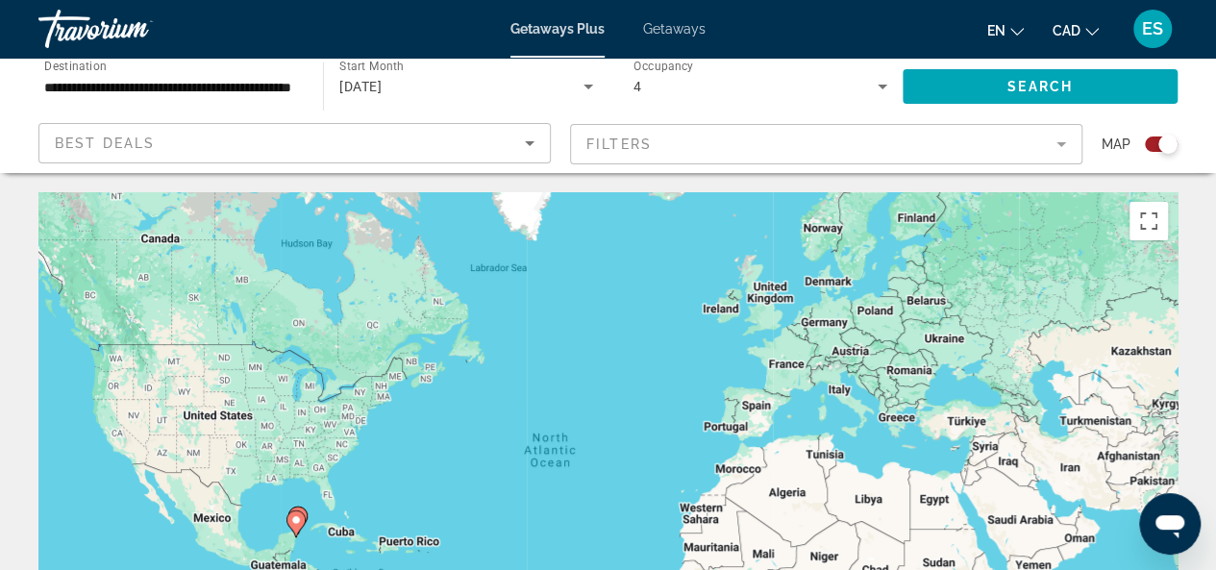
click at [267, 79] on input "**********" at bounding box center [171, 87] width 254 height 23
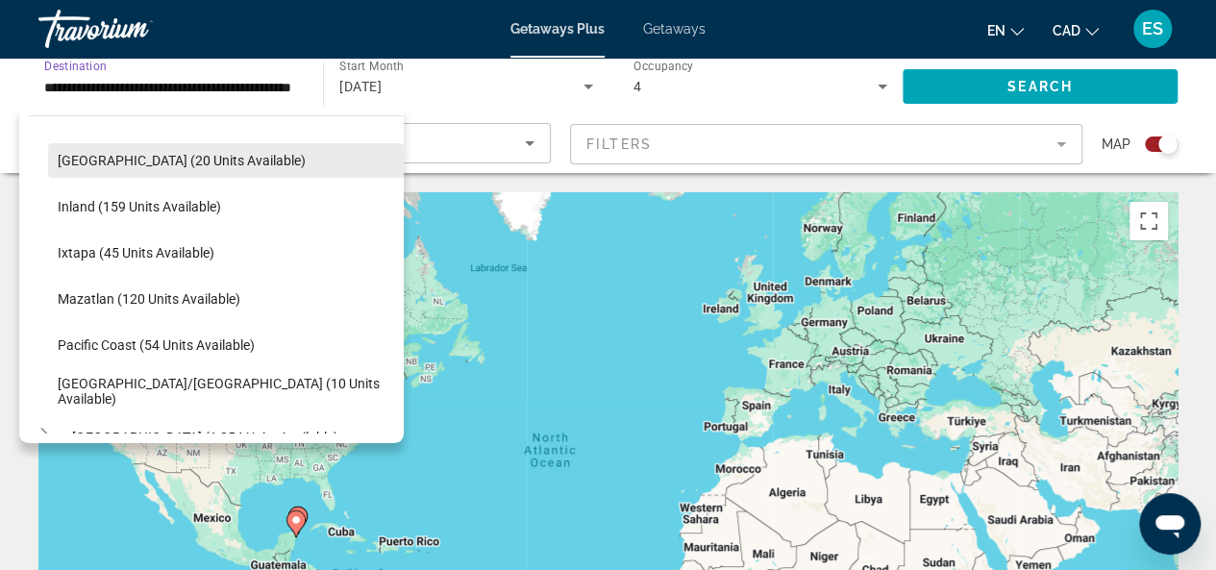
scroll to position [307, 0]
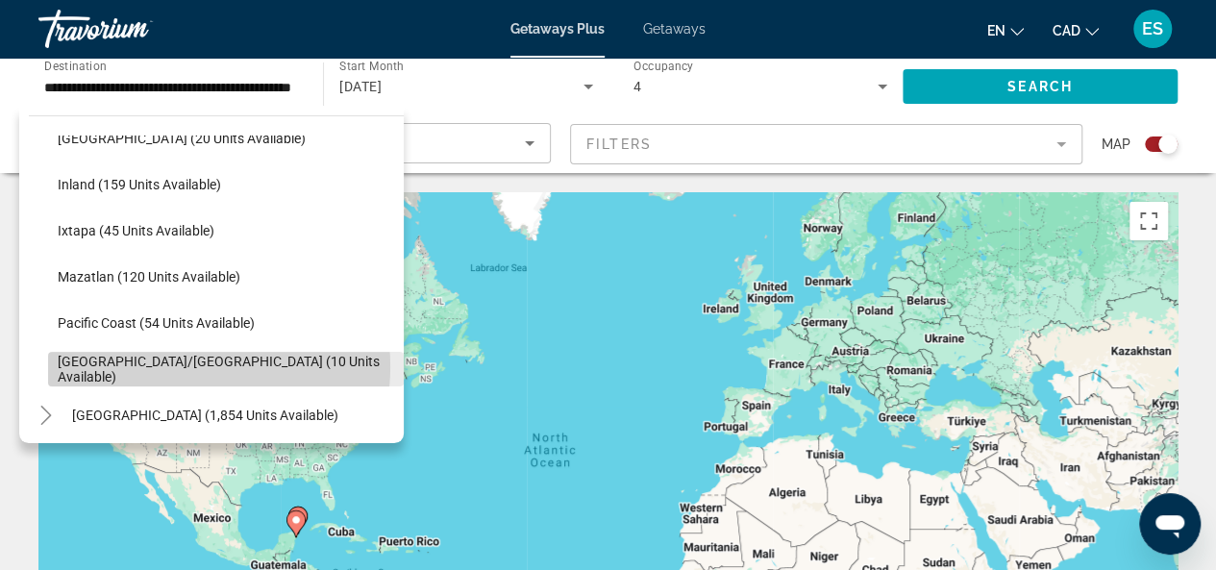
click at [177, 366] on span "Puerto Vallarta/Jalisco (10 units available)" at bounding box center [226, 369] width 336 height 31
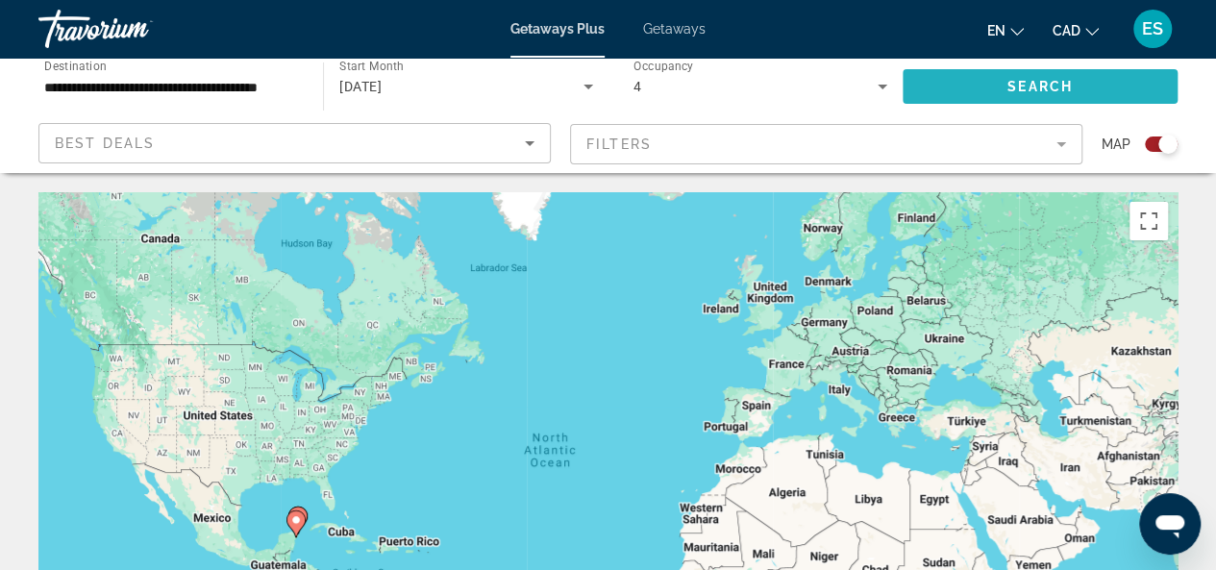
click at [994, 89] on span "Search widget" at bounding box center [1039, 86] width 275 height 46
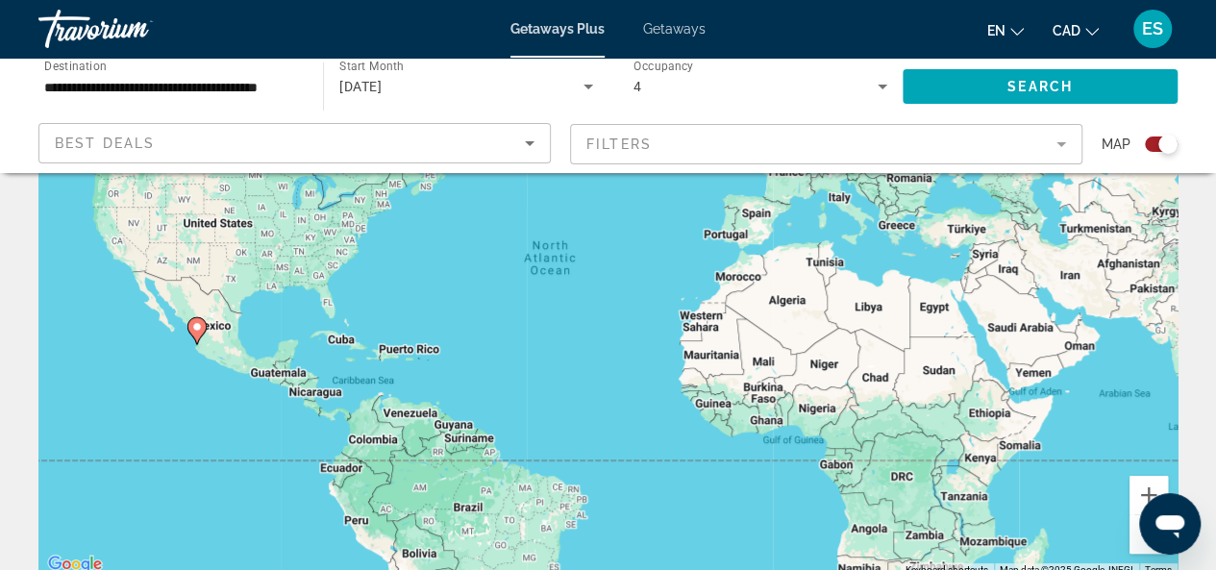
scroll to position [192, 0]
click at [250, 82] on input "**********" at bounding box center [171, 87] width 254 height 23
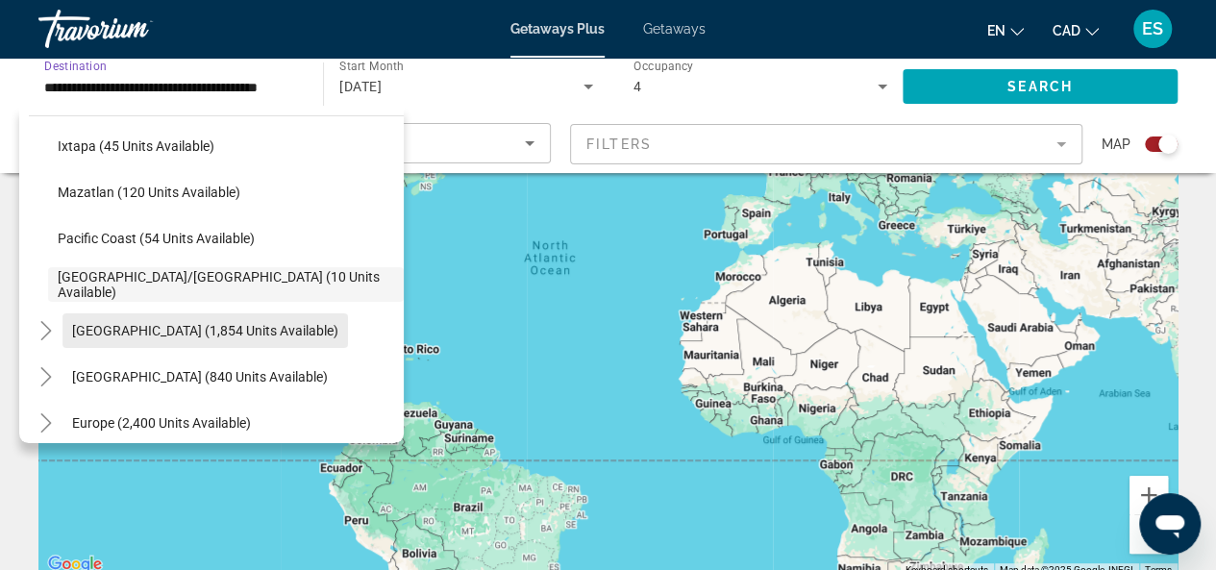
scroll to position [487, 0]
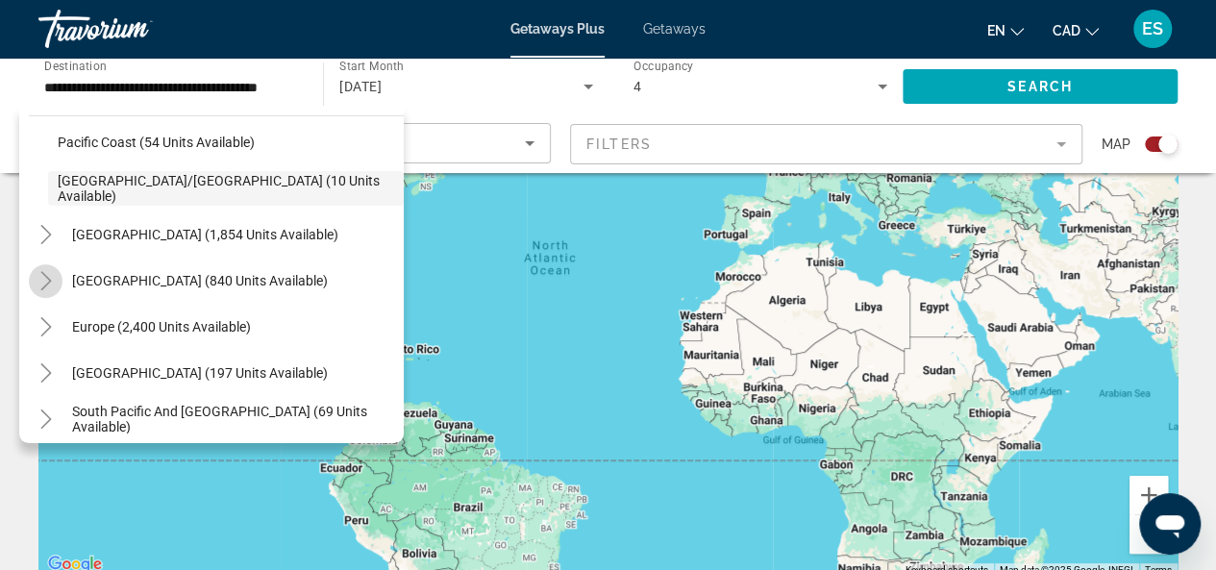
click at [44, 279] on icon "Toggle Caribbean & Atlantic Islands (840 units available)" at bounding box center [46, 280] width 19 height 19
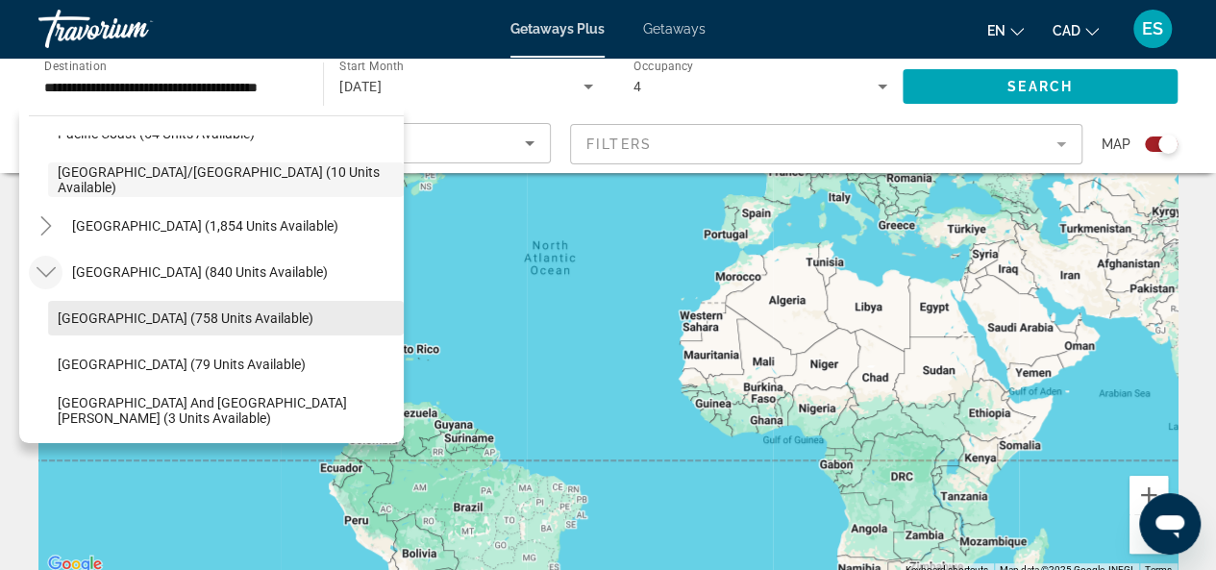
scroll to position [592, 0]
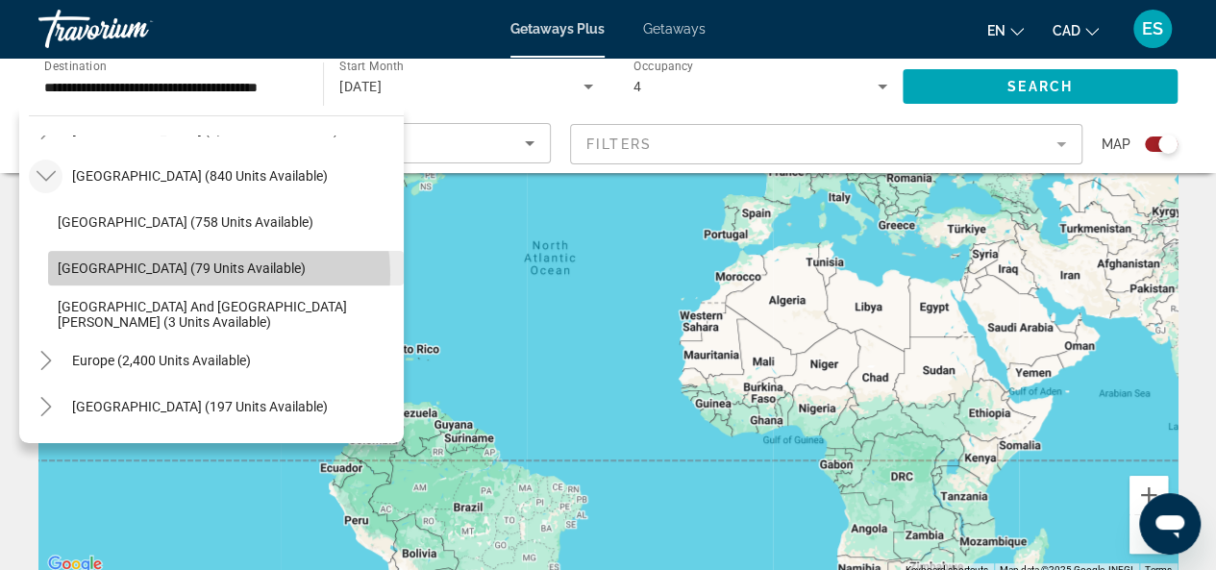
click at [217, 274] on span "Dominican Republic (79 units available)" at bounding box center [182, 267] width 248 height 15
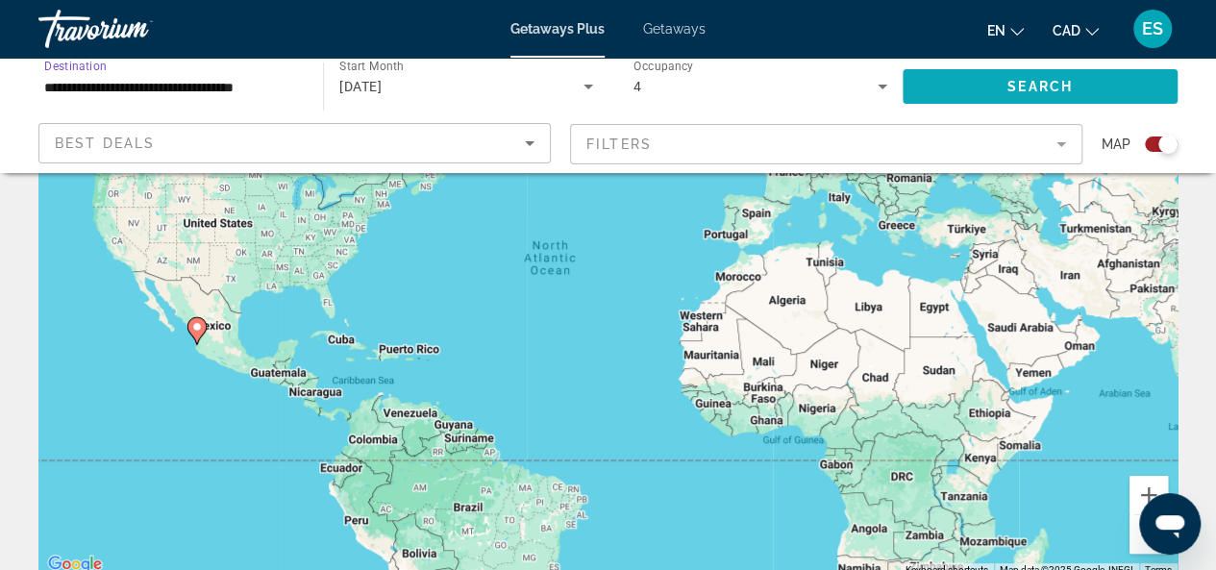
click at [1010, 84] on span "Search" at bounding box center [1039, 86] width 65 height 15
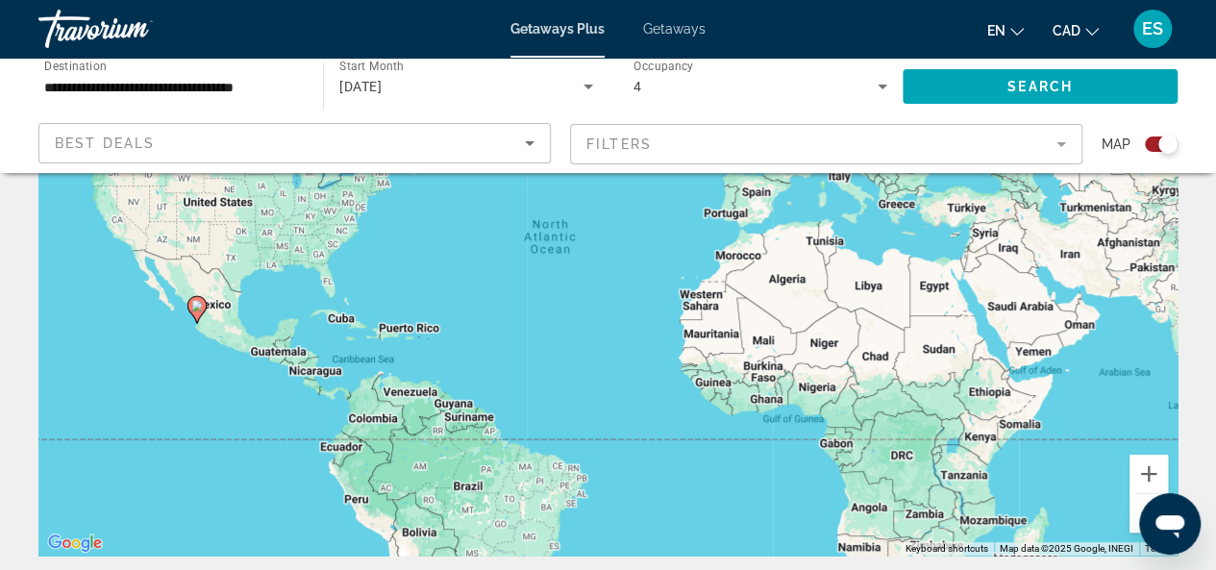
scroll to position [208, 0]
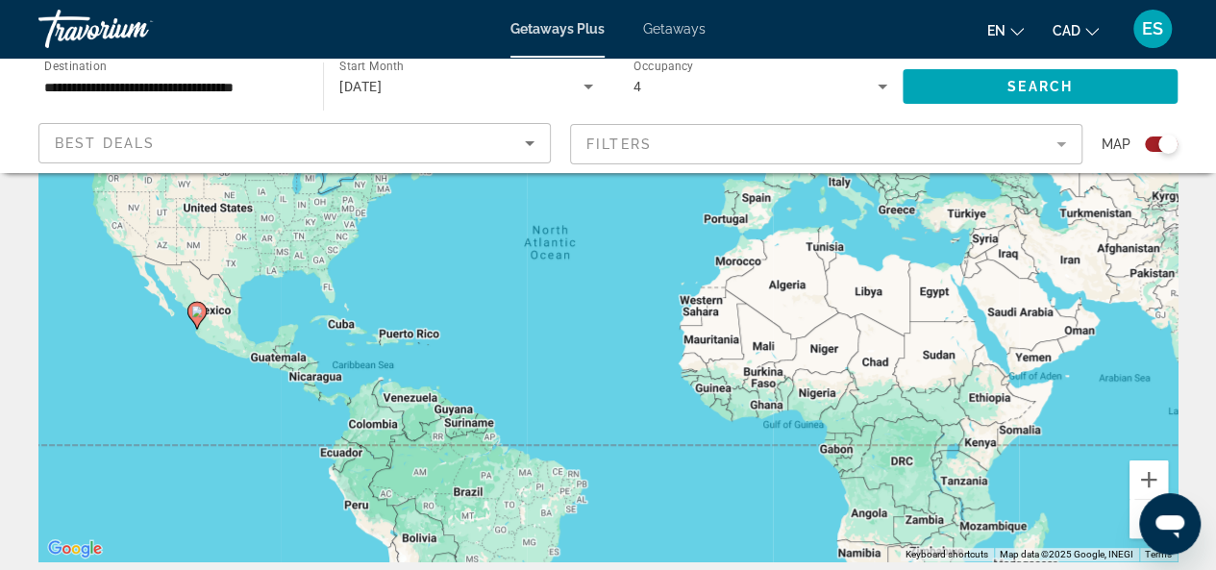
click at [272, 91] on input "**********" at bounding box center [171, 87] width 254 height 23
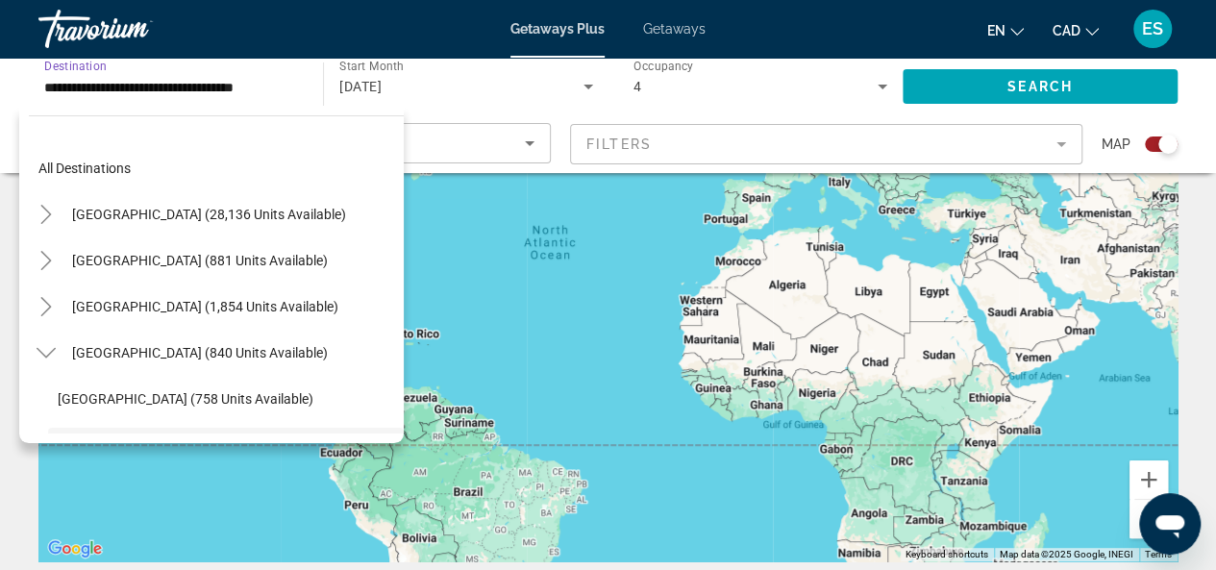
scroll to position [160, 0]
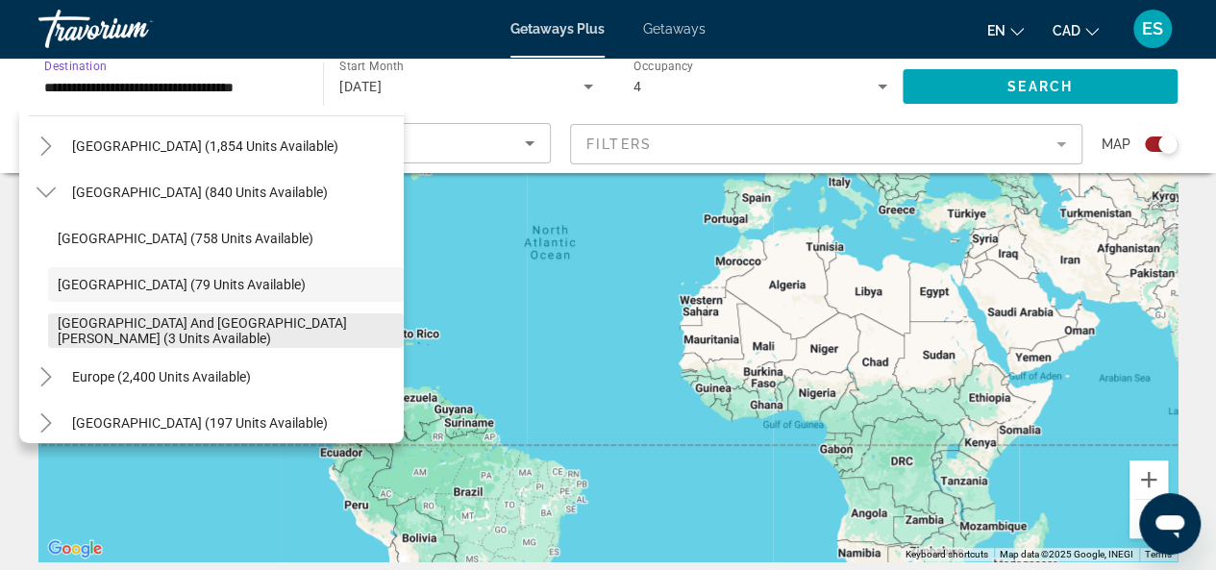
click at [244, 328] on span "Sint Maarten and Saint Martin (3 units available)" at bounding box center [226, 330] width 336 height 31
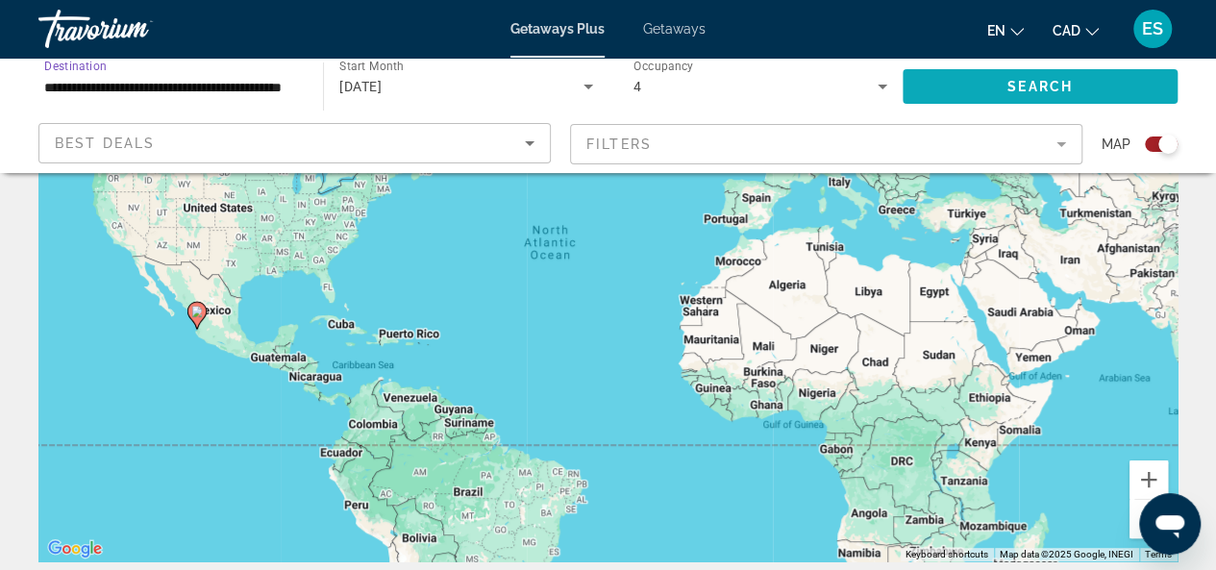
click at [1011, 85] on span "Search" at bounding box center [1039, 86] width 65 height 15
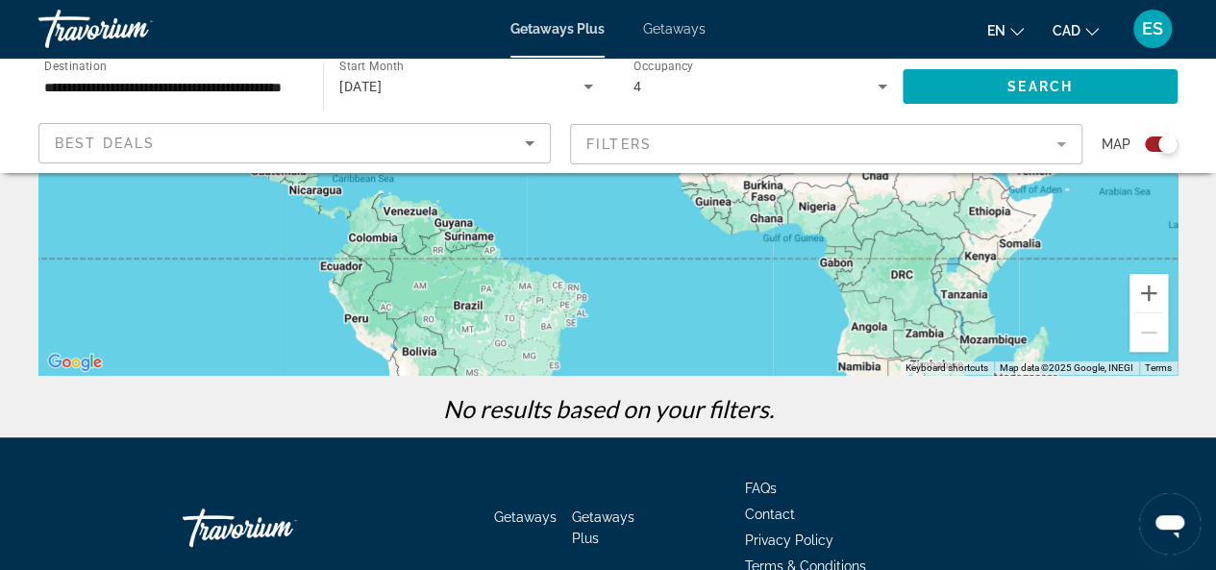
scroll to position [496, 0]
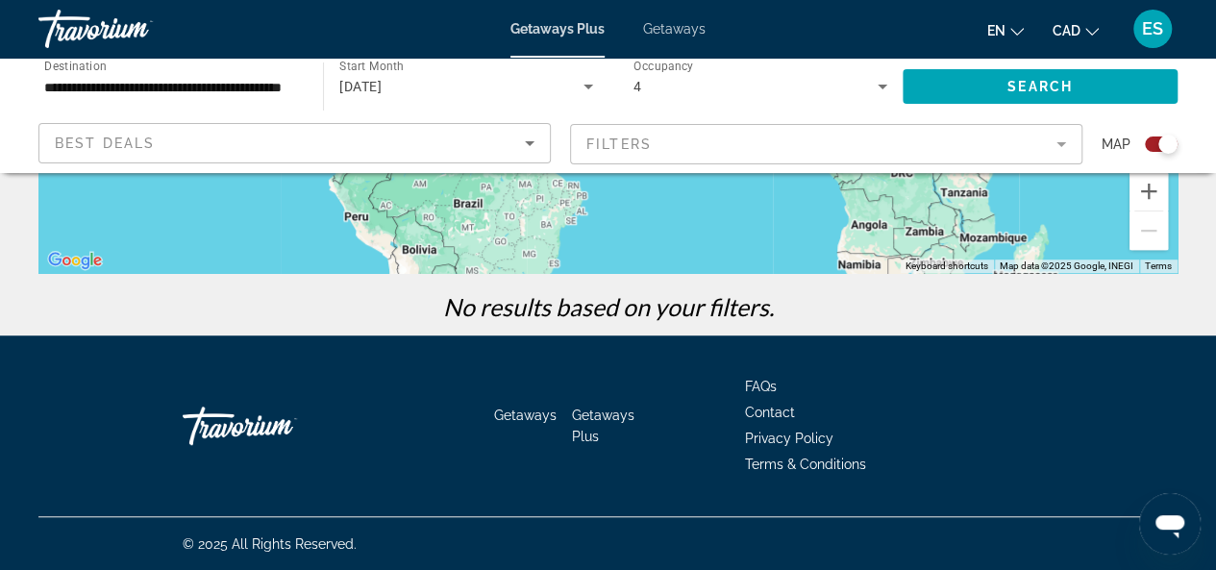
click at [248, 87] on input "**********" at bounding box center [171, 87] width 254 height 23
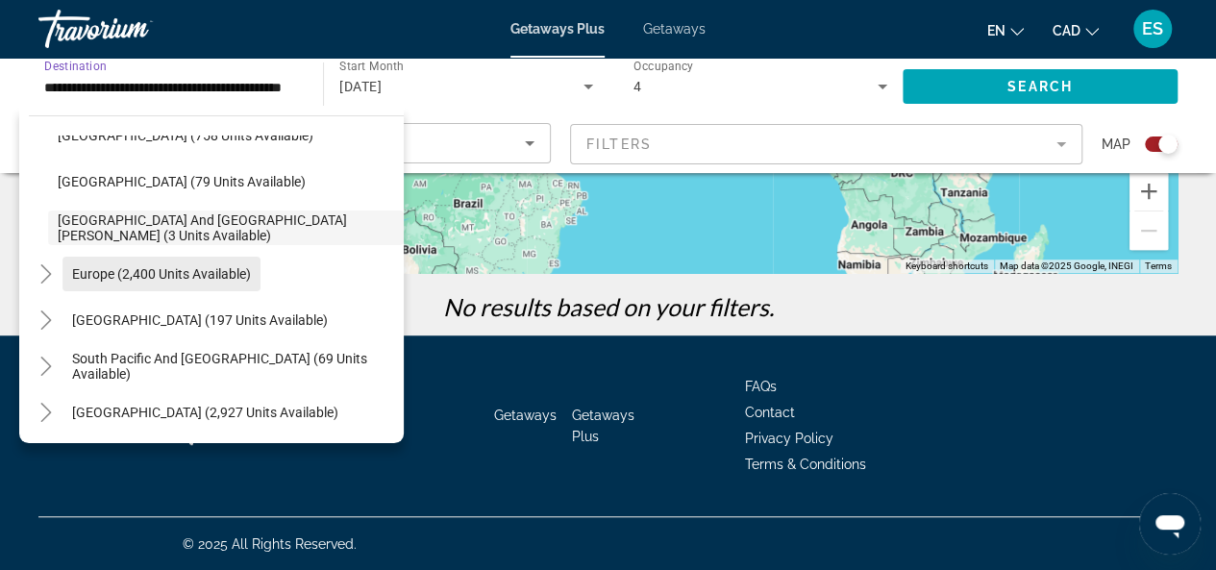
scroll to position [303, 0]
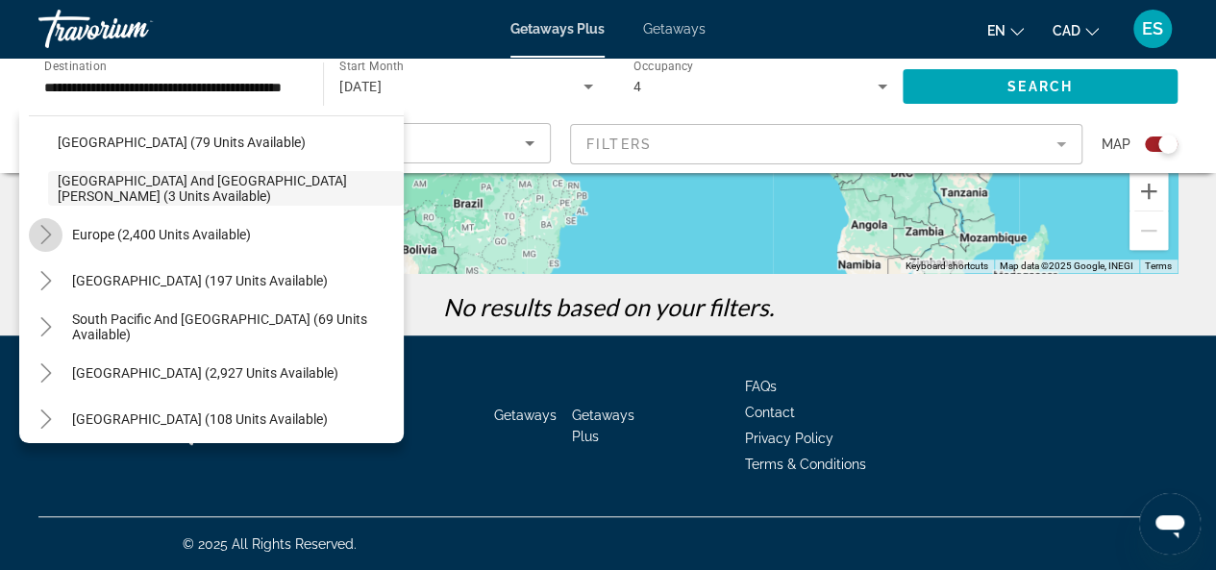
click at [45, 235] on icon "Toggle Europe (2,400 units available)" at bounding box center [46, 234] width 19 height 19
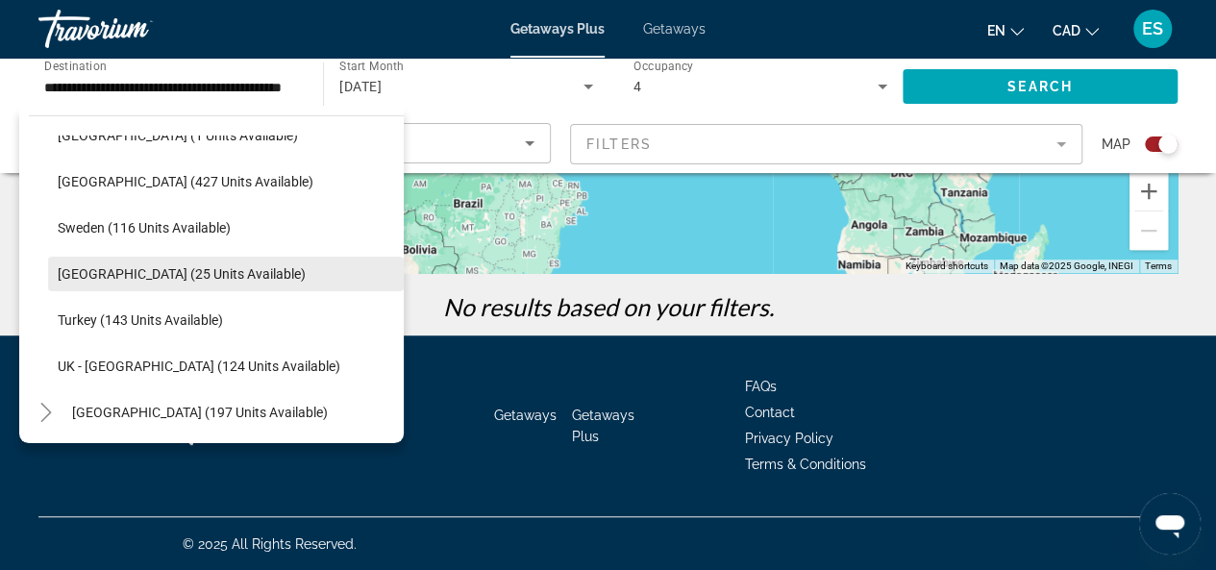
scroll to position [859, 0]
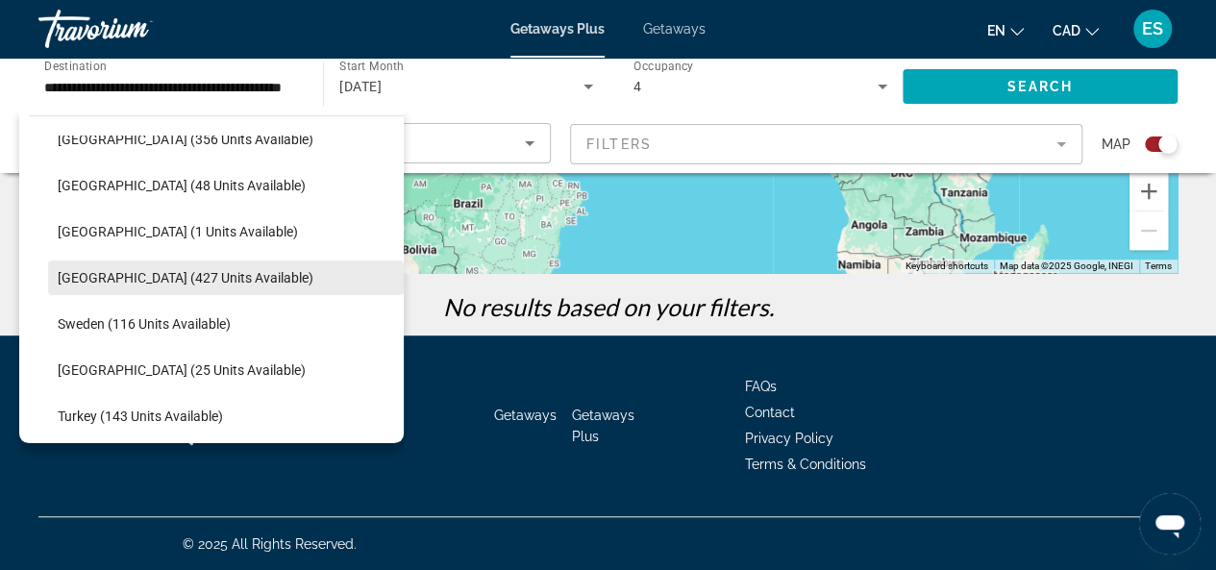
click at [215, 277] on span "Spain (427 units available)" at bounding box center [186, 277] width 256 height 15
type input "**********"
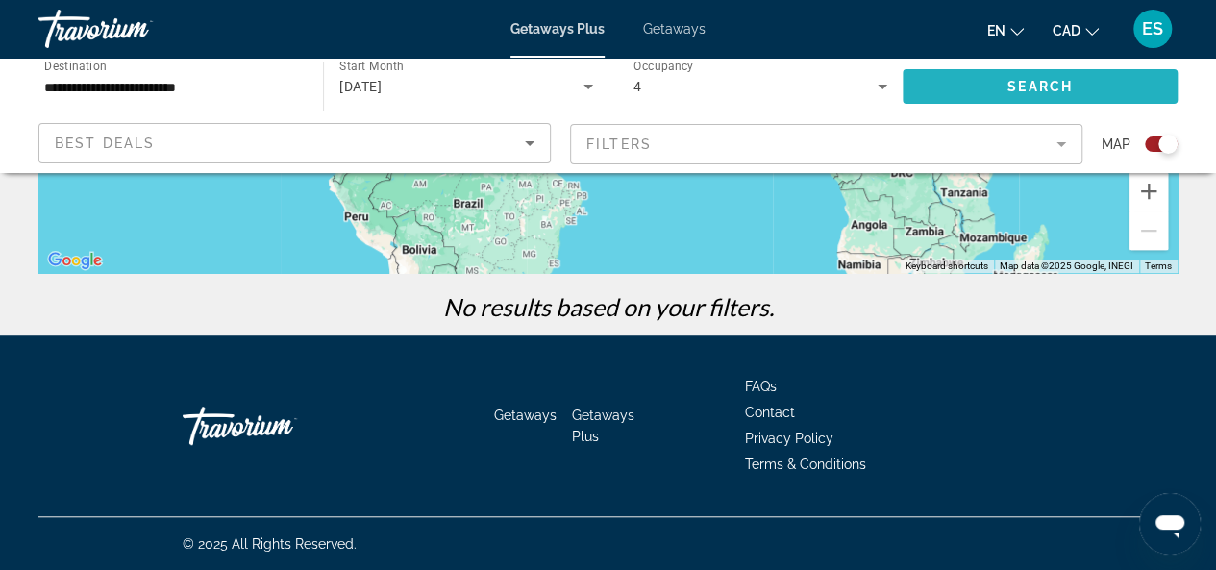
click at [1054, 86] on span "Search" at bounding box center [1039, 86] width 65 height 15
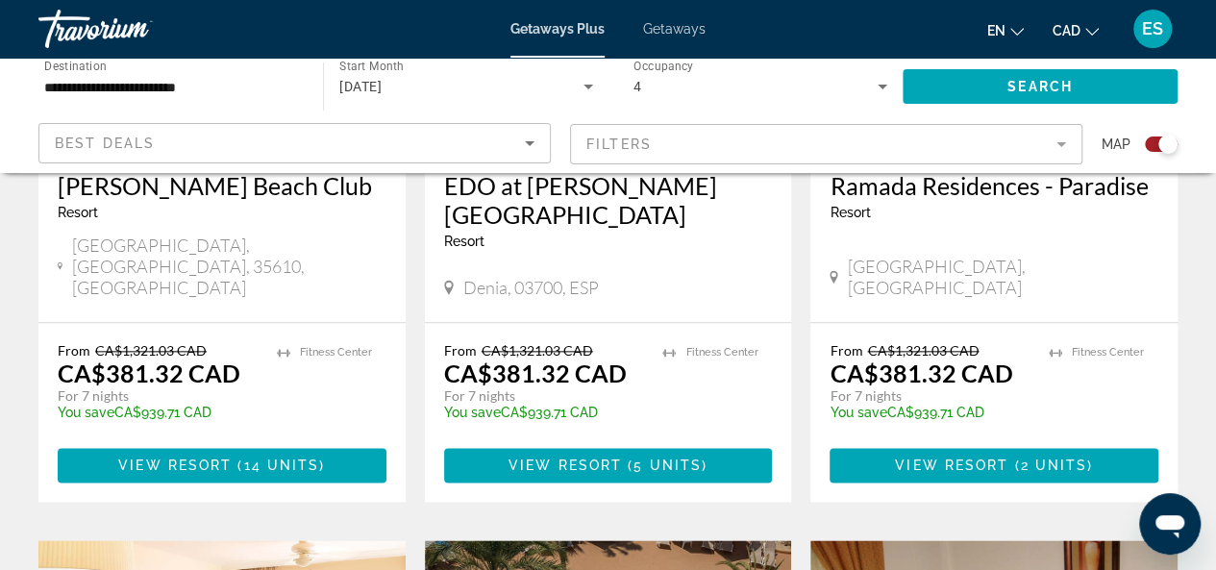
scroll to position [961, 0]
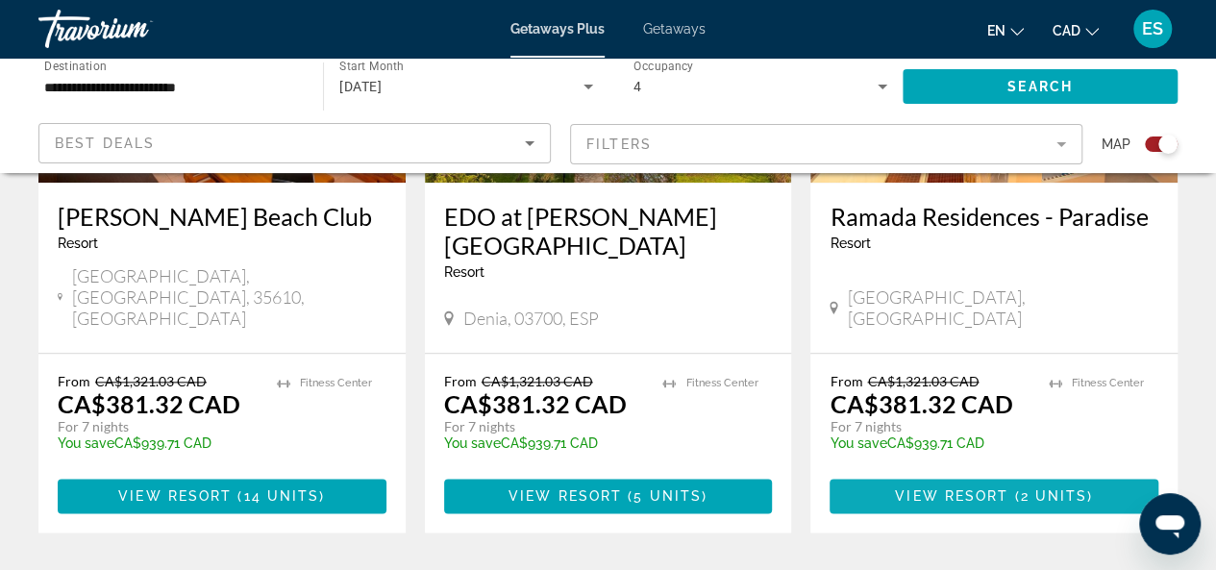
click at [1049, 488] on span "2 units" at bounding box center [1053, 495] width 67 height 15
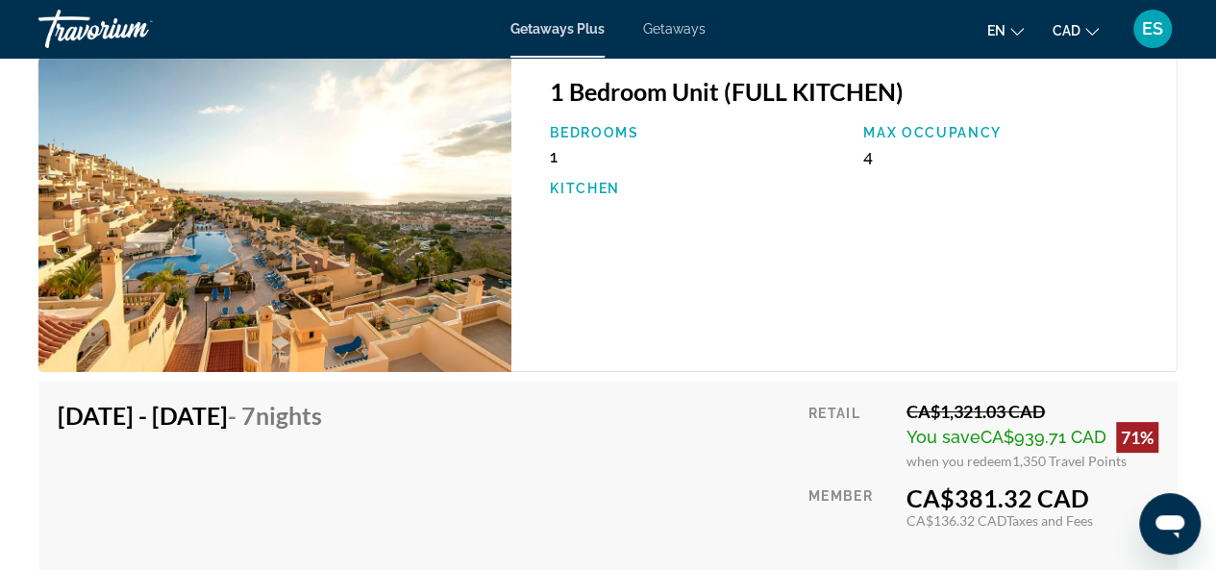
scroll to position [3459, 0]
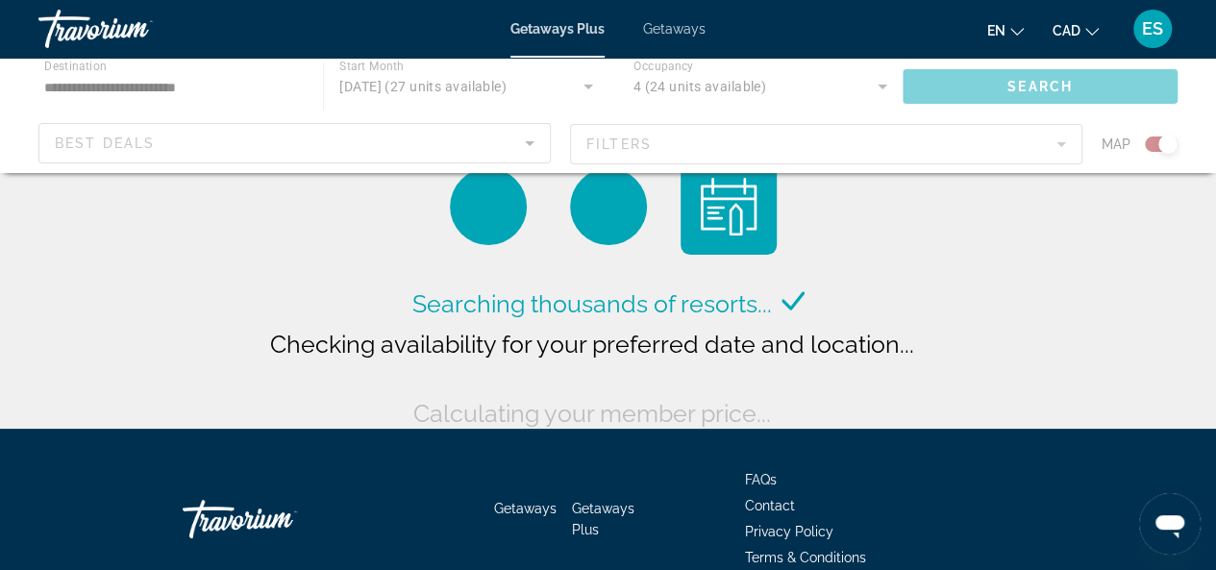
click at [586, 86] on div "Main content" at bounding box center [608, 115] width 1216 height 115
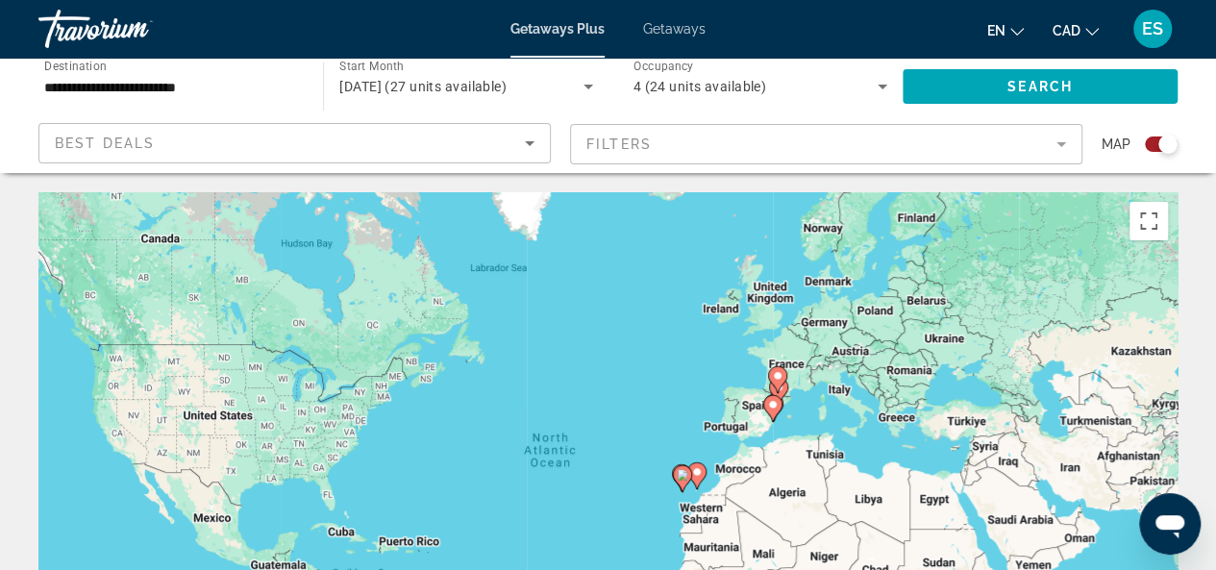
click at [581, 85] on icon "Search widget" at bounding box center [588, 86] width 23 height 23
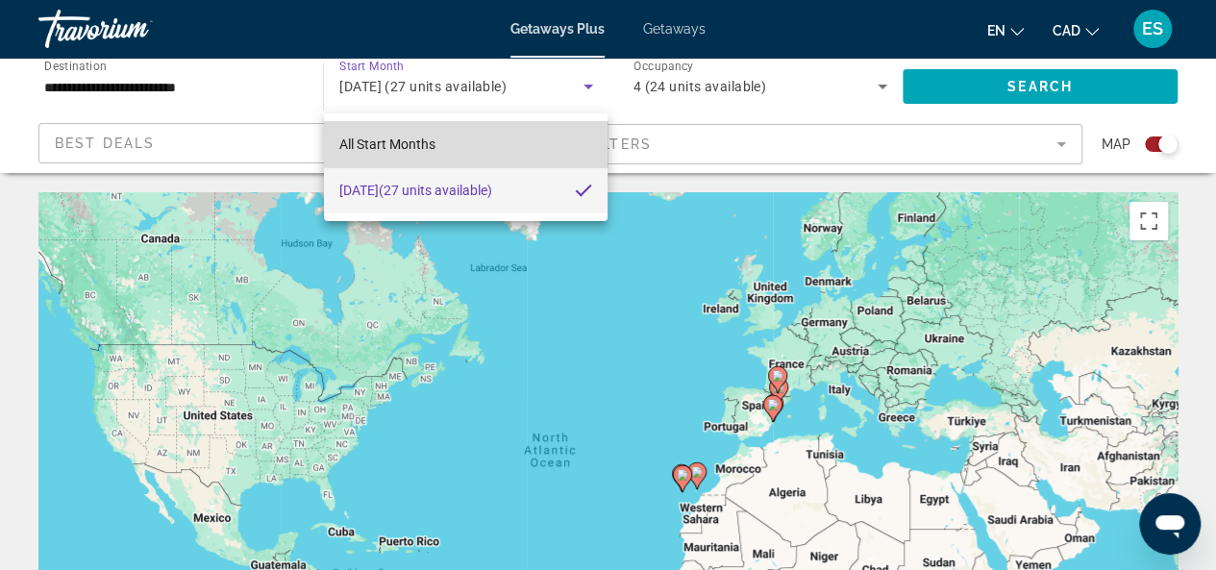
click at [505, 140] on mat-option "All Start Months" at bounding box center [466, 144] width 284 height 46
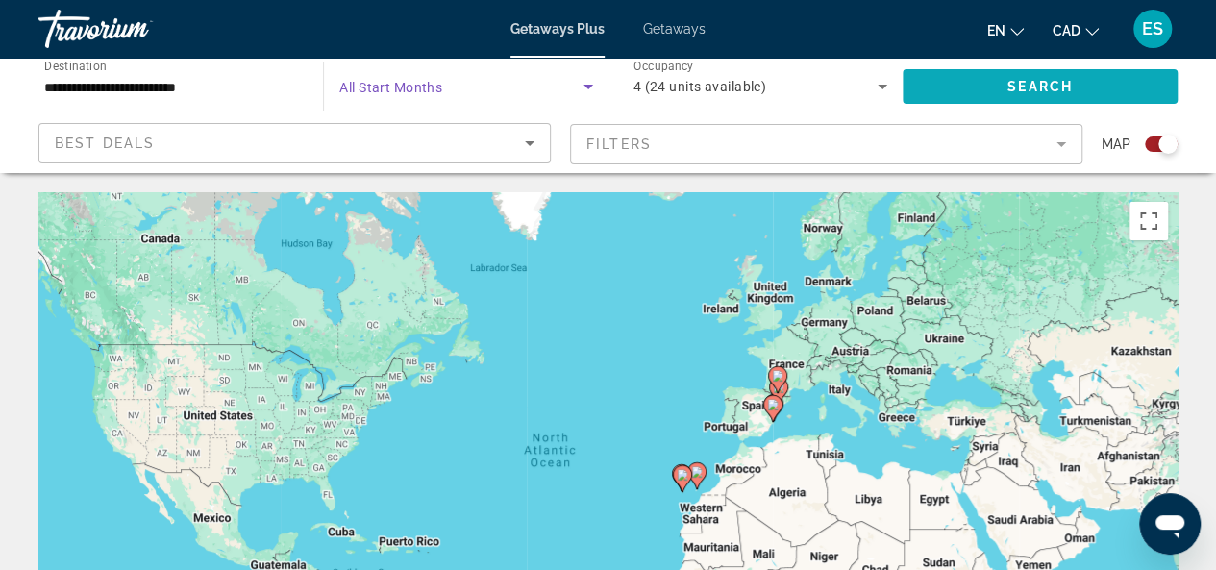
click at [1001, 87] on span "Search widget" at bounding box center [1039, 86] width 275 height 46
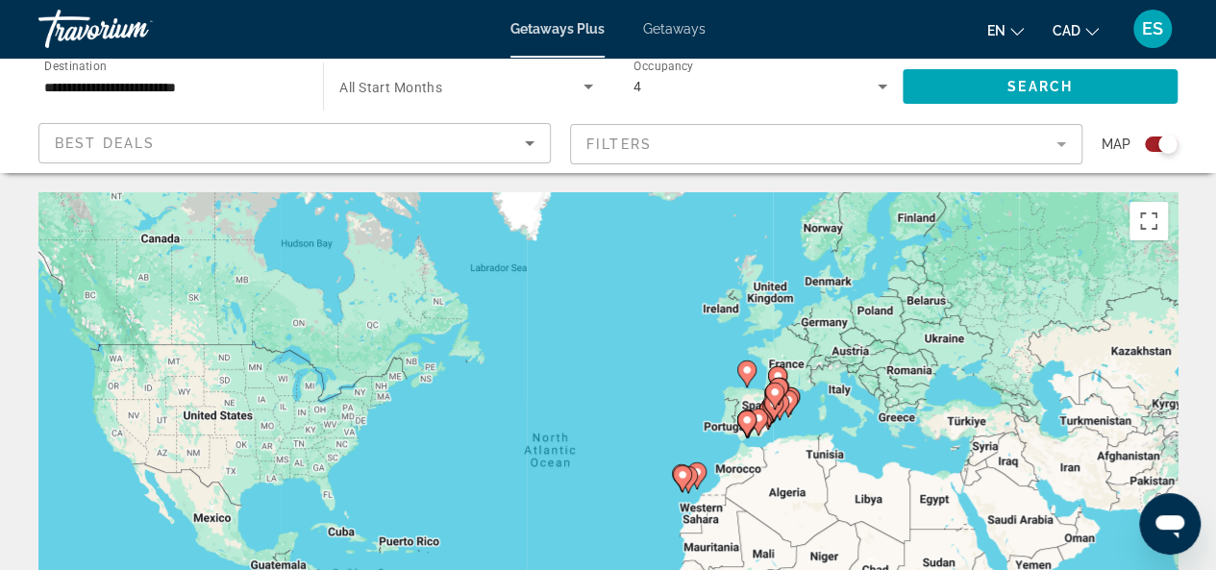
click at [589, 79] on icon "Search widget" at bounding box center [588, 86] width 23 height 23
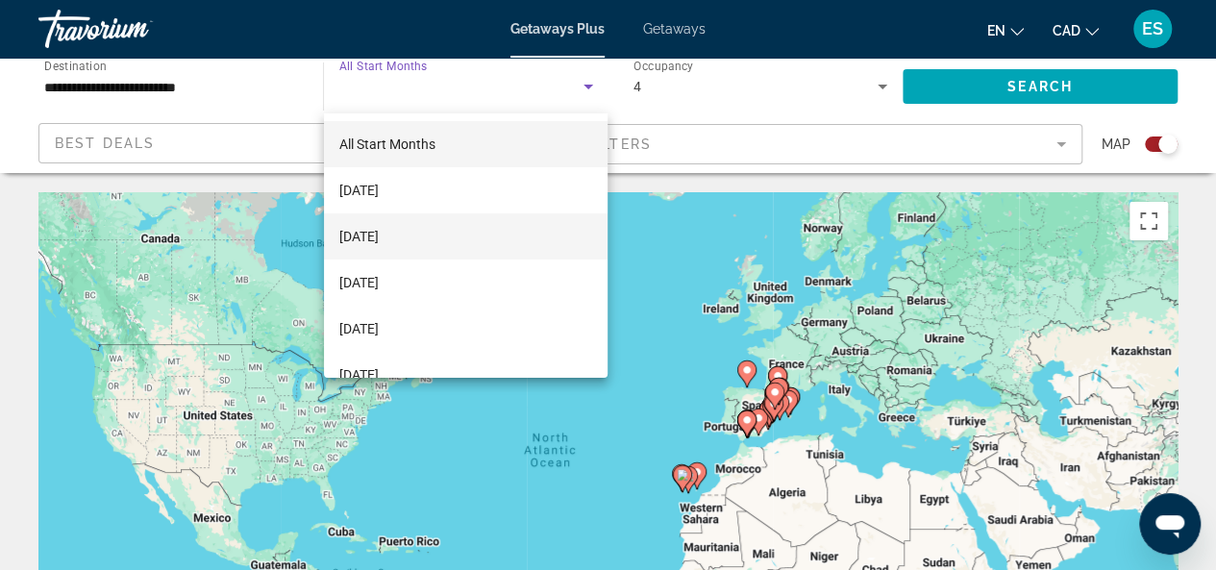
click at [373, 237] on span "November 2025" at bounding box center [358, 236] width 39 height 23
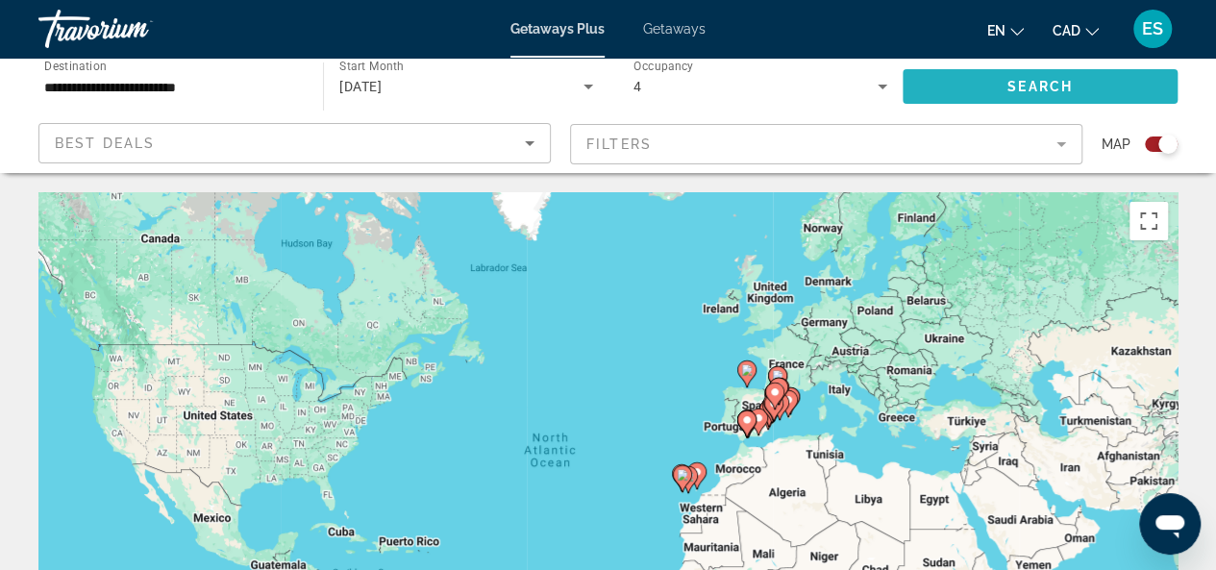
click at [1024, 88] on span "Search" at bounding box center [1039, 86] width 65 height 15
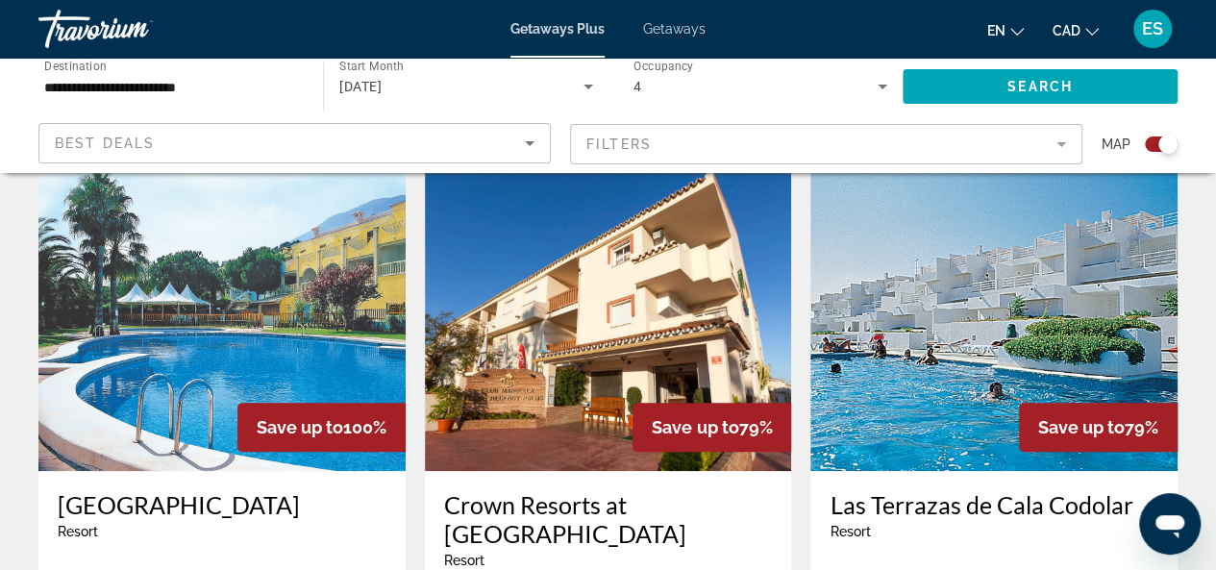
scroll to position [577, 0]
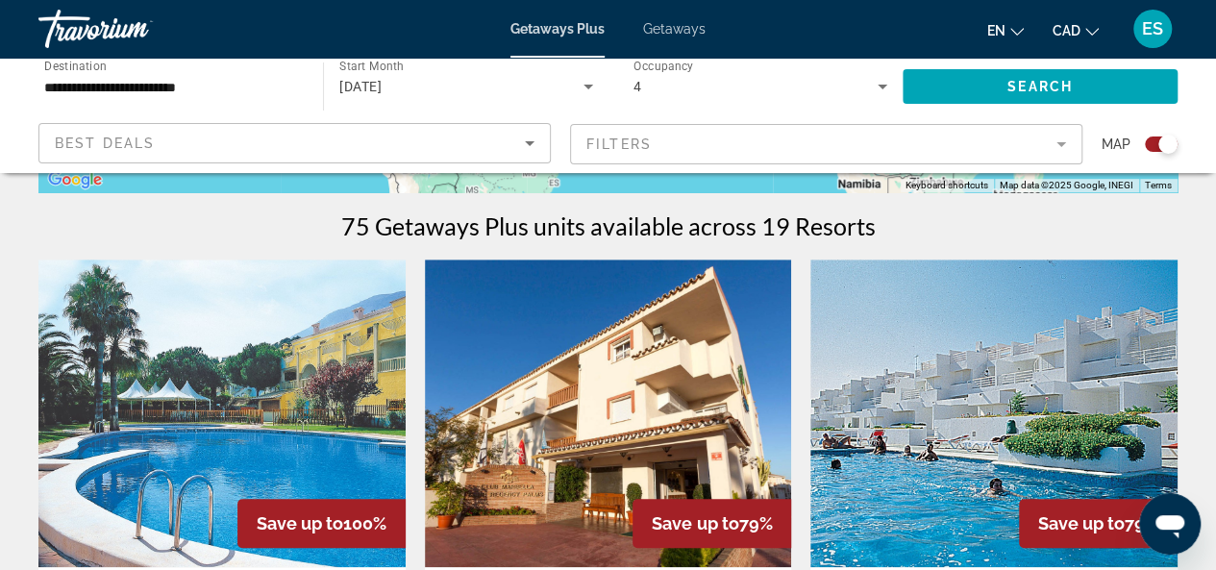
click at [532, 137] on icon "Sort by" at bounding box center [529, 143] width 23 height 23
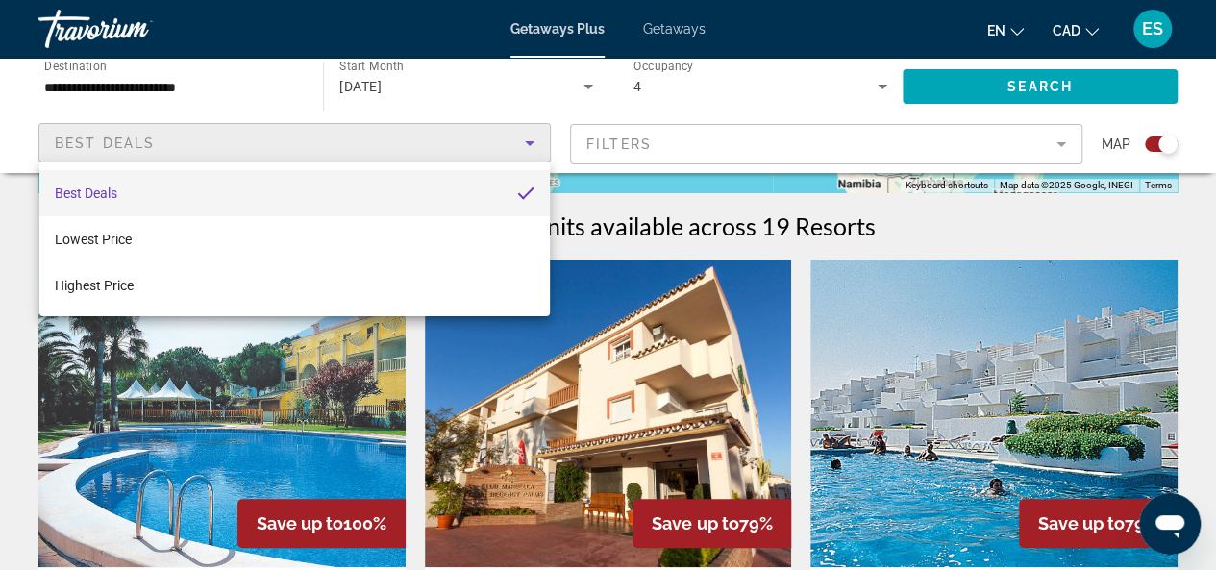
click at [258, 86] on div at bounding box center [608, 285] width 1216 height 570
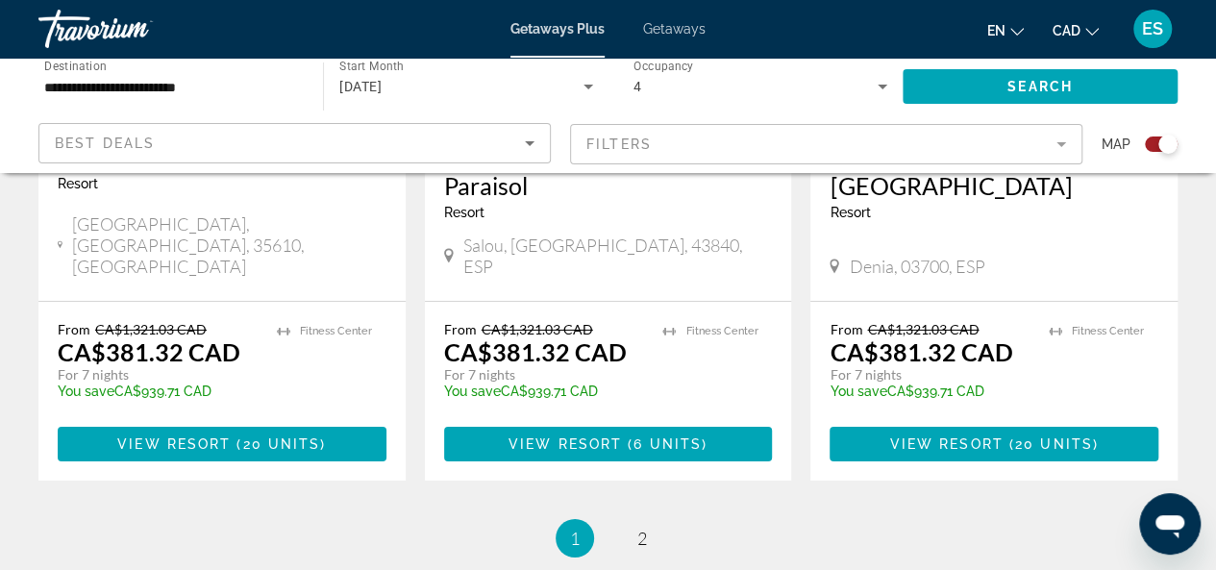
scroll to position [3075, 0]
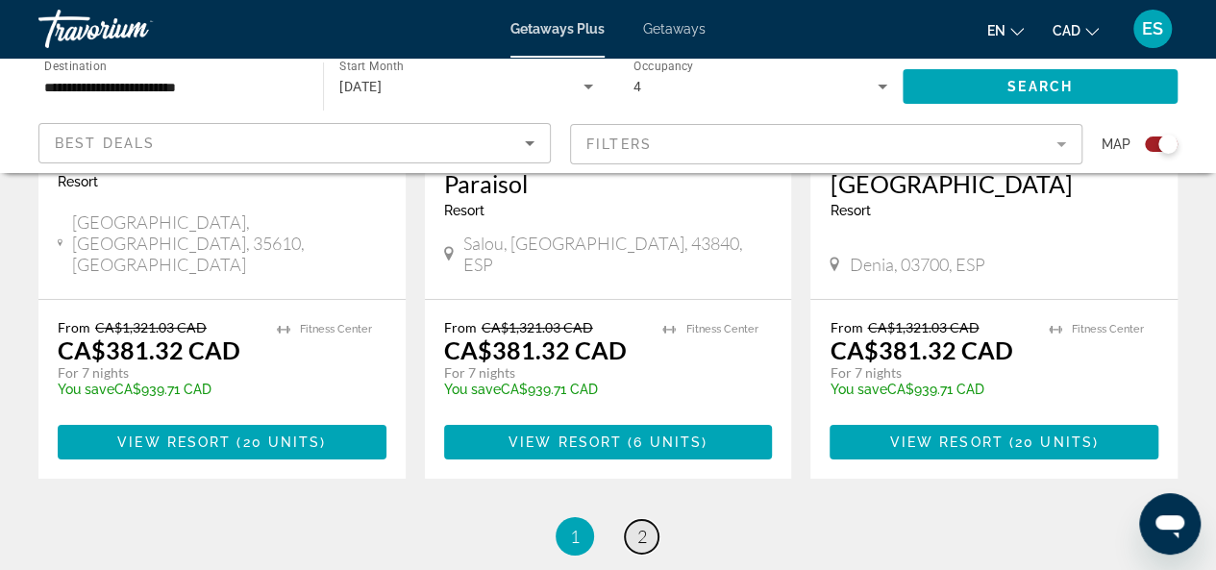
click at [642, 526] on span "2" at bounding box center [642, 536] width 10 height 21
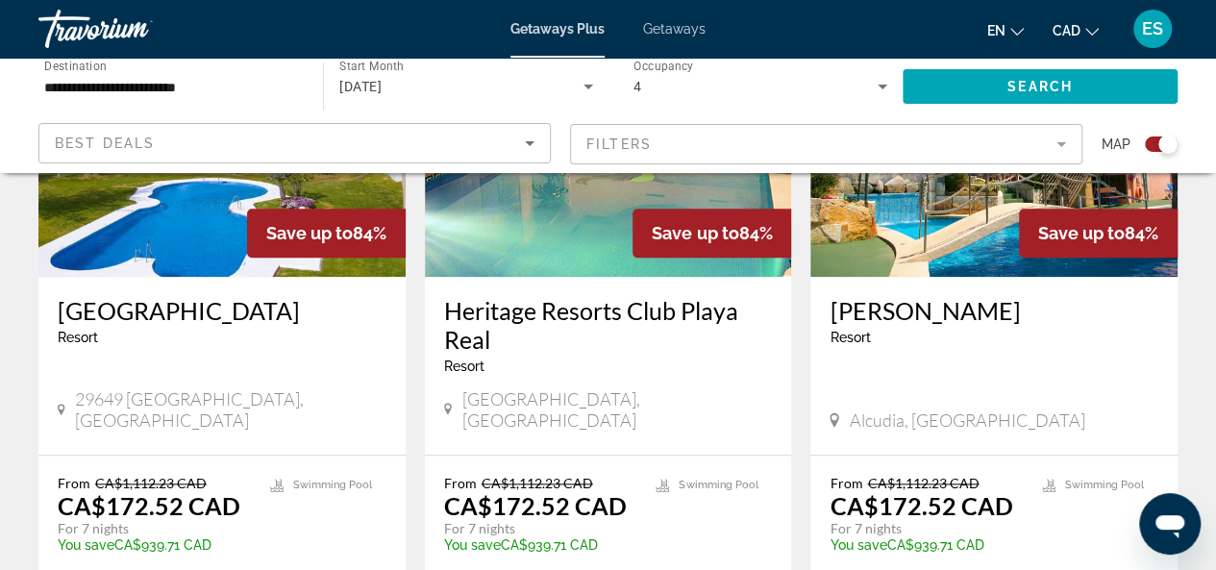
scroll to position [1059, 0]
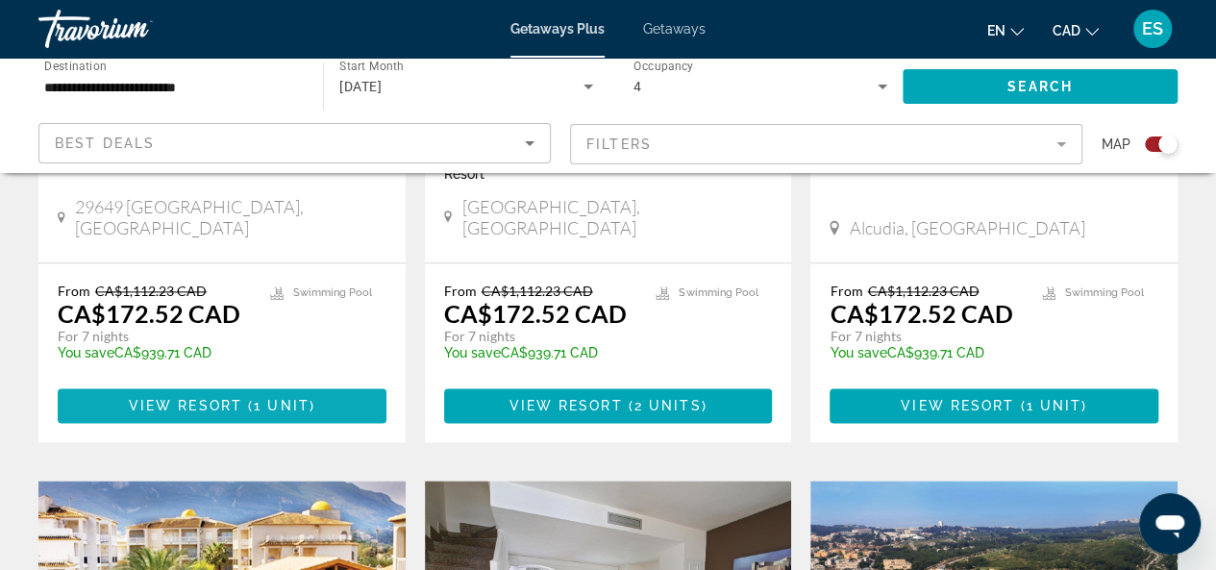
click at [267, 398] on span "1 unit" at bounding box center [282, 405] width 56 height 15
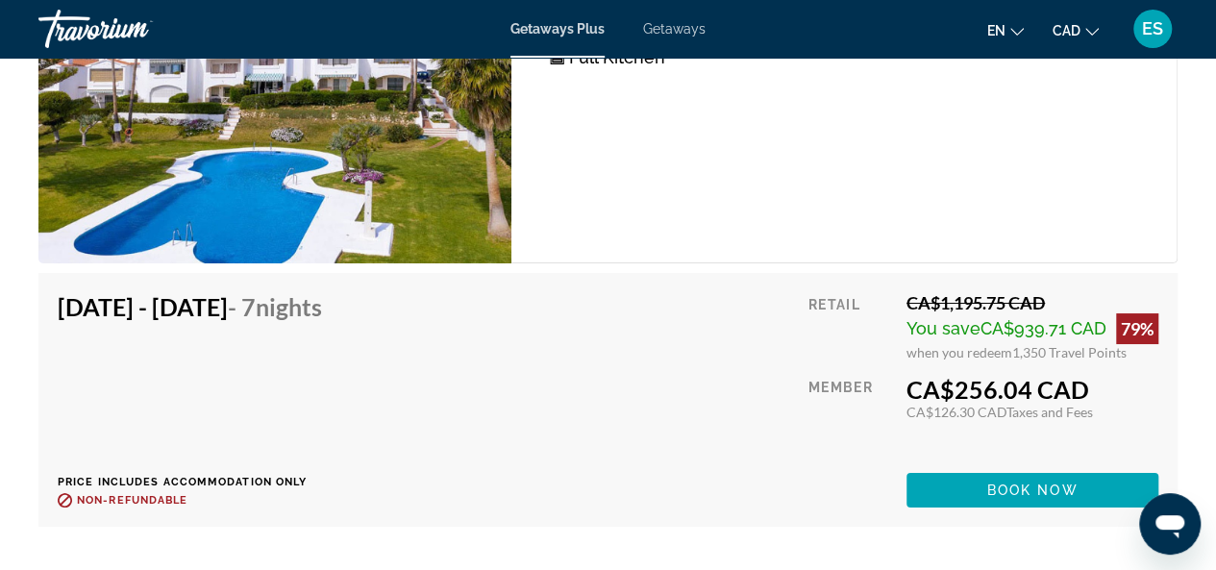
scroll to position [3555, 0]
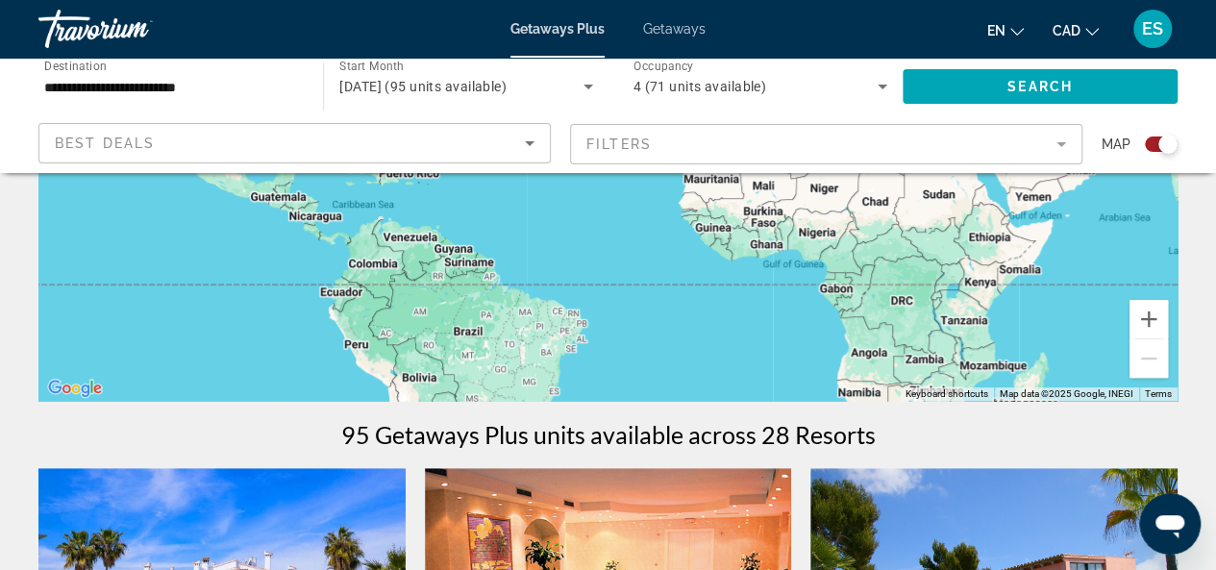
scroll to position [96, 0]
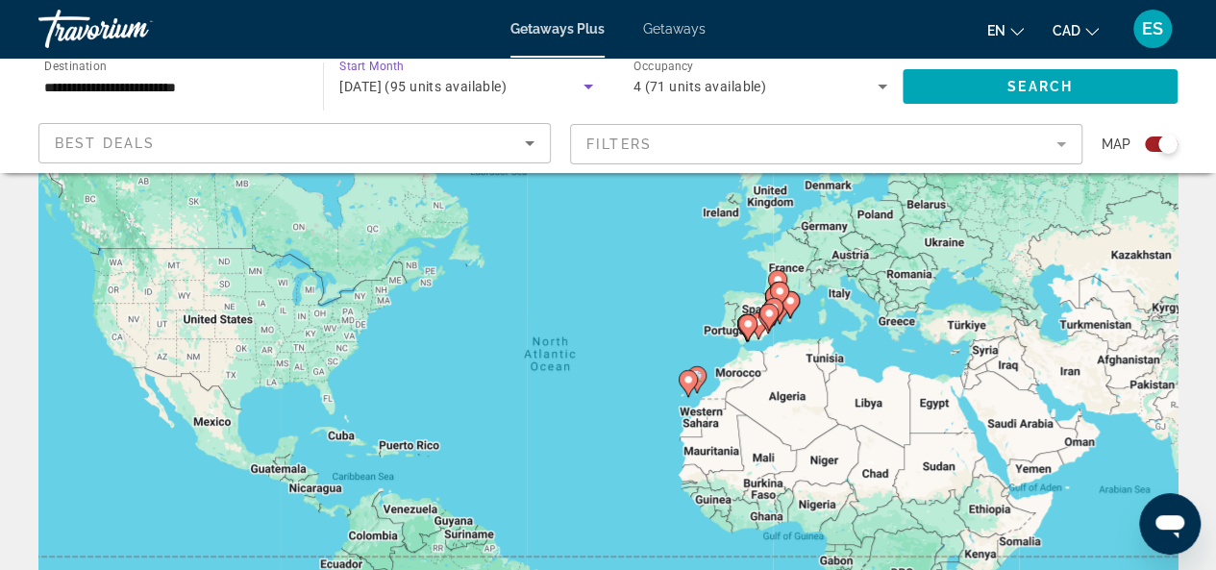
click at [583, 81] on icon "Search widget" at bounding box center [588, 86] width 23 height 23
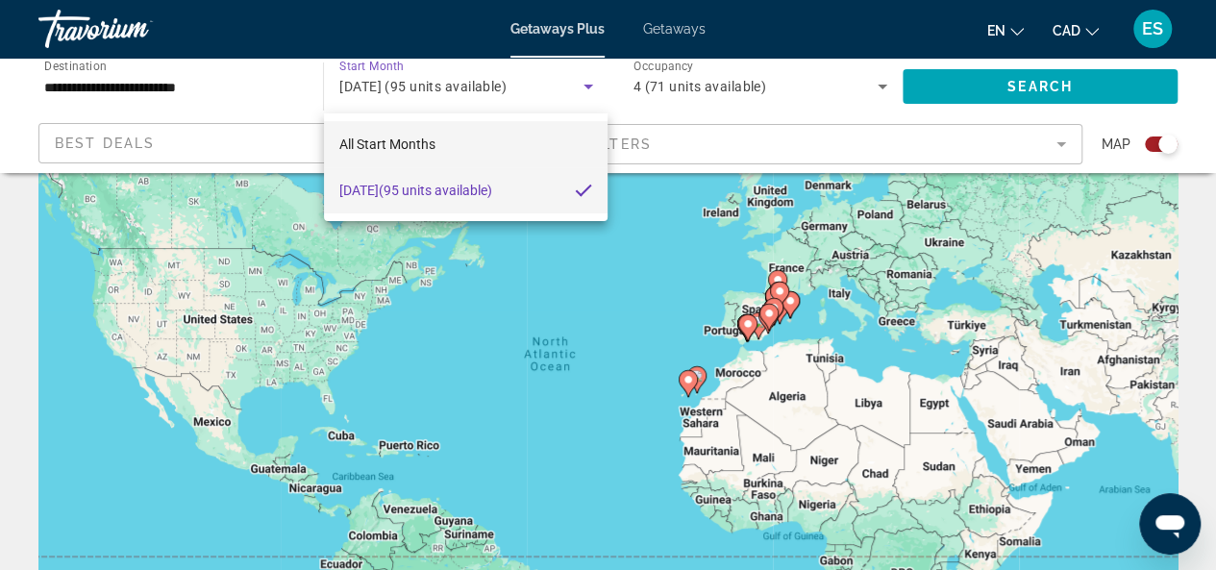
click at [456, 135] on mat-option "All Start Months" at bounding box center [466, 144] width 284 height 46
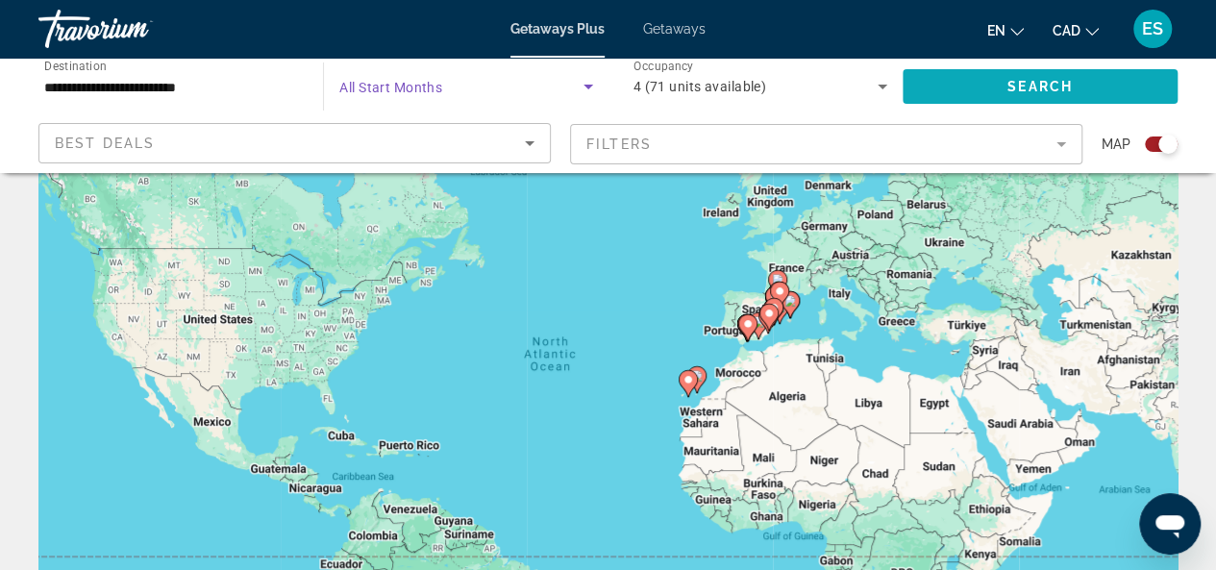
click at [976, 81] on span "Search widget" at bounding box center [1039, 86] width 275 height 46
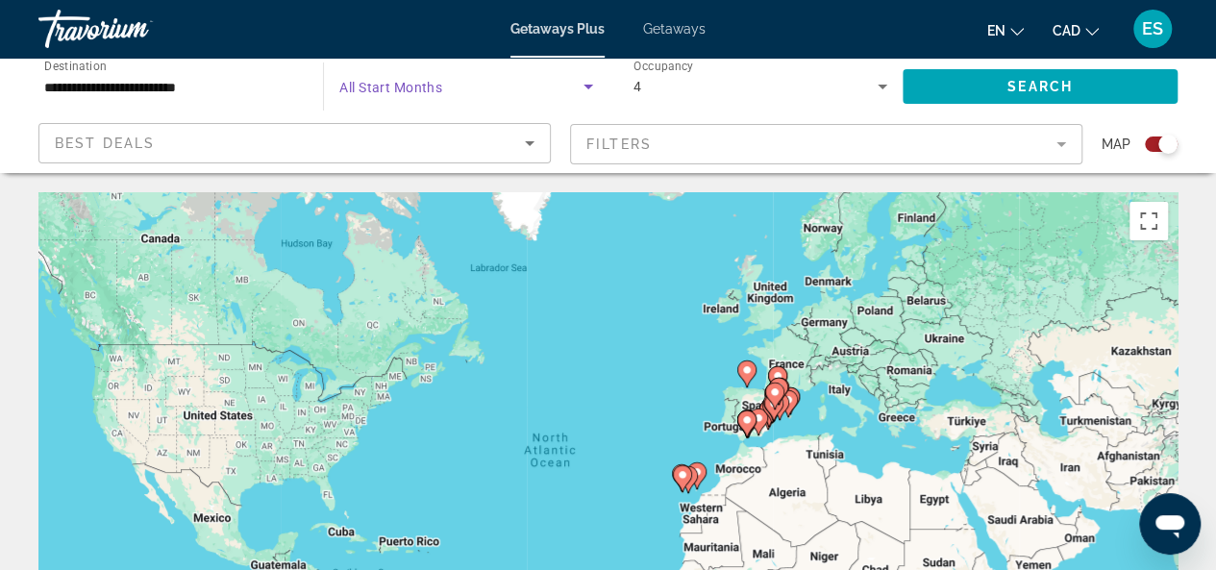
click at [588, 84] on icon "Search widget" at bounding box center [588, 86] width 23 height 23
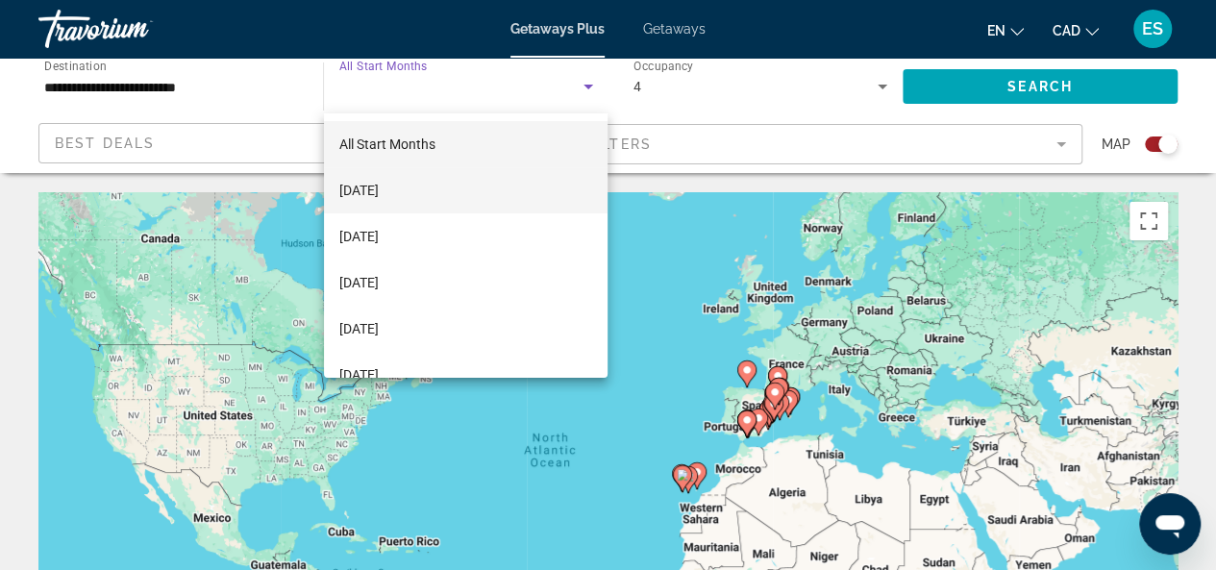
click at [438, 184] on mat-option "October 2025" at bounding box center [466, 190] width 284 height 46
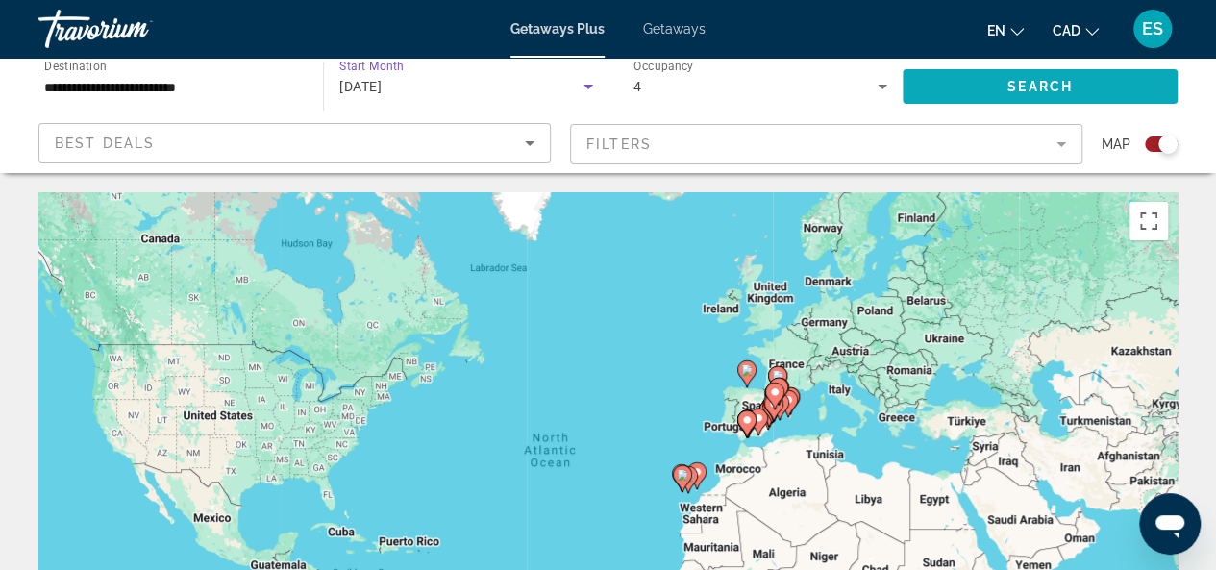
click at [1002, 88] on span "Search widget" at bounding box center [1039, 86] width 275 height 46
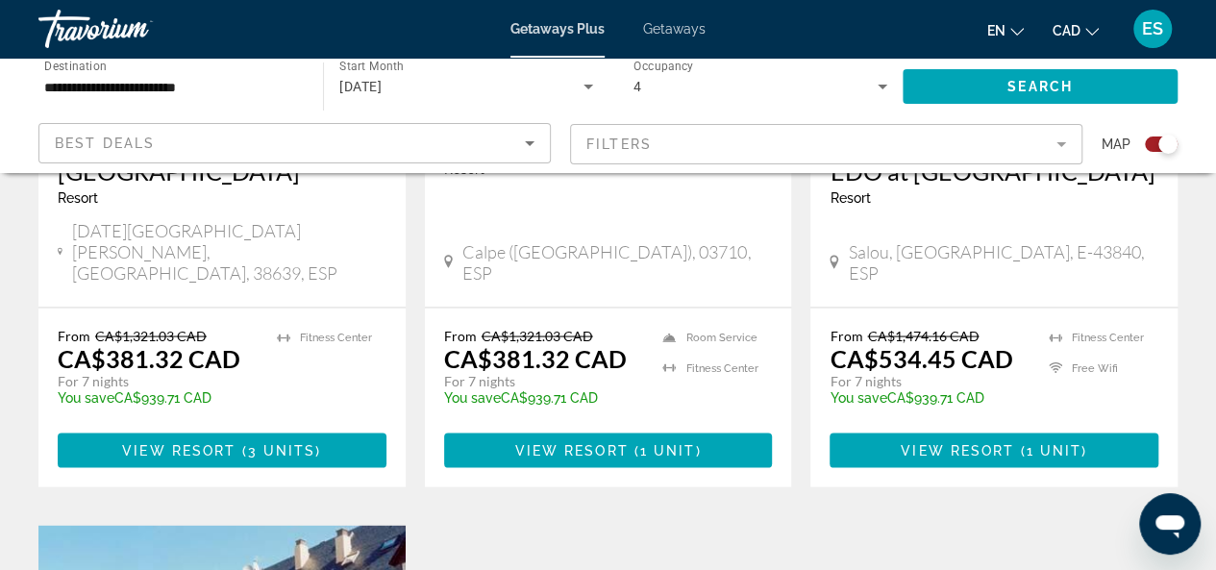
scroll to position [1826, 0]
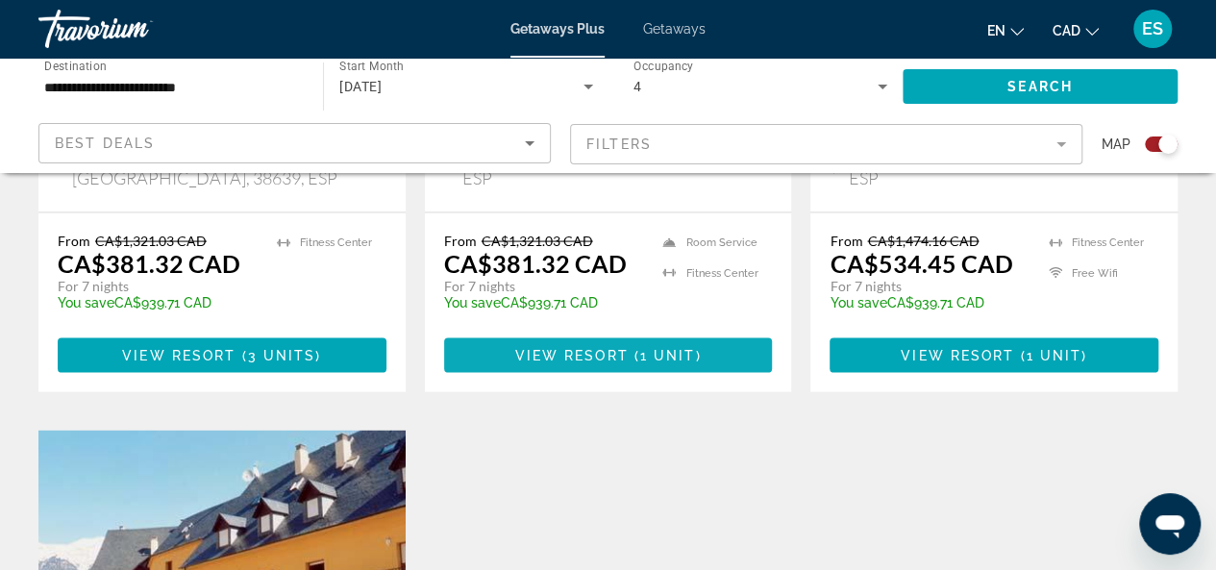
click at [636, 348] on span "( 1 unit )" at bounding box center [664, 355] width 73 height 15
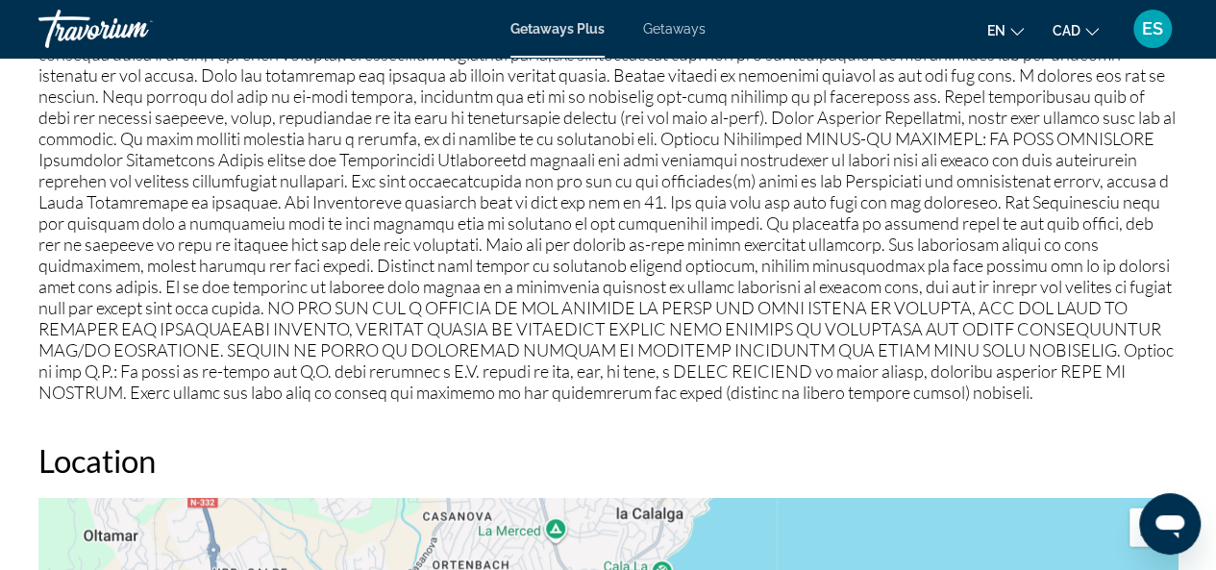
scroll to position [2018, 0]
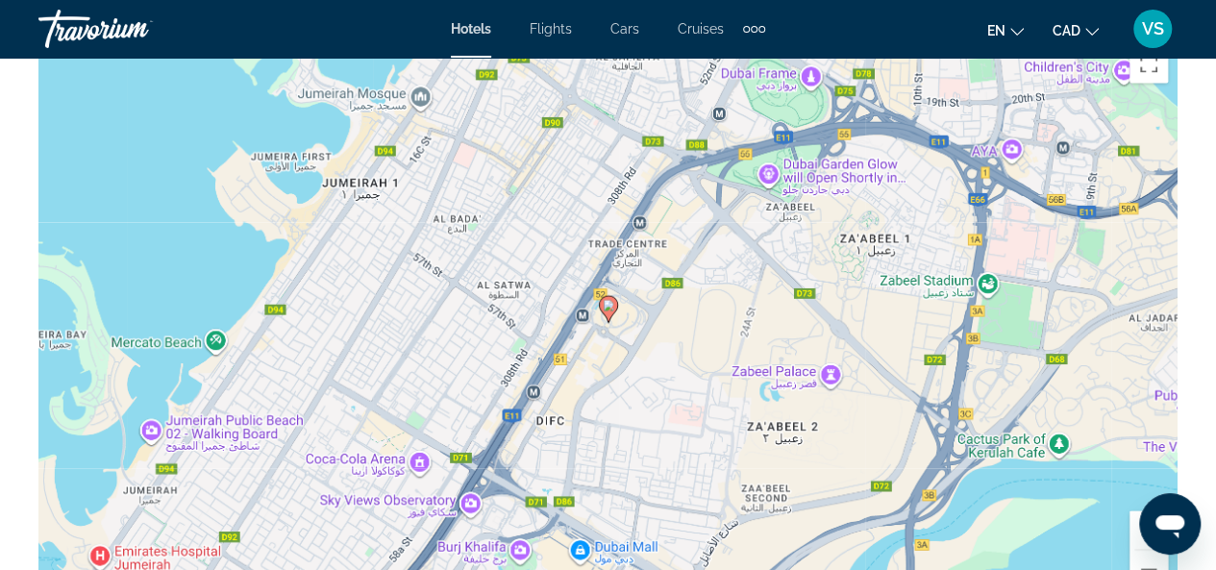
scroll to position [2306, 0]
